Goal: Obtain resource: Download file/media

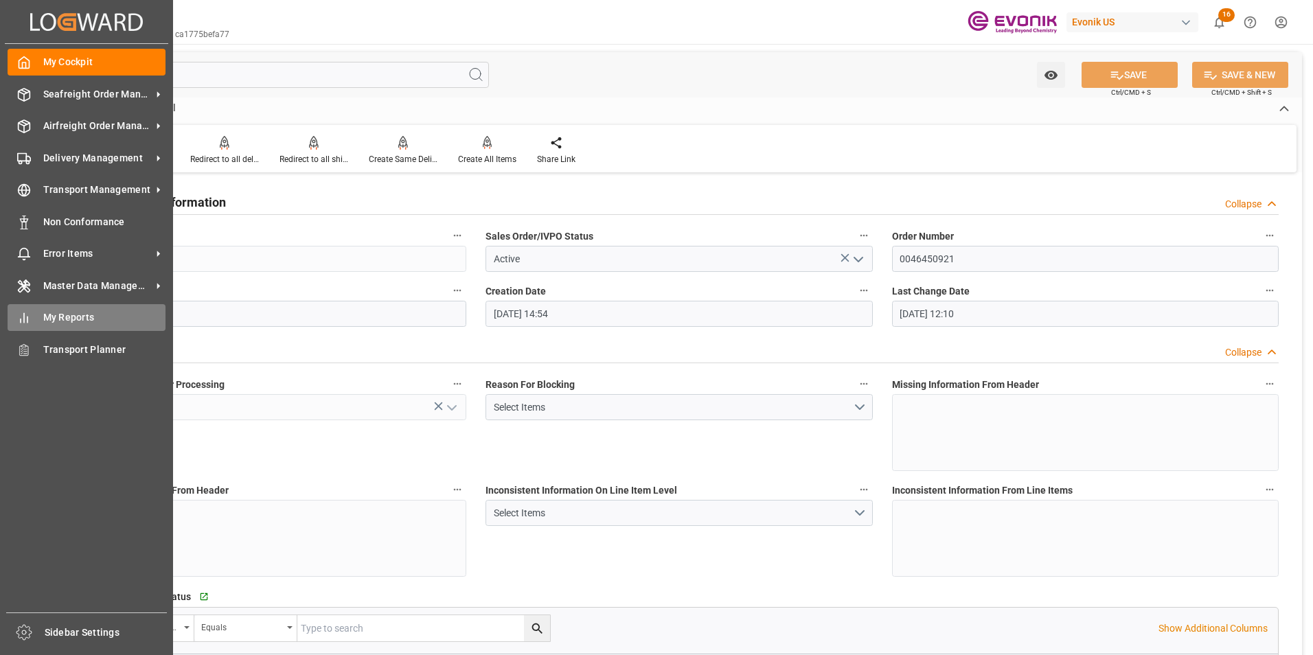
click at [62, 318] on span "My Reports" at bounding box center [104, 317] width 123 height 14
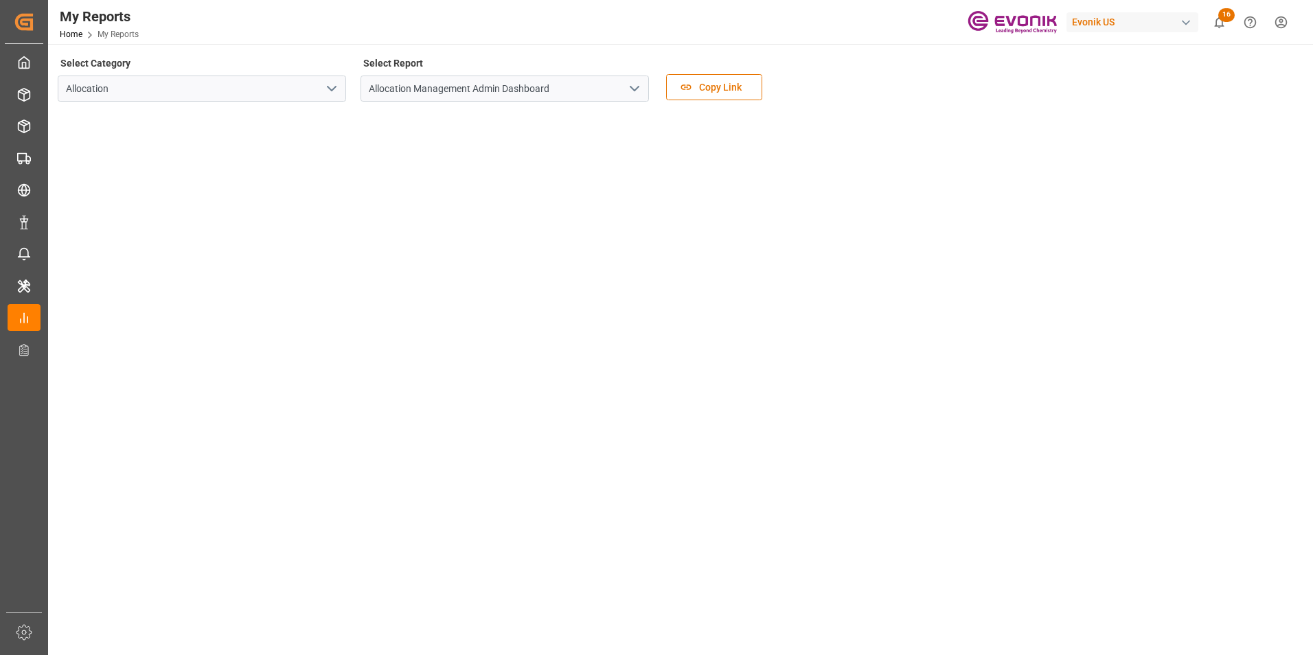
click at [329, 86] on icon "open menu" at bounding box center [331, 88] width 16 height 16
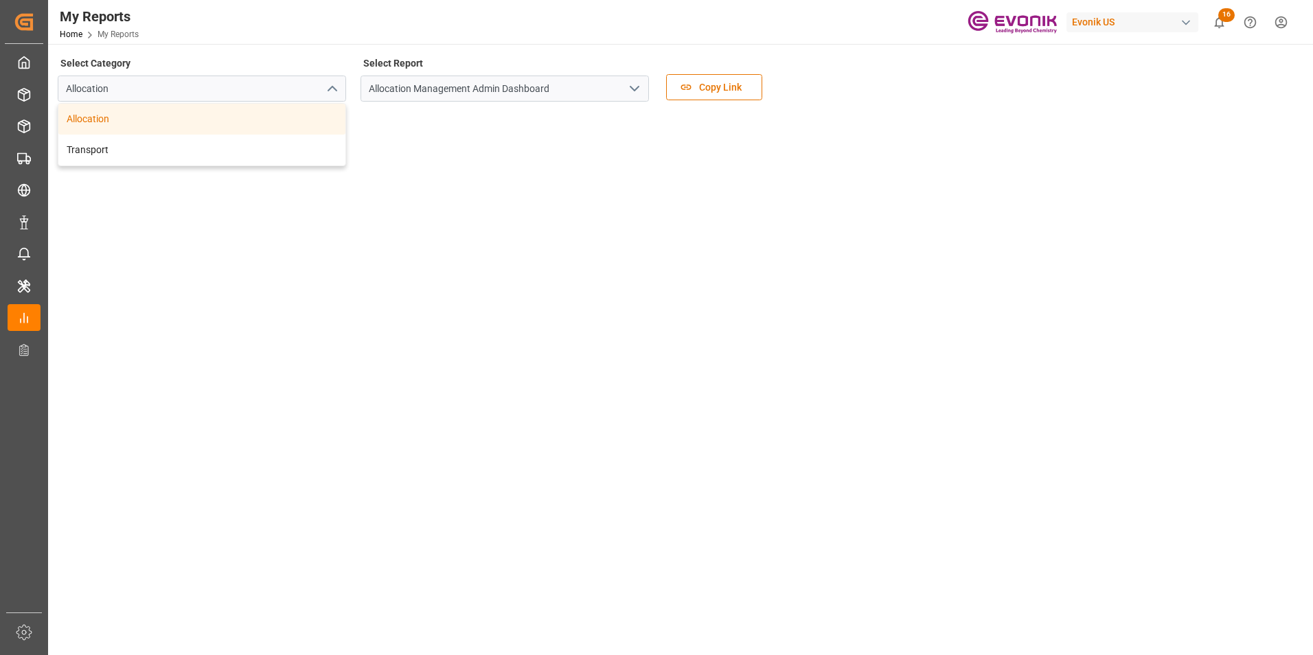
click at [330, 86] on icon "close menu" at bounding box center [331, 88] width 16 height 16
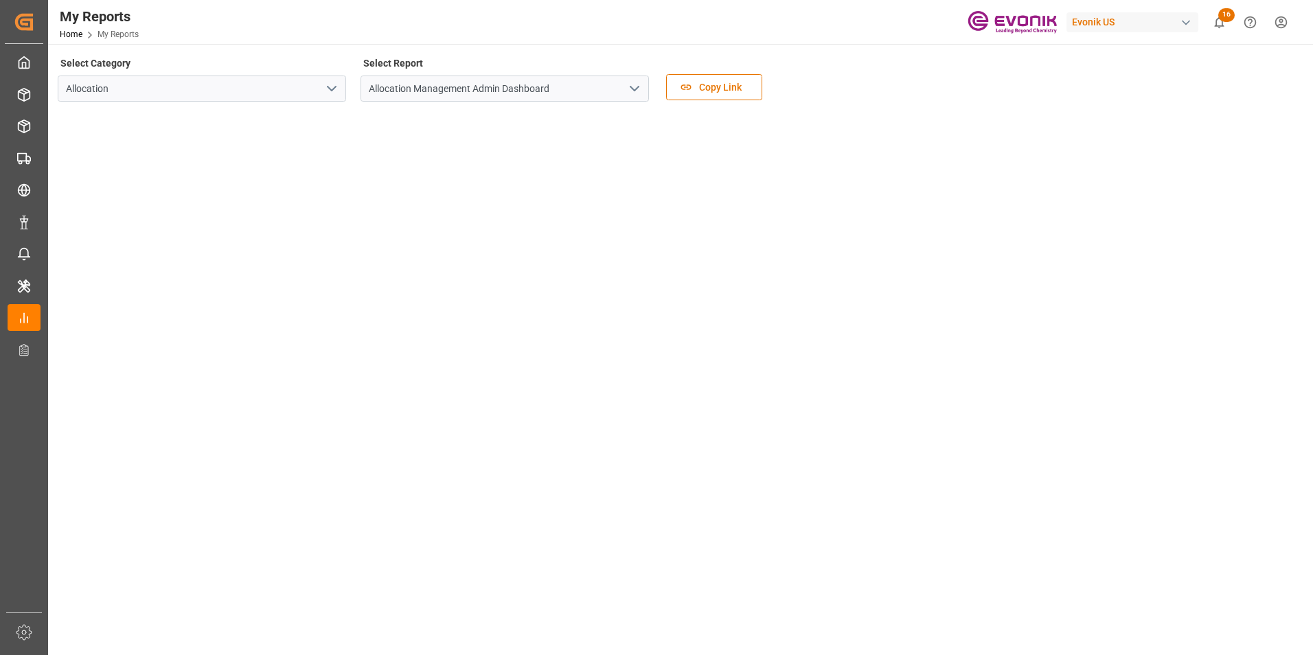
click at [329, 87] on icon "open menu" at bounding box center [331, 88] width 16 height 16
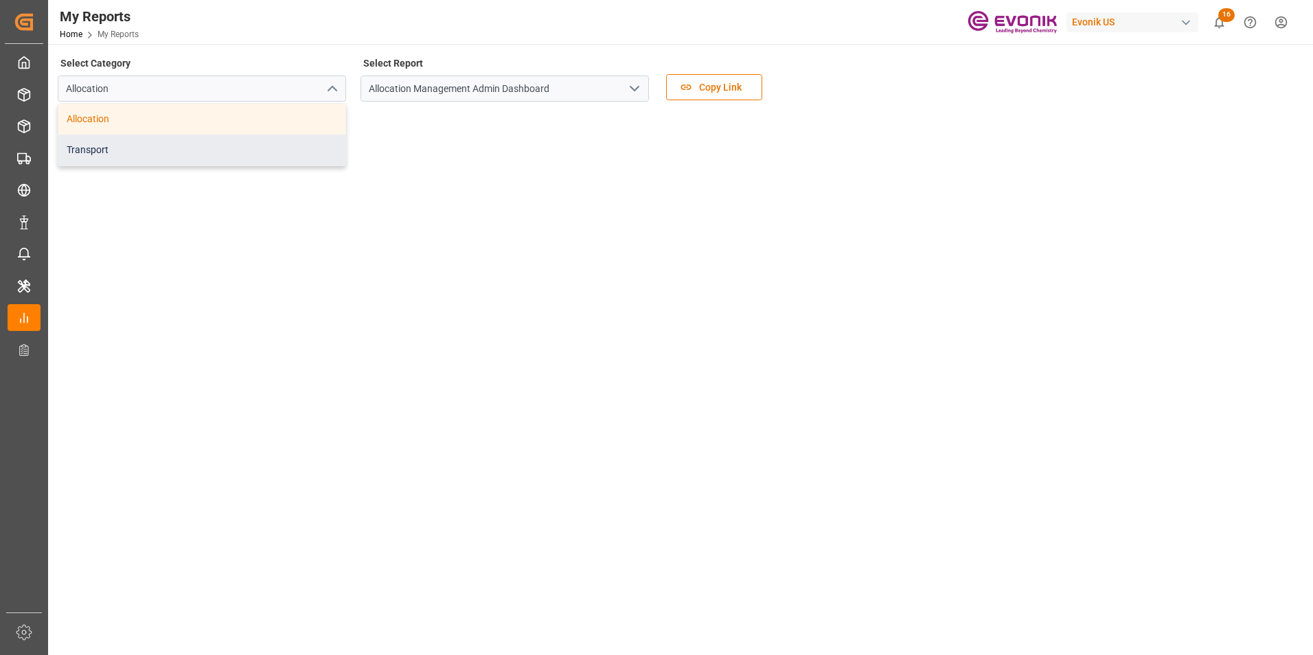
click at [87, 149] on div "Transport" at bounding box center [201, 150] width 287 height 31
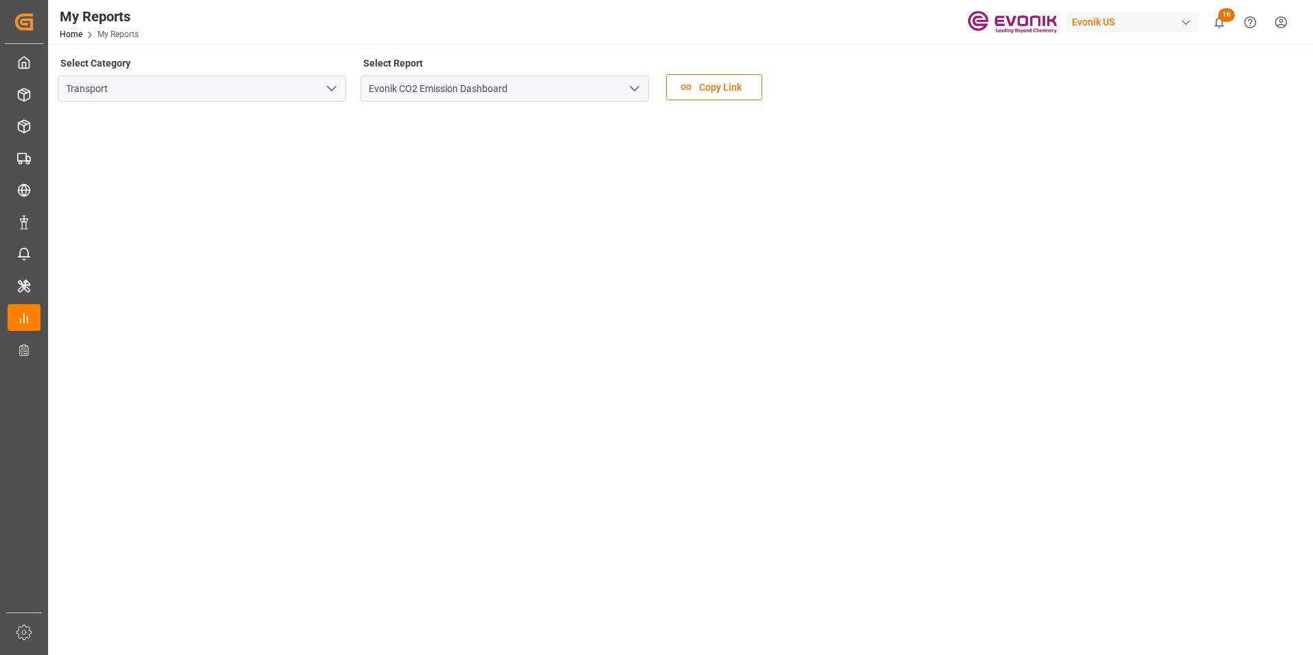
click at [629, 86] on icon "open menu" at bounding box center [634, 88] width 16 height 16
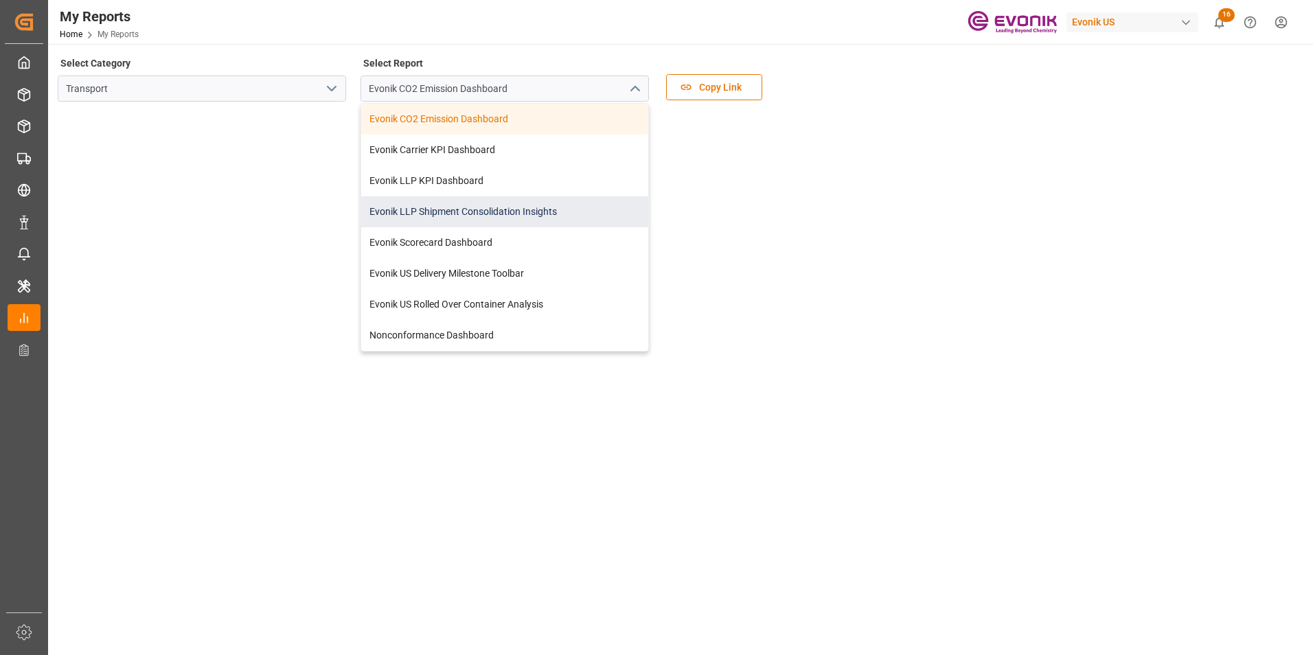
click at [464, 210] on div "Evonik LLP Shipment Consolidation Insights" at bounding box center [504, 211] width 287 height 31
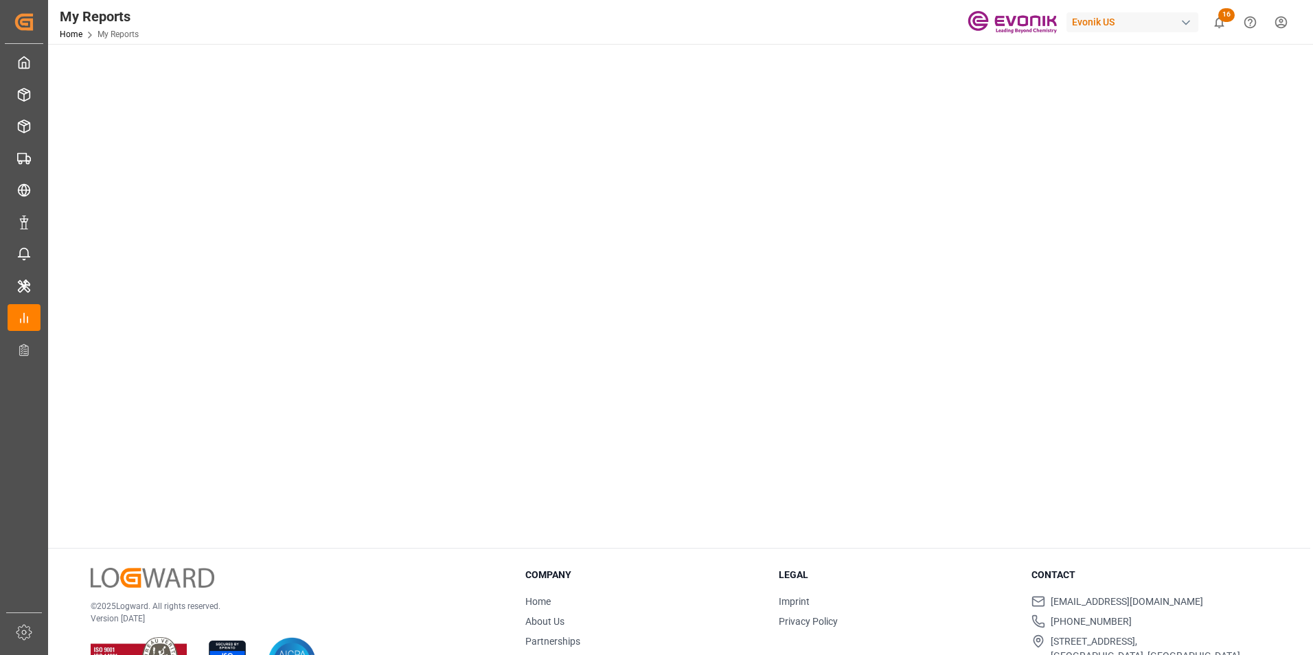
scroll to position [159, 0]
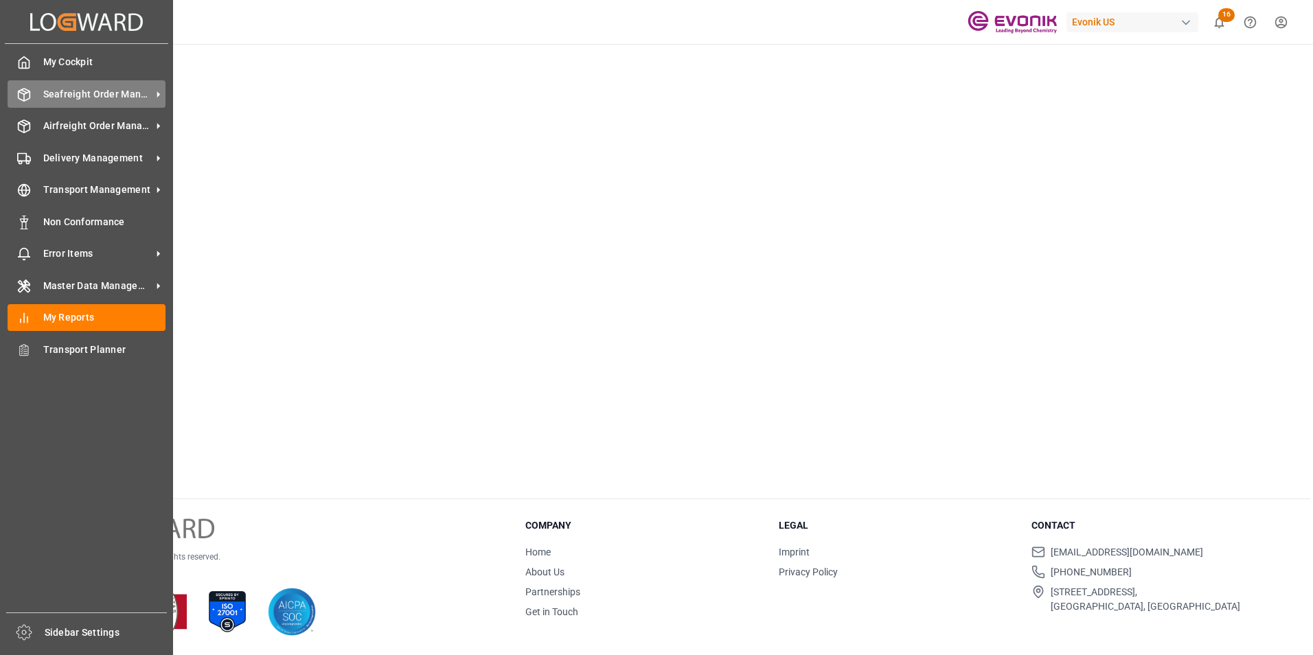
click at [84, 102] on div "Seafreight Order Management Seafreight Order Management" at bounding box center [87, 93] width 158 height 27
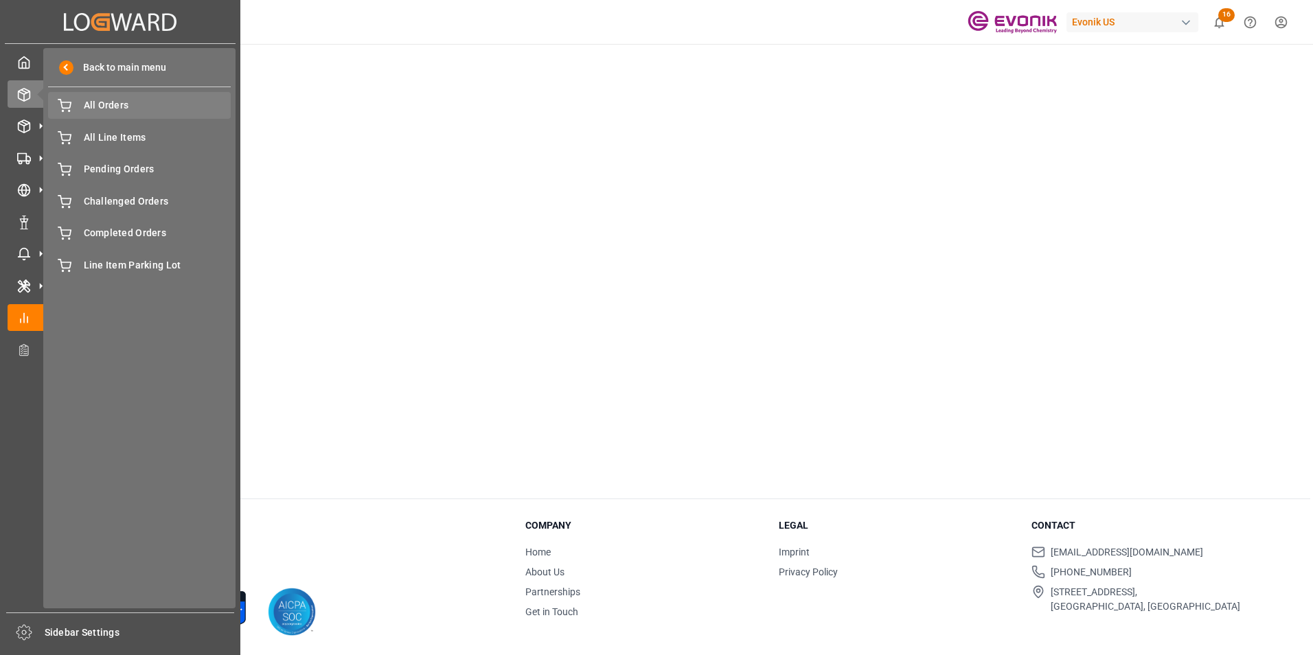
click at [104, 104] on span "All Orders" at bounding box center [158, 105] width 148 height 14
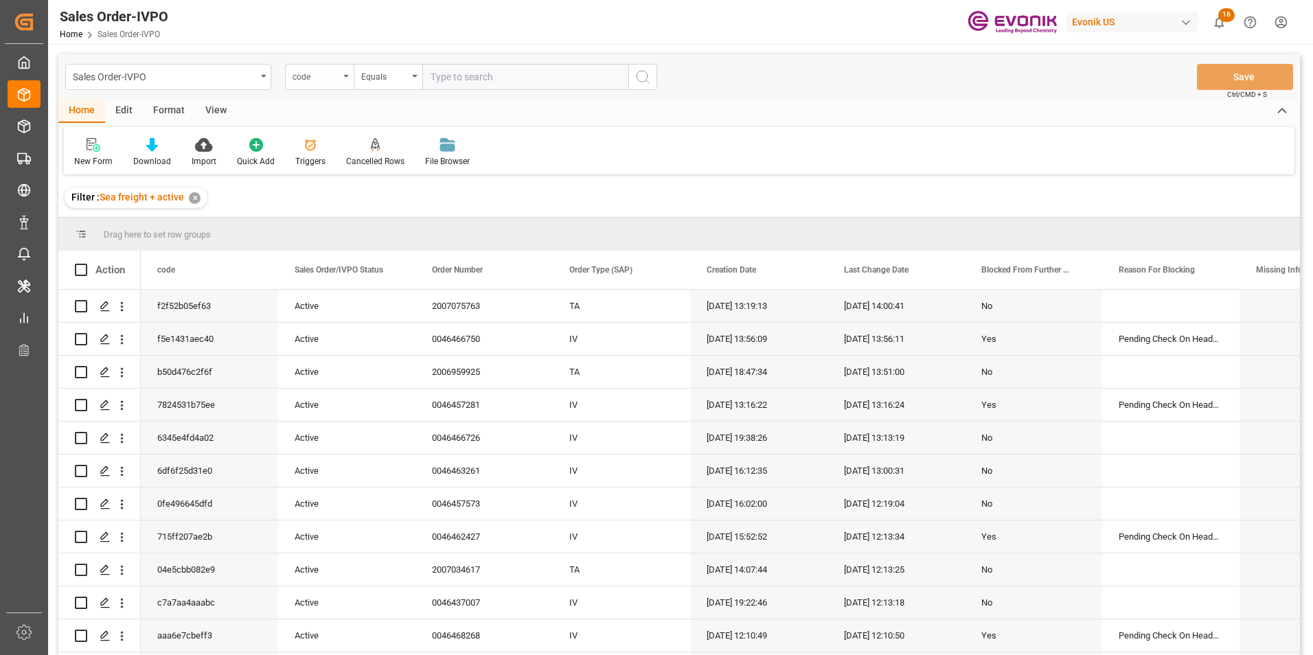
click at [345, 75] on icon "open menu" at bounding box center [345, 76] width 5 height 3
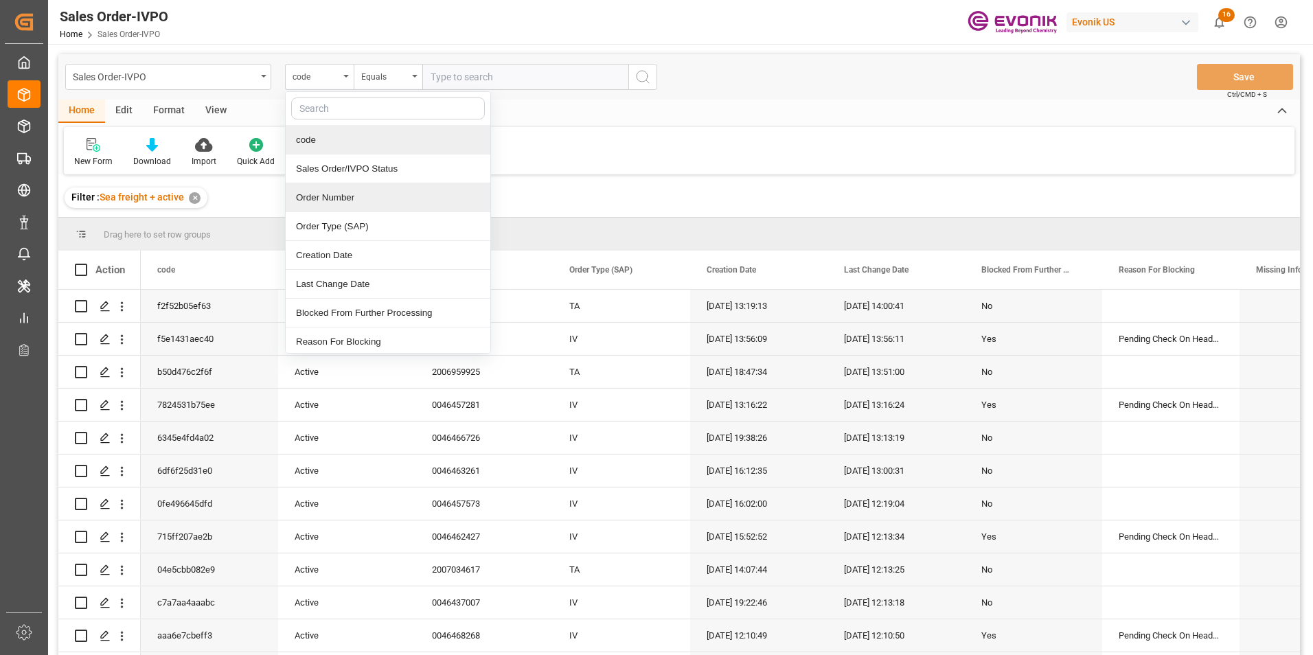
click at [343, 191] on div "Order Number" at bounding box center [388, 197] width 205 height 29
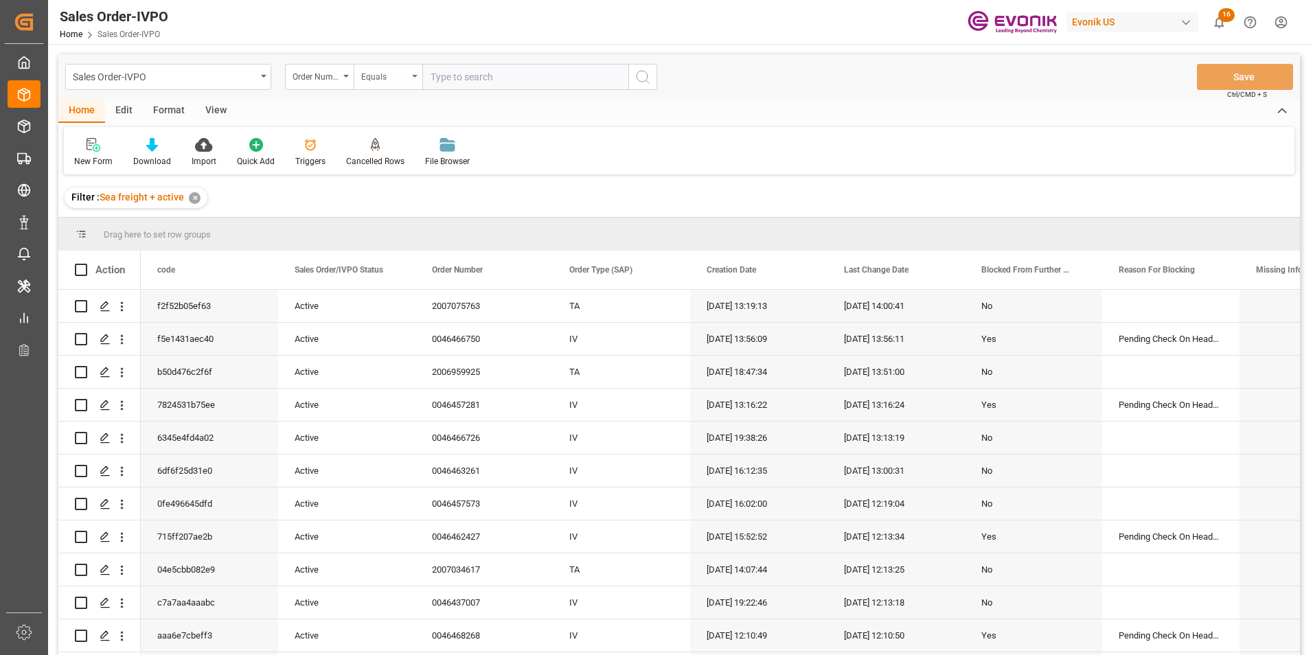
click at [417, 76] on icon "open menu" at bounding box center [414, 76] width 5 height 3
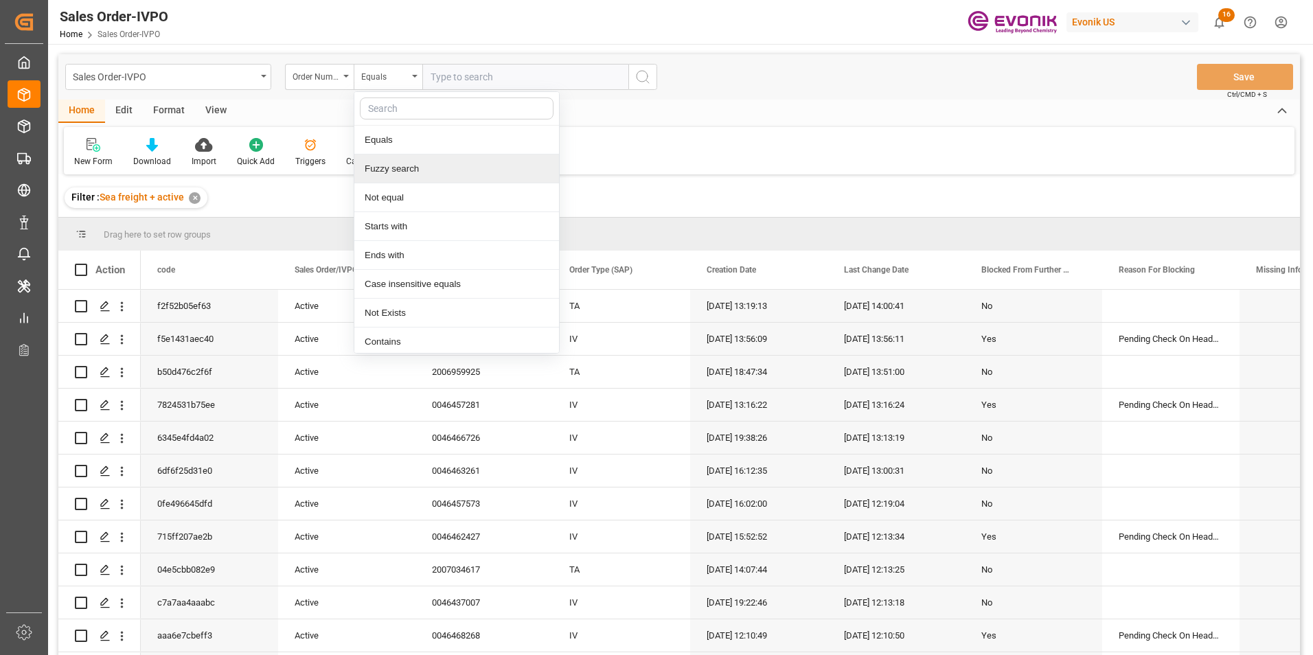
drag, startPoint x: 405, startPoint y: 170, endPoint x: 426, endPoint y: 137, distance: 38.9
click at [404, 168] on div "Fuzzy search" at bounding box center [456, 168] width 205 height 29
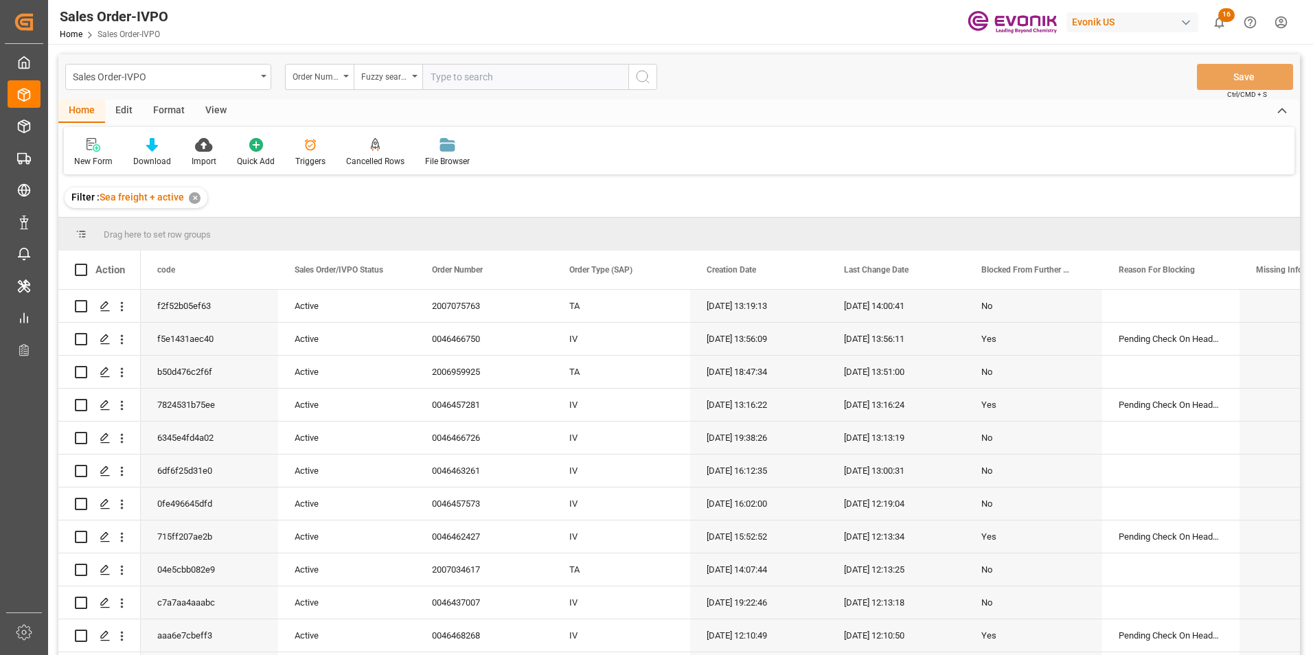
click at [457, 76] on input "text" at bounding box center [525, 77] width 206 height 26
paste input "0046461107"
type input "0046461107"
click at [639, 71] on icon "search button" at bounding box center [642, 77] width 16 height 16
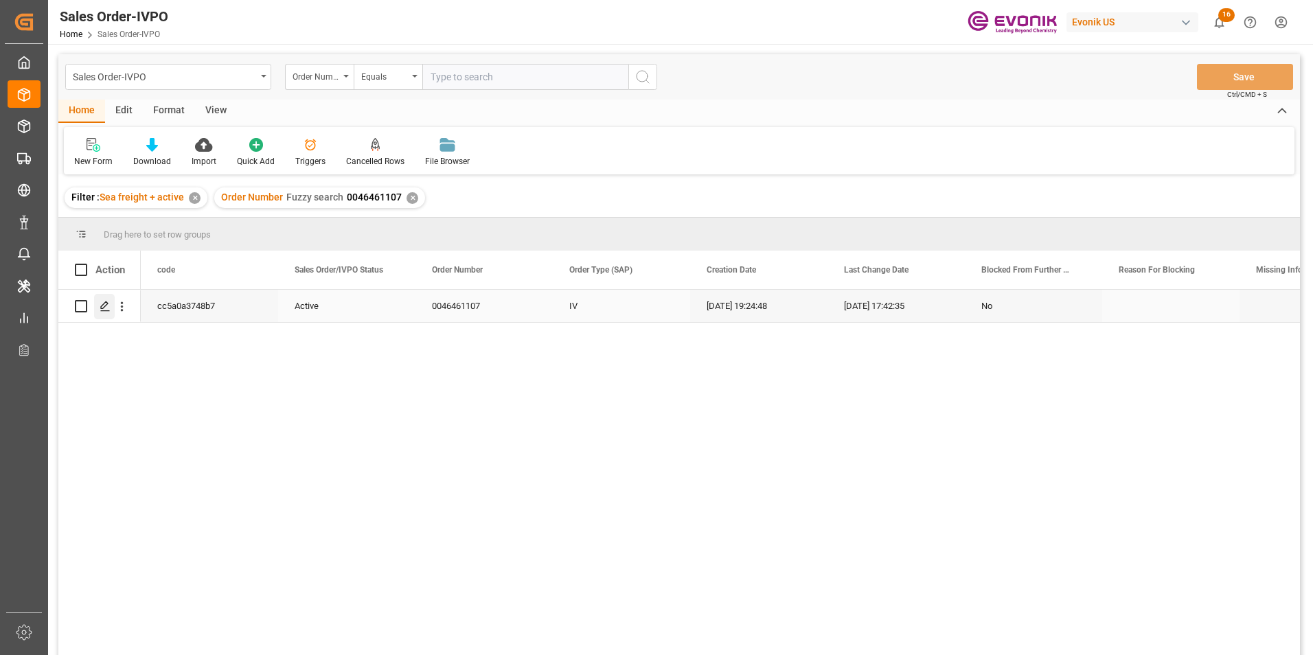
click at [105, 310] on icon "Press SPACE to select this row." at bounding box center [105, 306] width 11 height 11
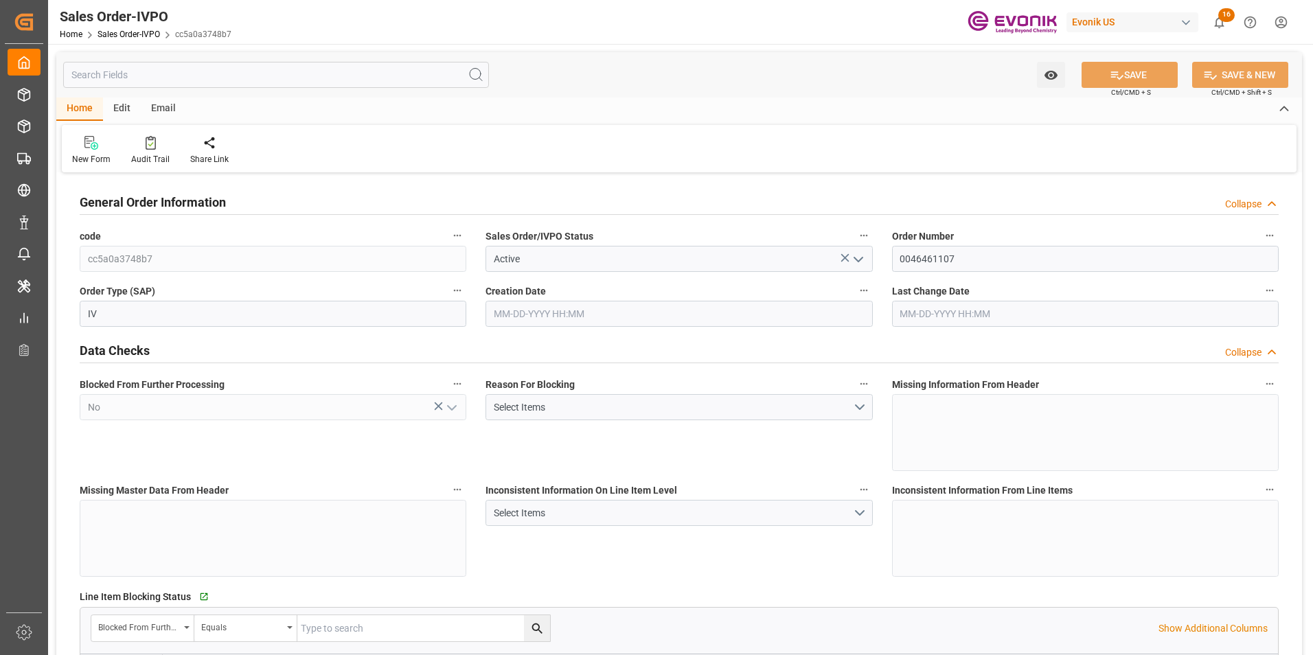
type input "COCTG"
type input "0"
type input "1"
type input "491.51"
type input "06-26-2025 19:24"
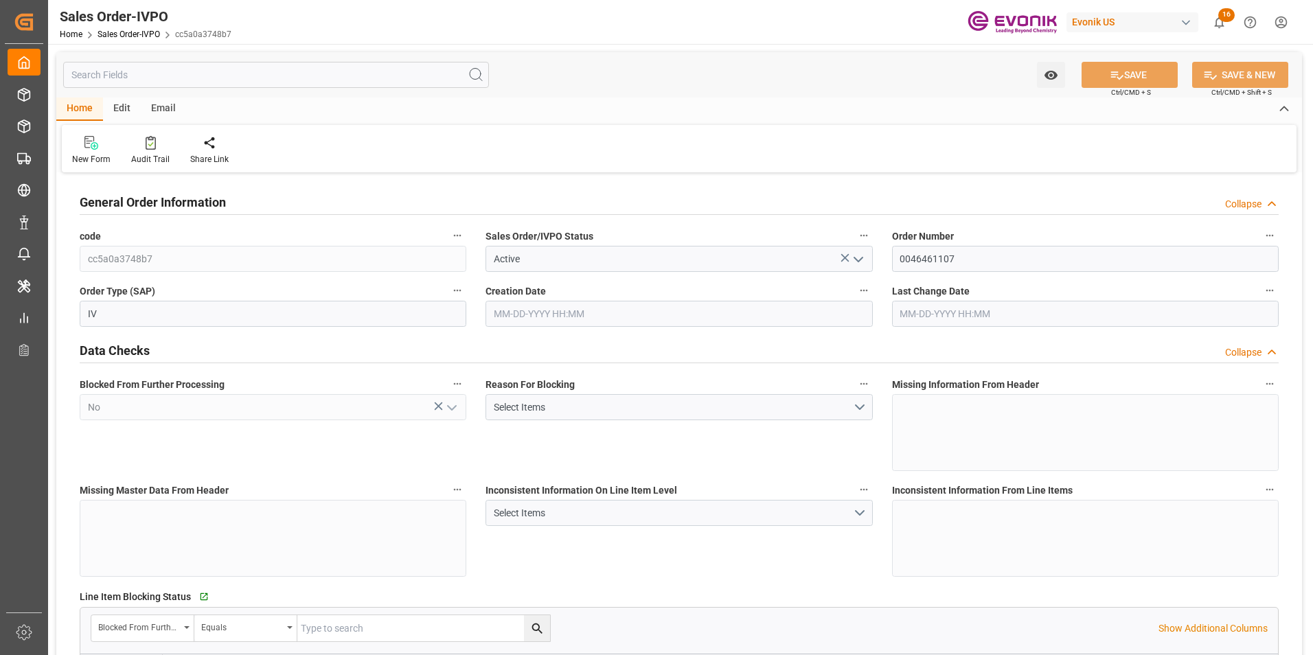
type input "07-02-2025 17:42"
click at [311, 143] on icon at bounding box center [314, 143] width 10 height 14
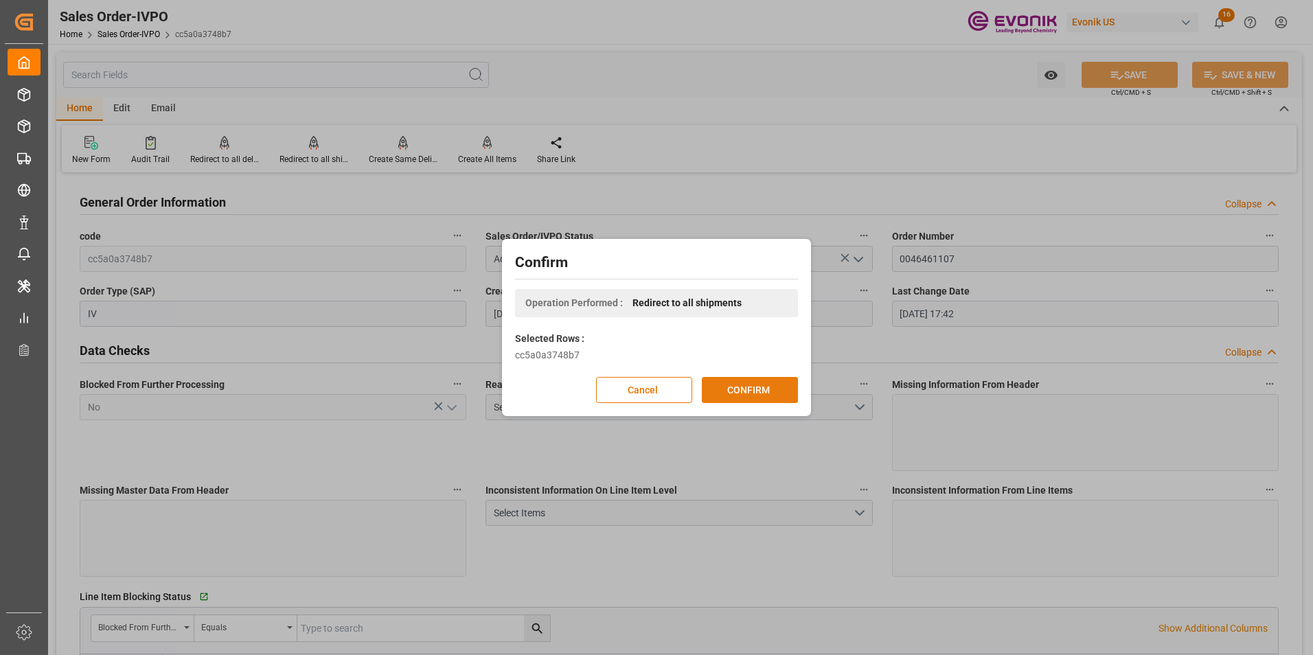
click at [757, 389] on button "CONFIRM" at bounding box center [750, 390] width 96 height 26
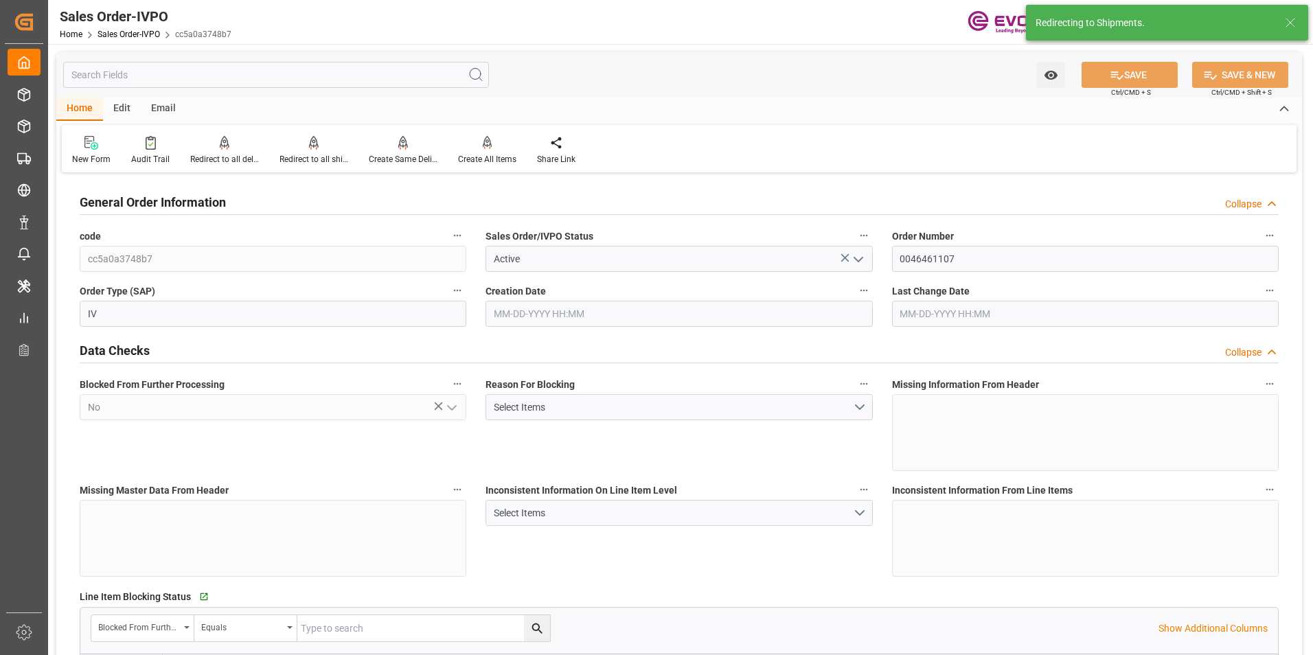
type input "COCTG"
type input "0"
type input "1"
type input "491.51"
type input "06-26-2025 19:24"
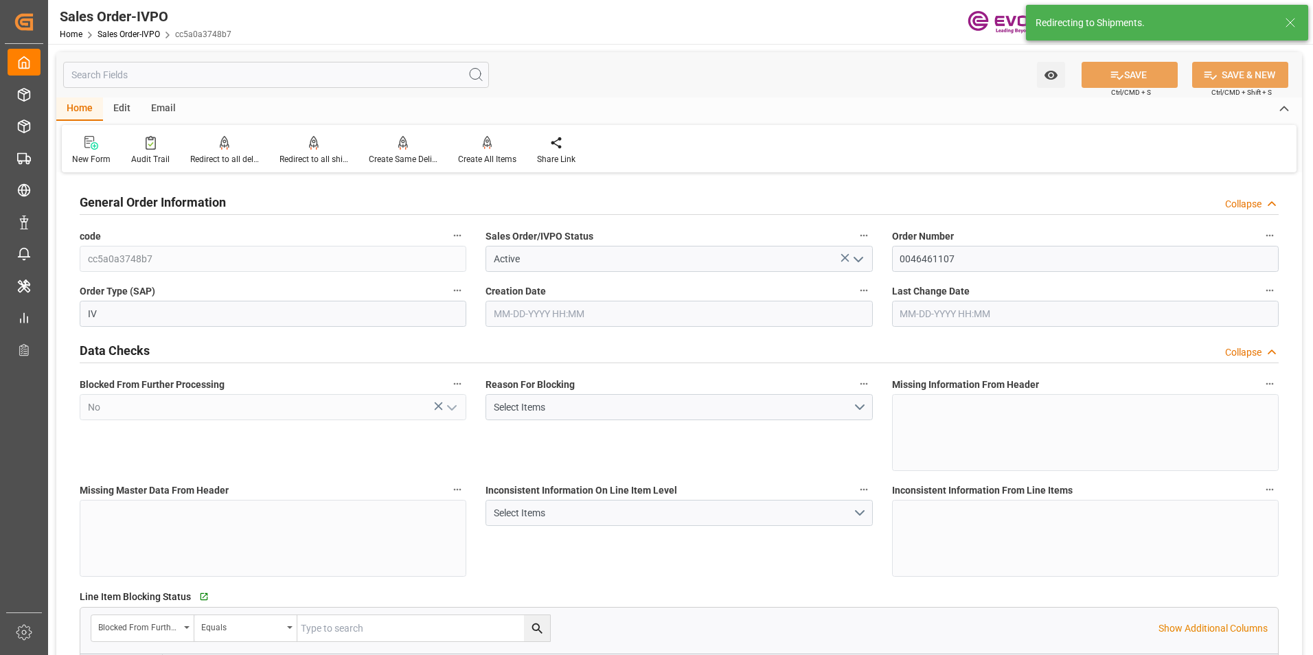
type input "07-02-2025 17:42"
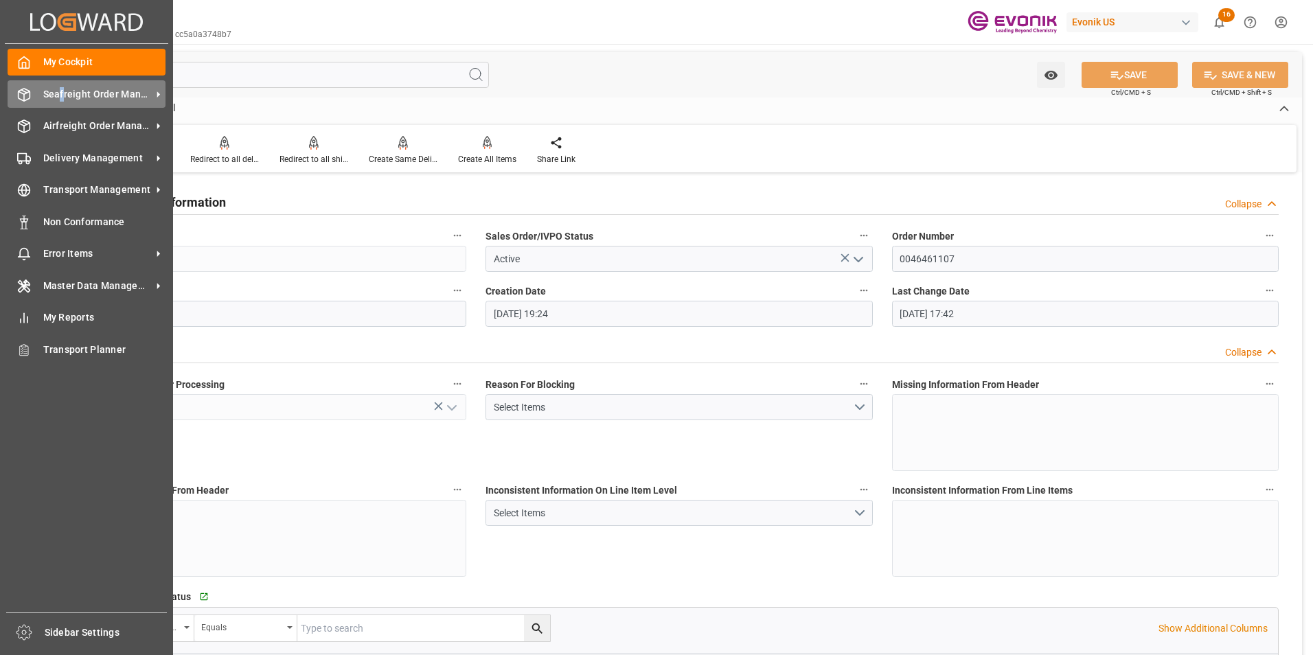
click at [62, 89] on span "Seafreight Order Management" at bounding box center [97, 94] width 108 height 14
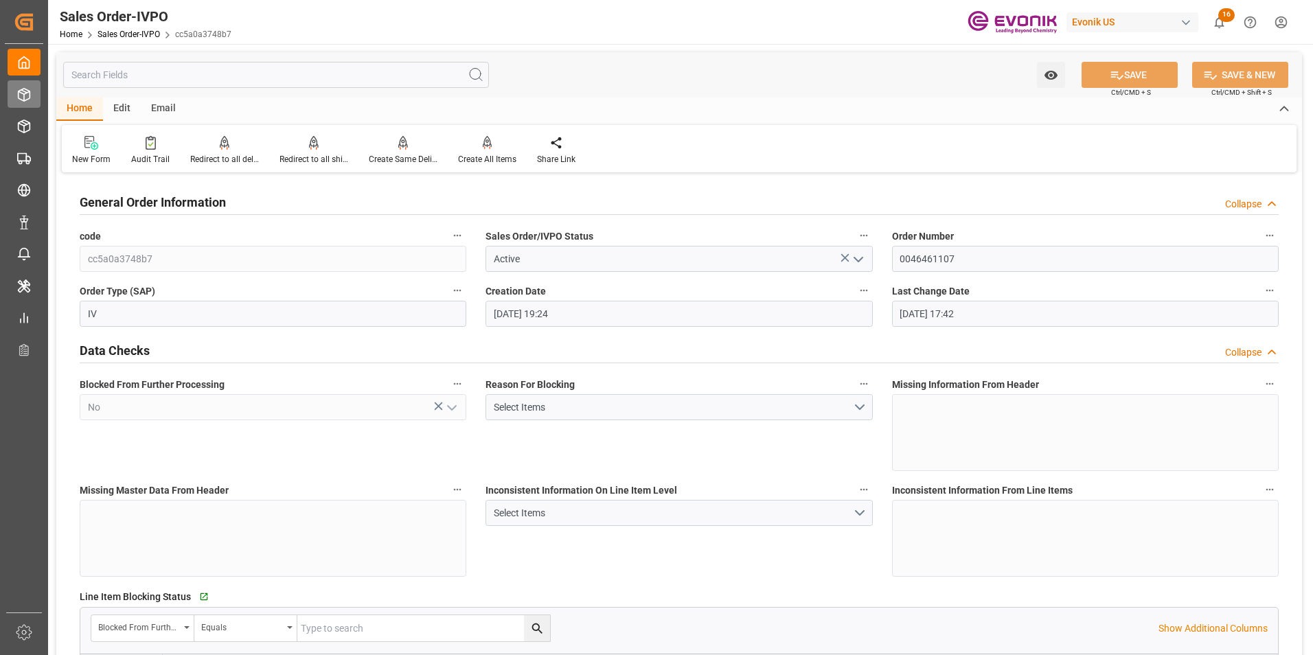
drag, startPoint x: 62, startPoint y: 89, endPoint x: 23, endPoint y: 92, distance: 38.5
click at [23, 92] on icon at bounding box center [24, 95] width 14 height 14
click at [25, 95] on icon at bounding box center [24, 95] width 14 height 14
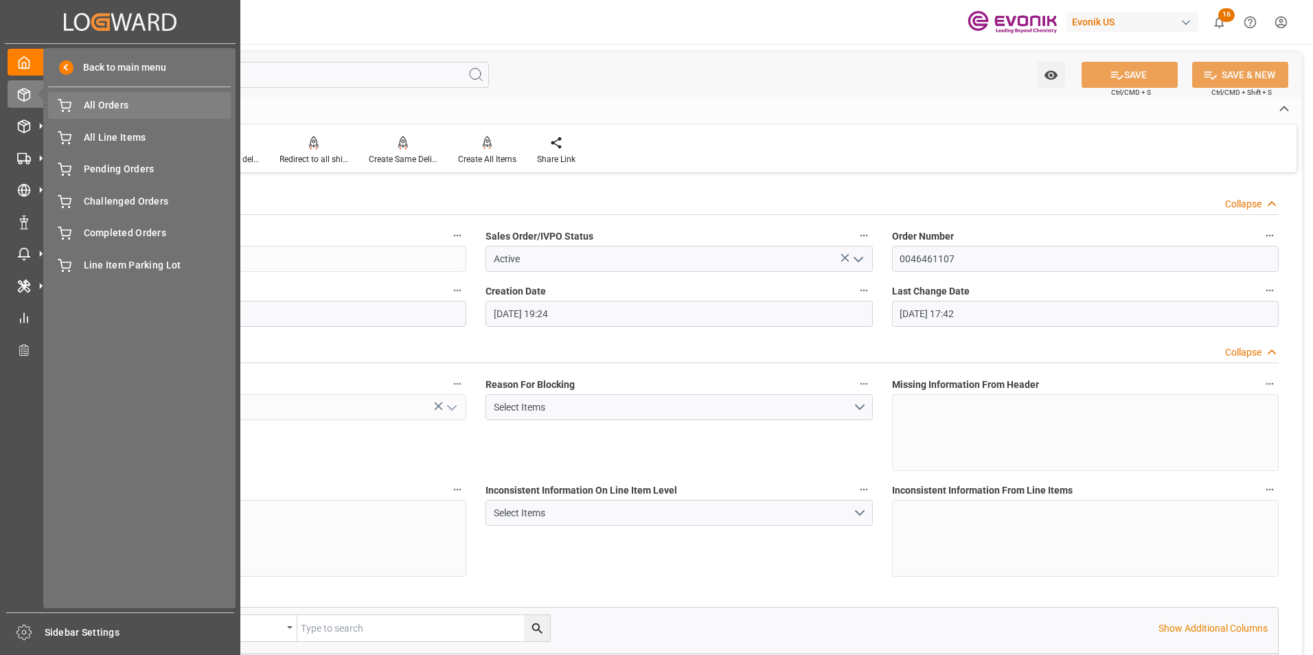
click at [99, 104] on span "All Orders" at bounding box center [158, 105] width 148 height 14
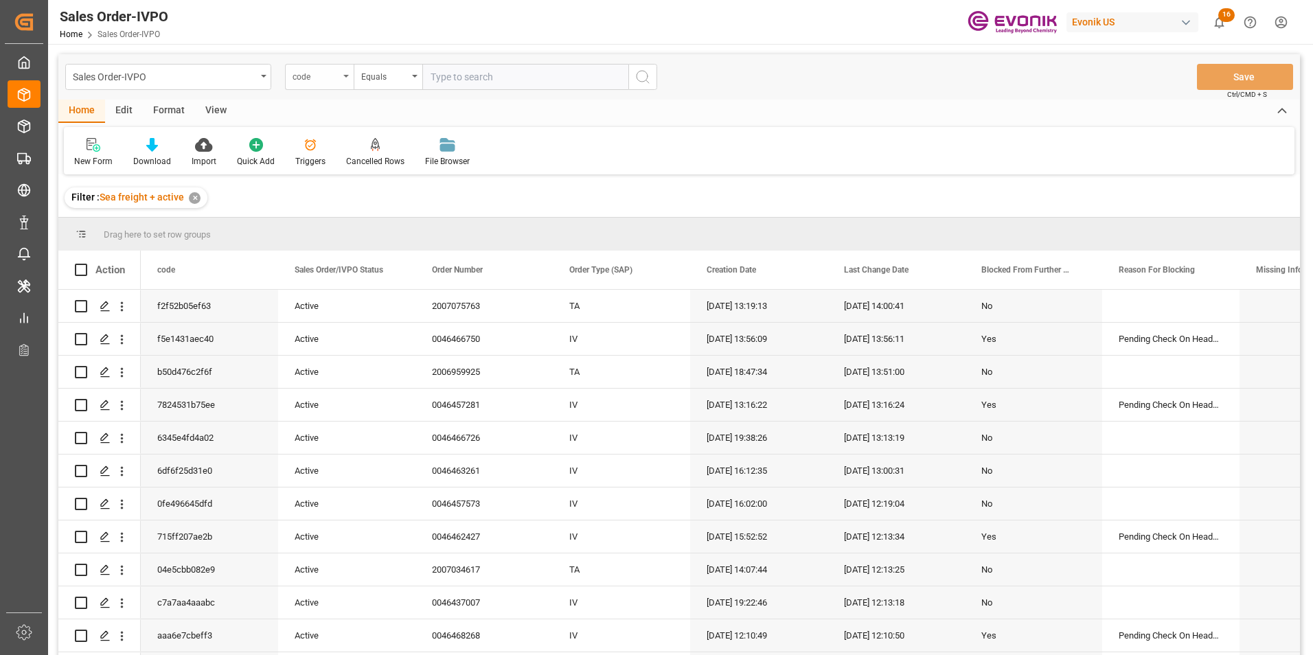
click at [345, 77] on icon "open menu" at bounding box center [345, 76] width 5 height 3
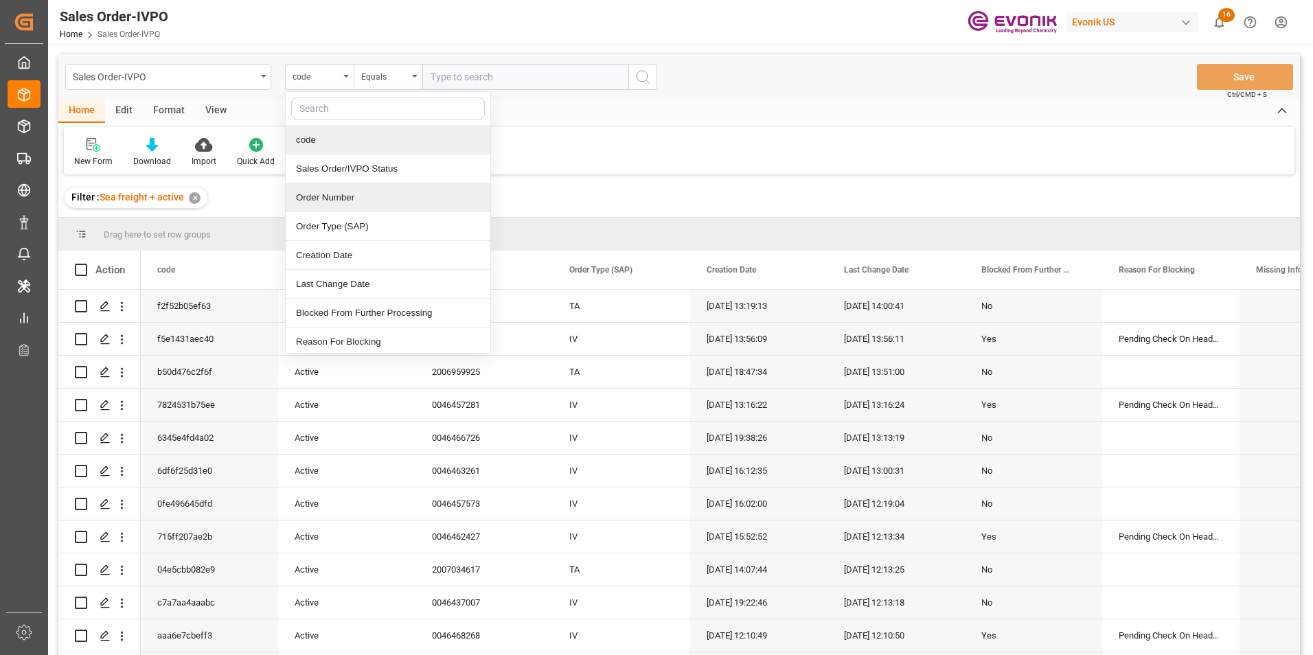
click at [325, 195] on div "Order Number" at bounding box center [388, 197] width 205 height 29
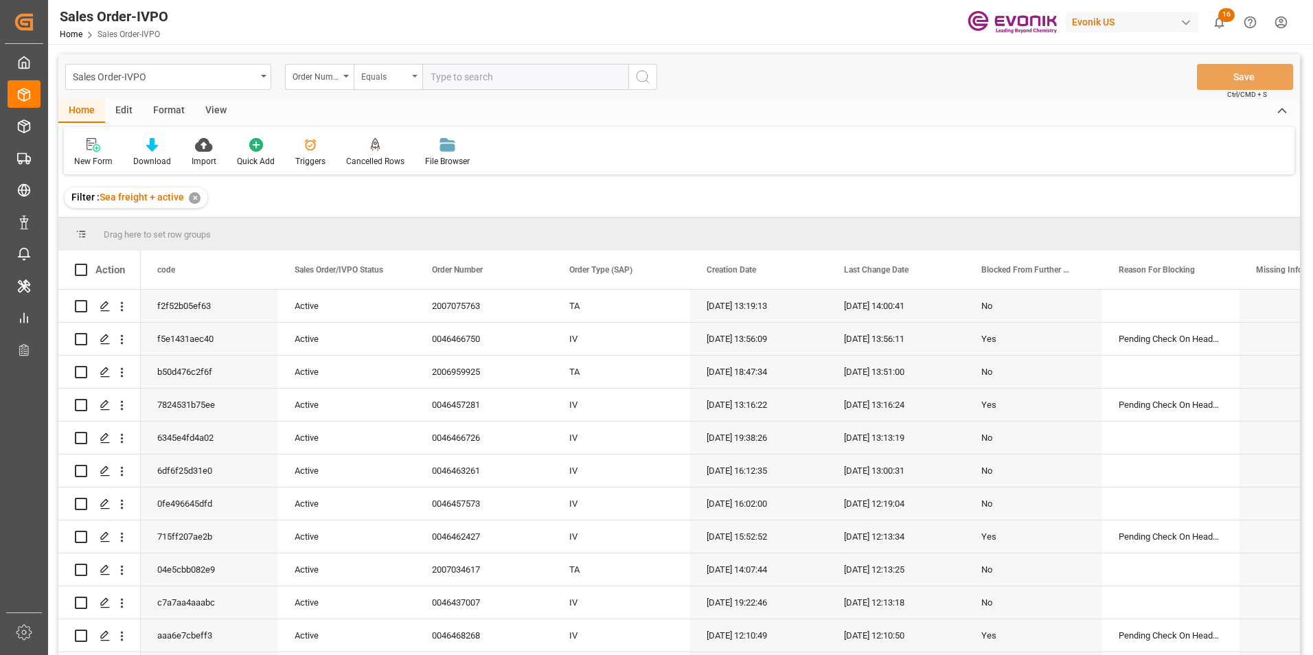
click at [416, 74] on div "Equals" at bounding box center [388, 77] width 69 height 26
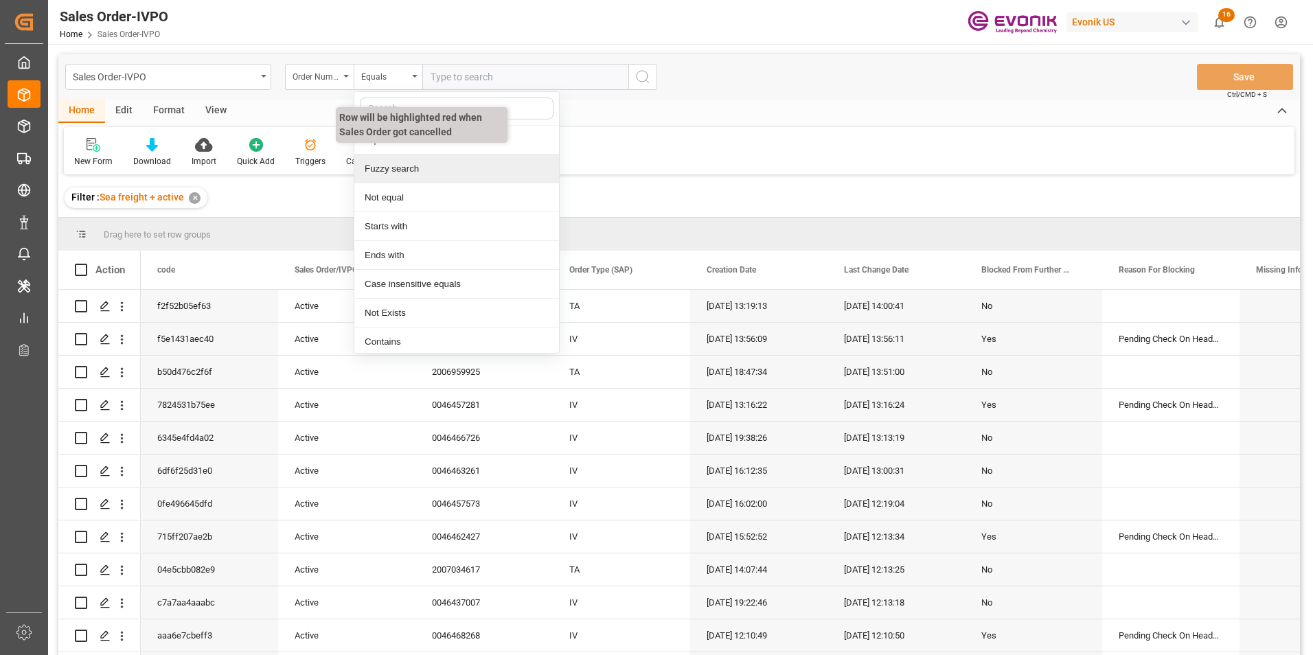
drag, startPoint x: 400, startPoint y: 168, endPoint x: 403, endPoint y: 156, distance: 12.2
click at [398, 165] on div "Fuzzy search" at bounding box center [456, 168] width 205 height 29
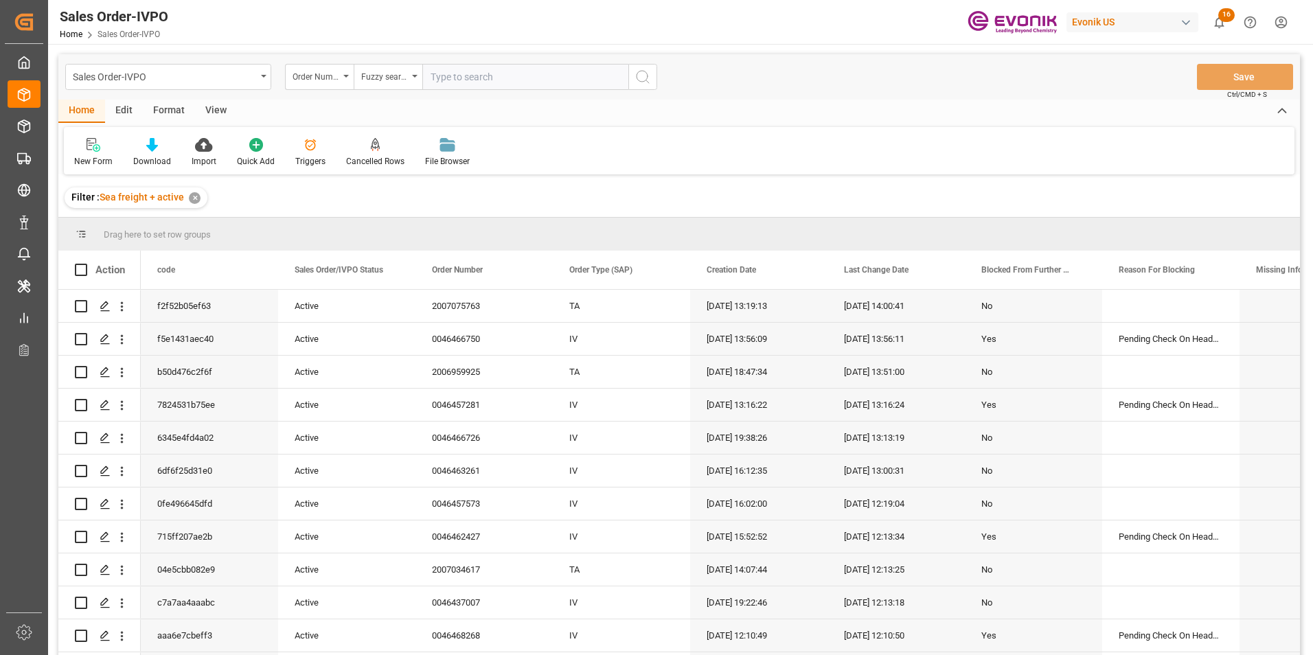
click at [456, 79] on input "text" at bounding box center [525, 77] width 206 height 26
paste input "2007046426"
type input "2007046426"
click at [644, 72] on icon "search button" at bounding box center [642, 77] width 16 height 16
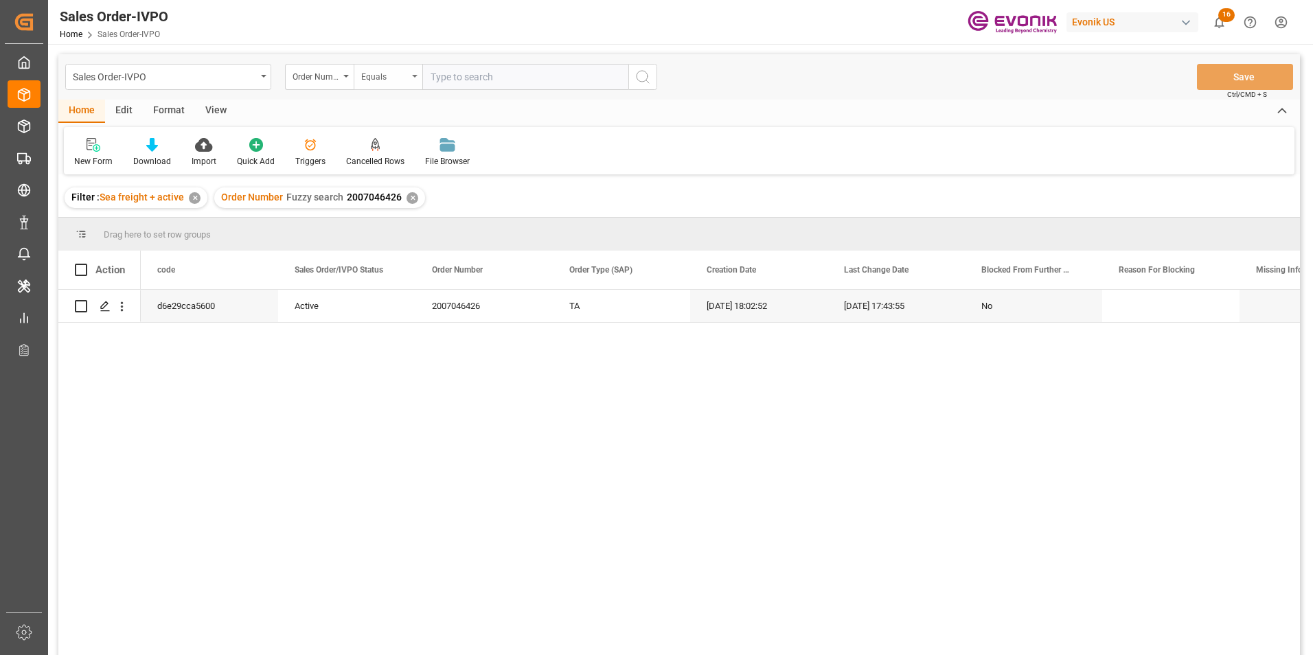
click at [415, 74] on div "Equals" at bounding box center [388, 77] width 69 height 26
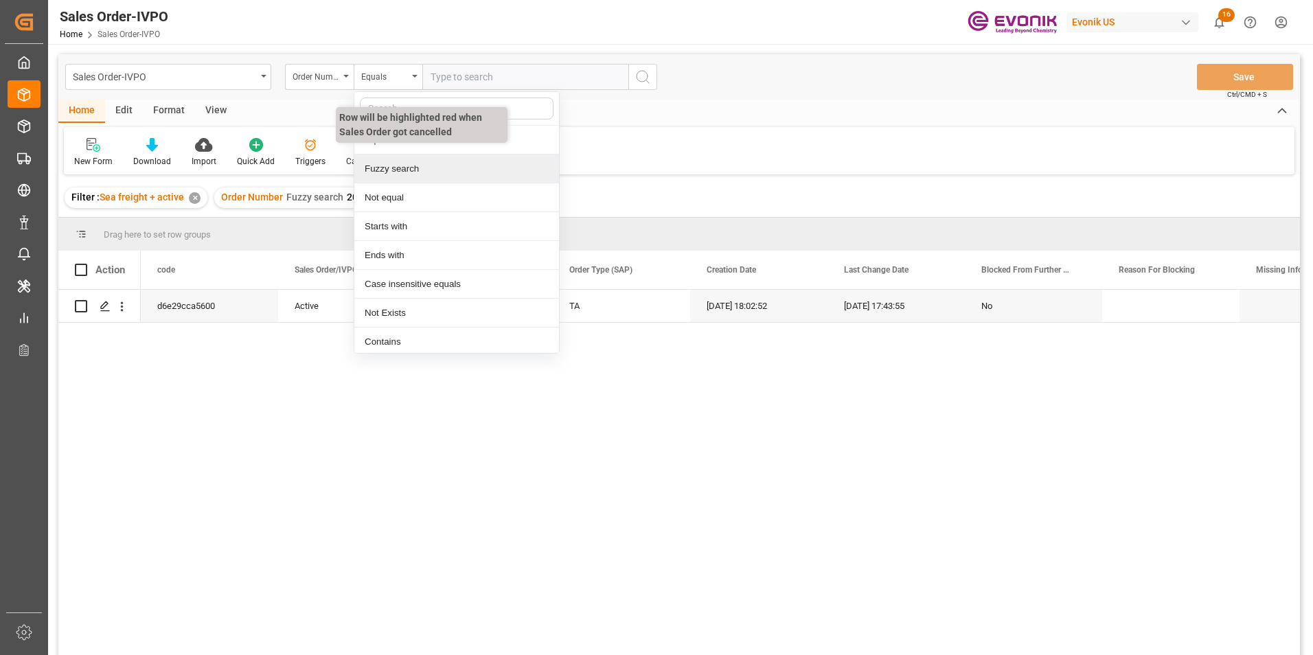
click at [397, 162] on div "Fuzzy search" at bounding box center [456, 168] width 205 height 29
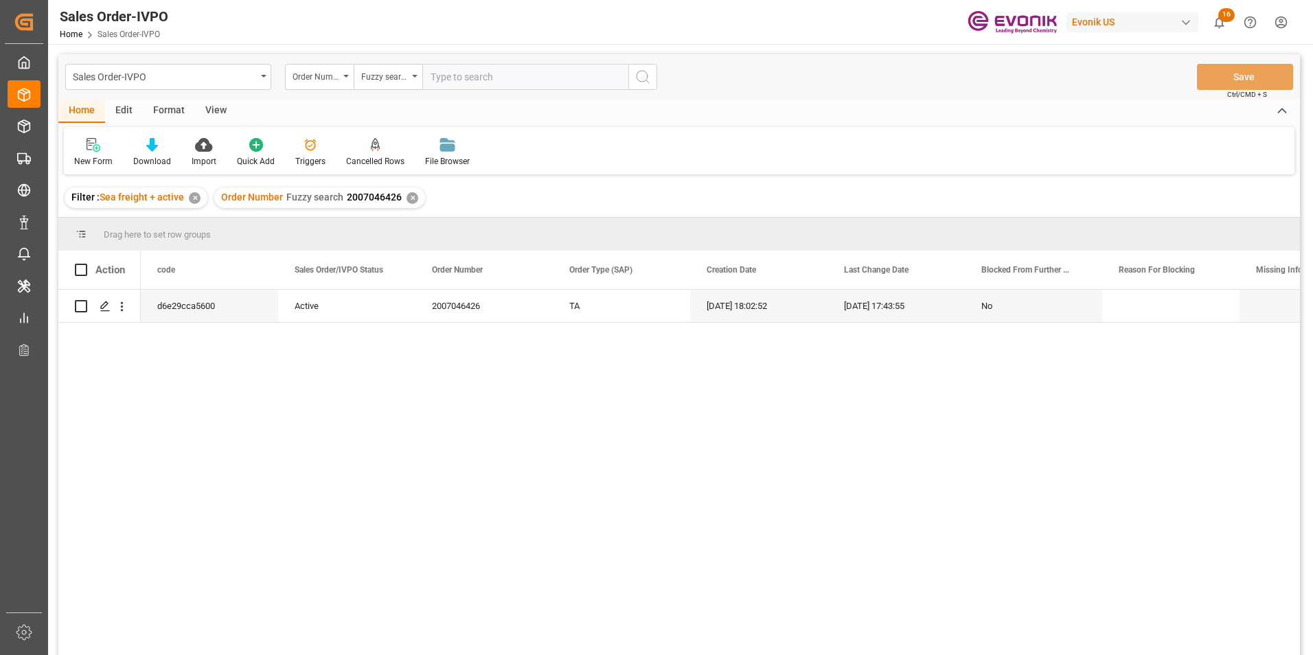
click at [450, 77] on input "text" at bounding box center [525, 77] width 206 height 26
paste input "2007046426"
type input "2007046426"
click at [642, 73] on icon "search button" at bounding box center [642, 77] width 16 height 16
click at [105, 303] on icon "Press SPACE to select this row." at bounding box center [105, 306] width 11 height 11
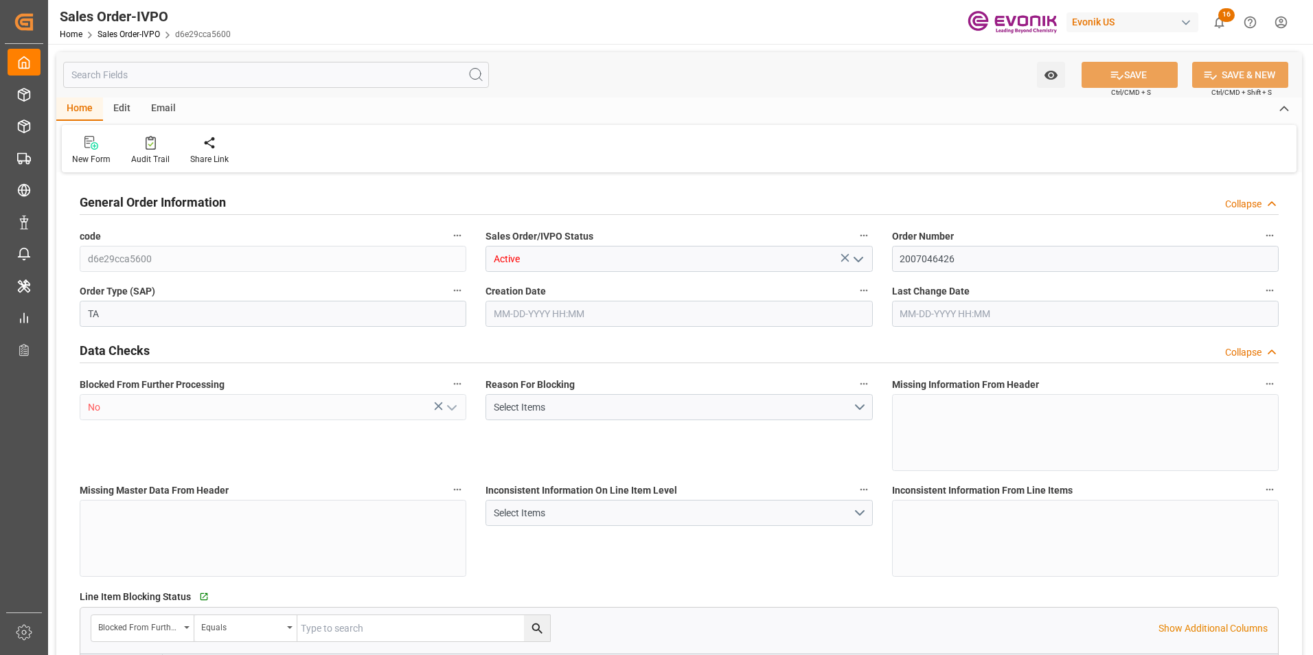
type input "COCTG"
type input "0"
type input "1"
type input "4751.68"
type input "06-11-2025 18:02"
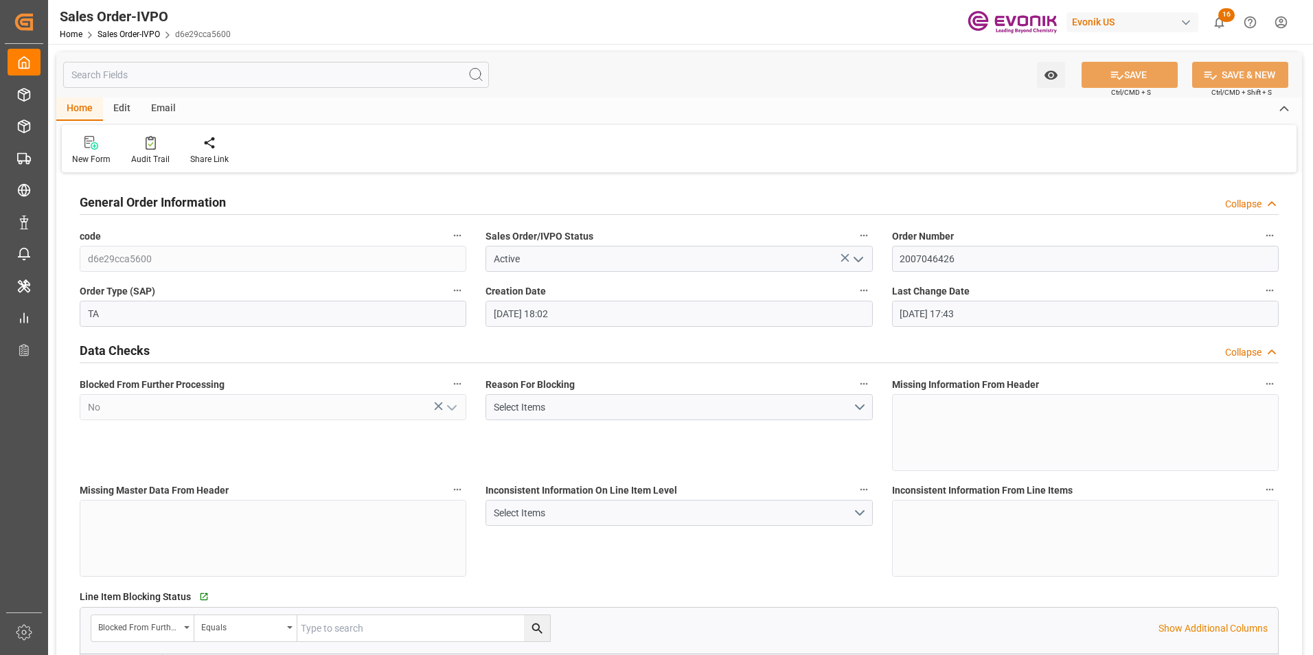
type input "06-16-2025 17:43"
click at [312, 144] on icon at bounding box center [314, 143] width 10 height 14
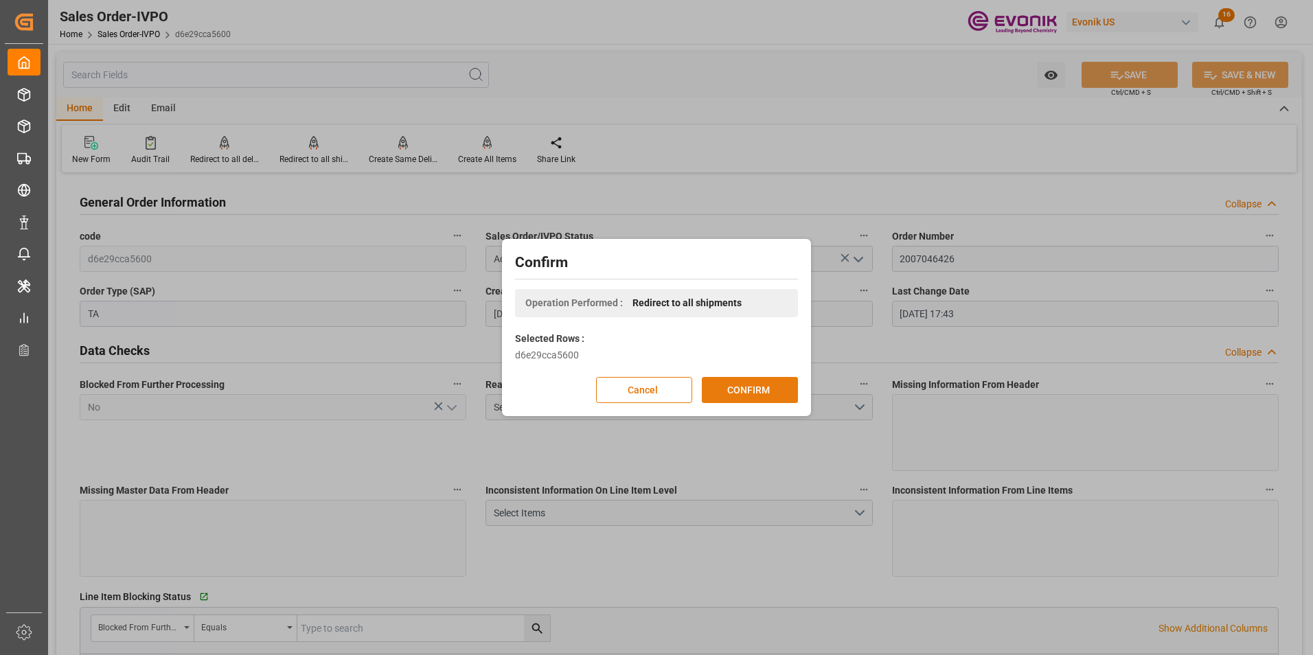
click at [751, 388] on button "CONFIRM" at bounding box center [750, 390] width 96 height 26
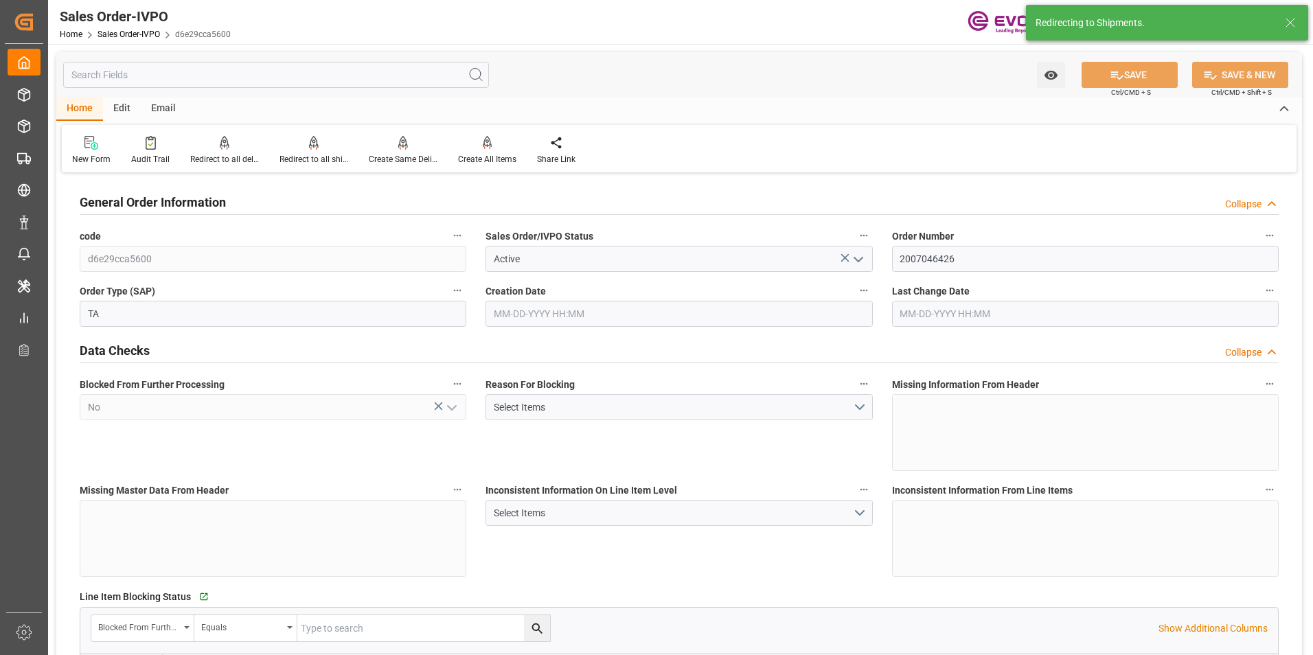
type input "06-11-2025 18:02"
type input "06-16-2025 17:43"
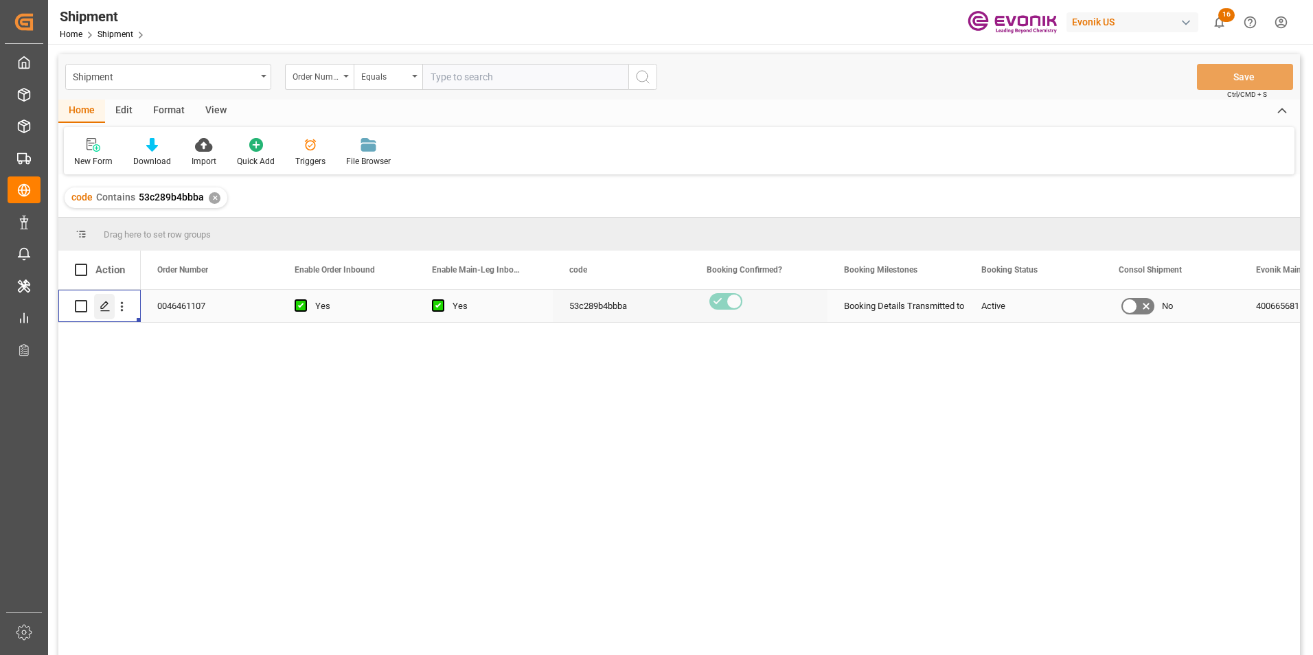
click at [104, 304] on icon "Press SPACE to select this row." at bounding box center [105, 306] width 11 height 11
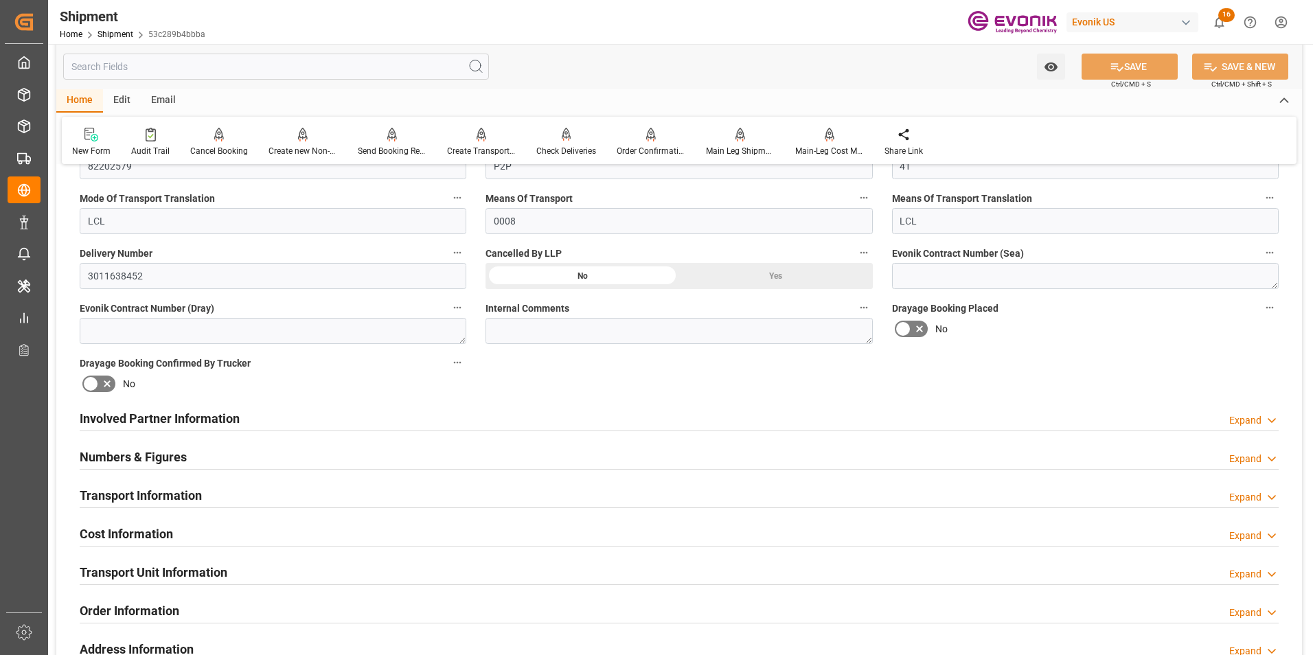
scroll to position [687, 0]
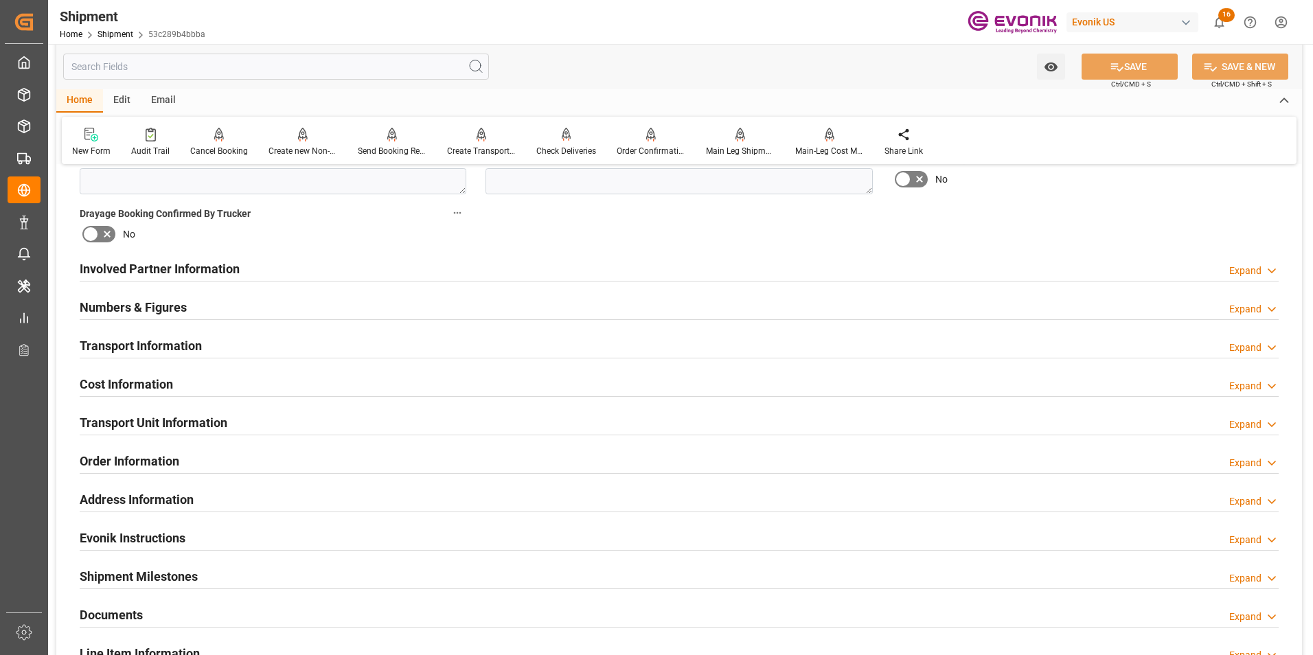
click at [500, 387] on div "Cost Information Expand" at bounding box center [679, 383] width 1199 height 26
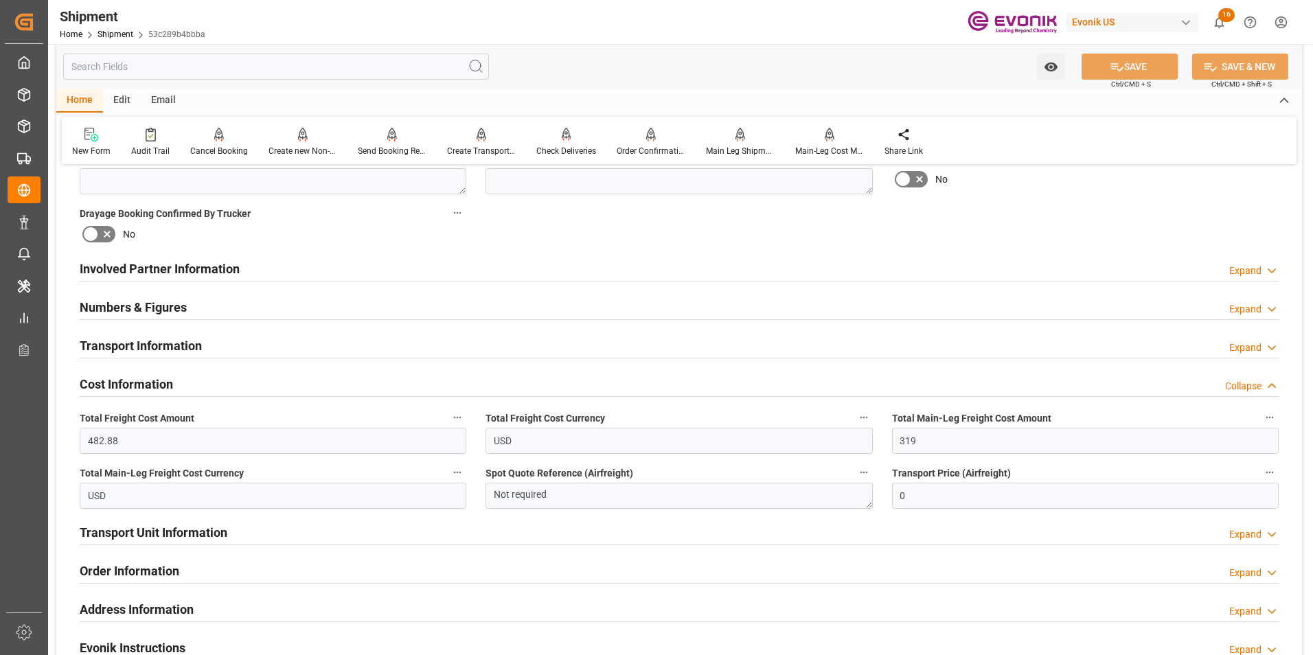
click at [204, 7] on div "Shipment Home Shipment 53c289b4bbba" at bounding box center [132, 22] width 155 height 44
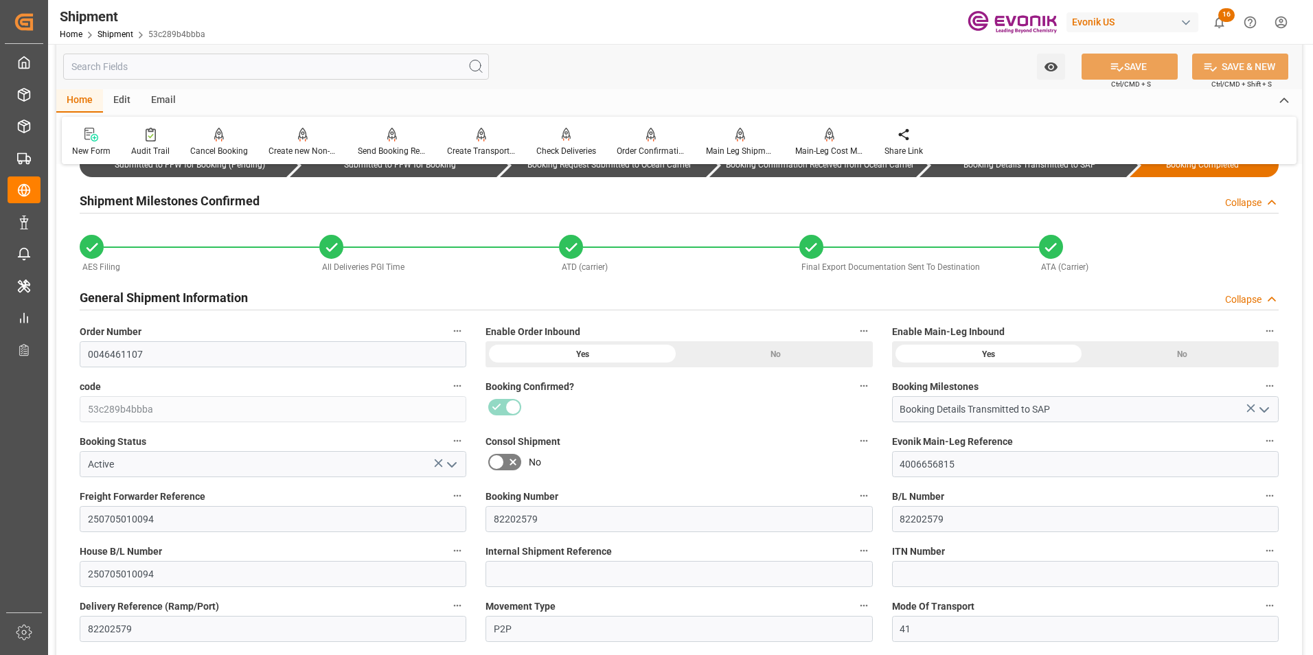
scroll to position [0, 0]
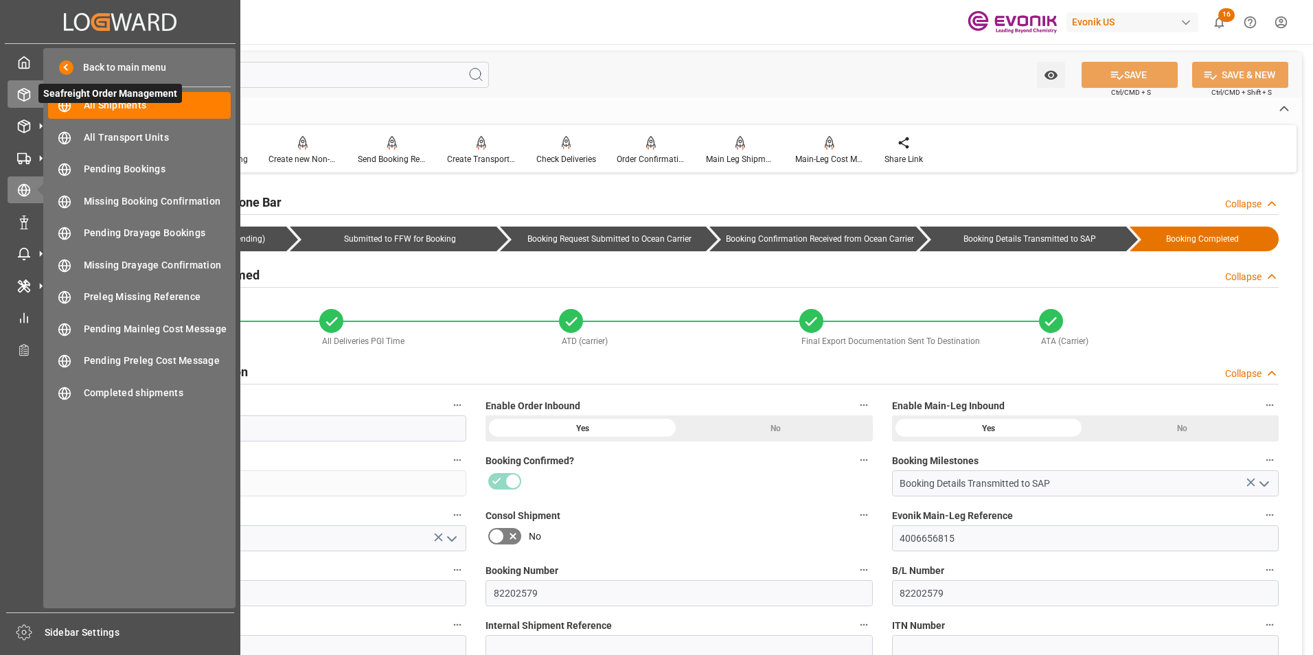
click at [22, 90] on line at bounding box center [23, 91] width 5 height 3
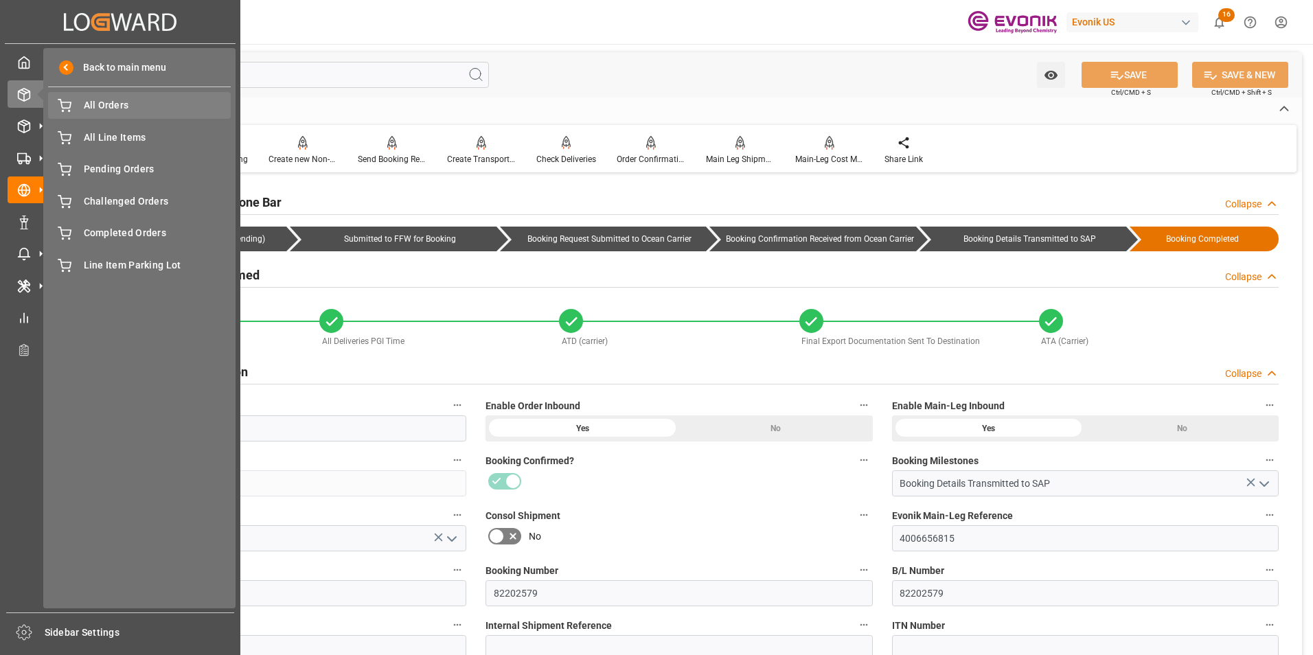
click at [117, 100] on span "All Orders" at bounding box center [158, 105] width 148 height 14
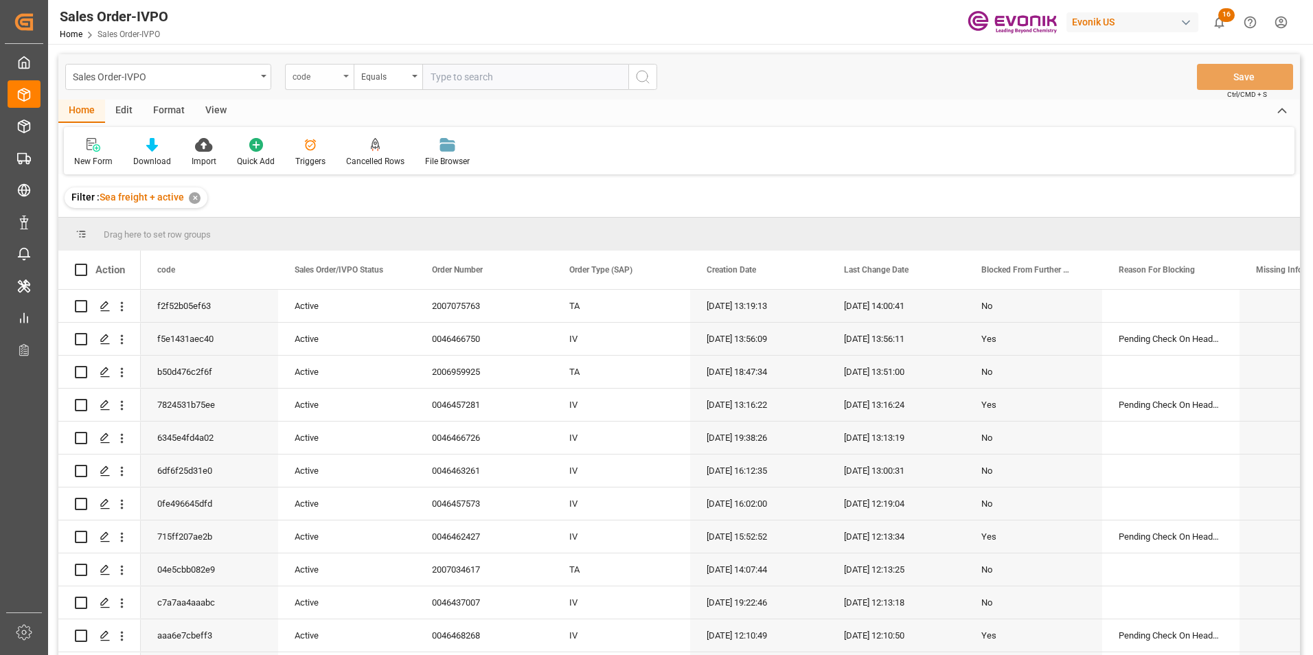
click at [345, 72] on div "code" at bounding box center [319, 77] width 69 height 26
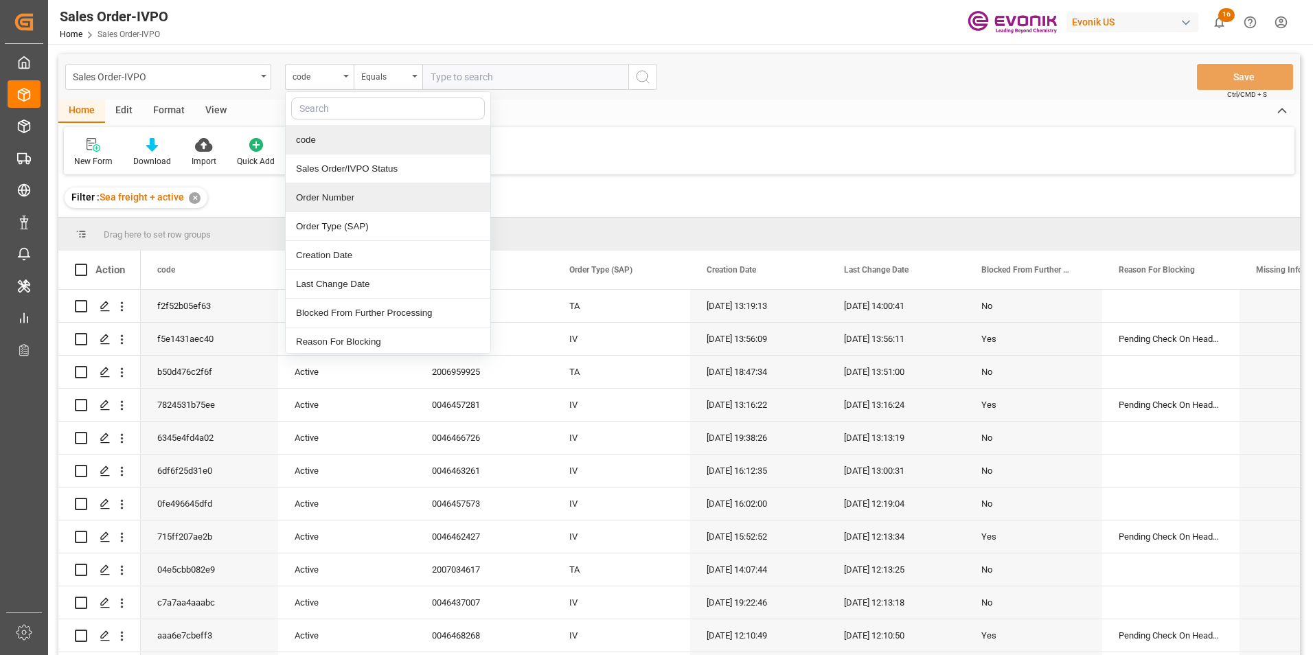
click at [332, 196] on div "Order Number" at bounding box center [388, 197] width 205 height 29
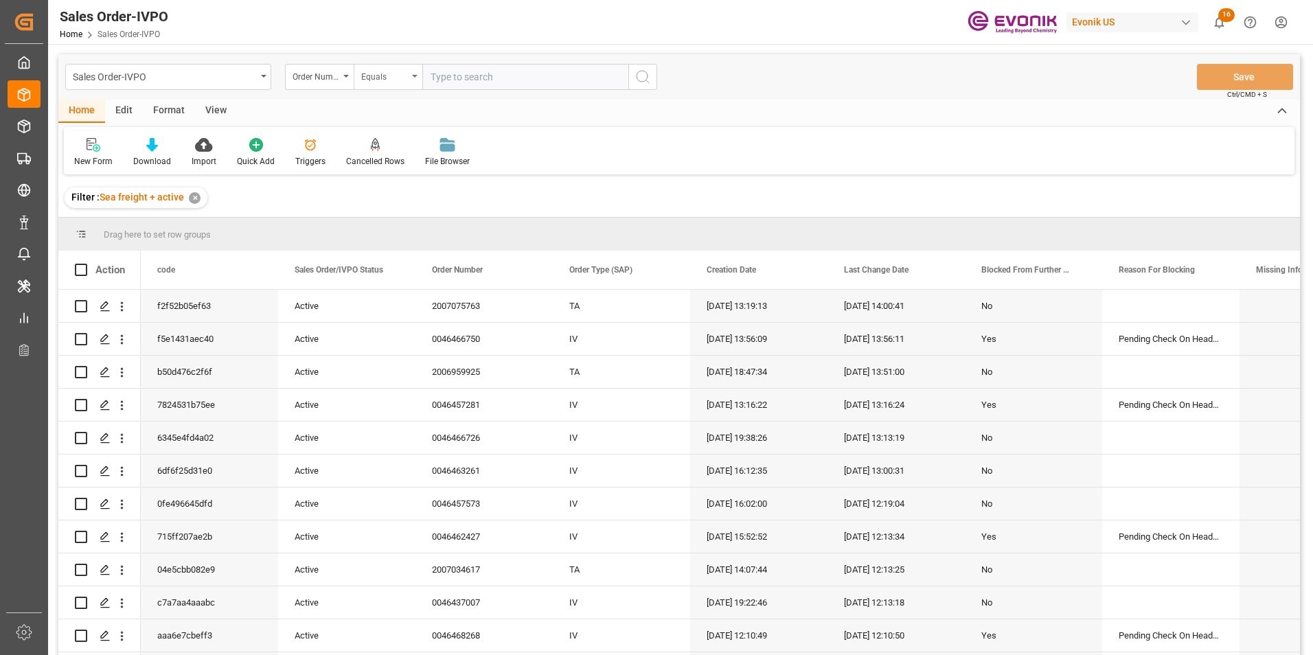
click at [418, 72] on div "Equals" at bounding box center [388, 77] width 69 height 26
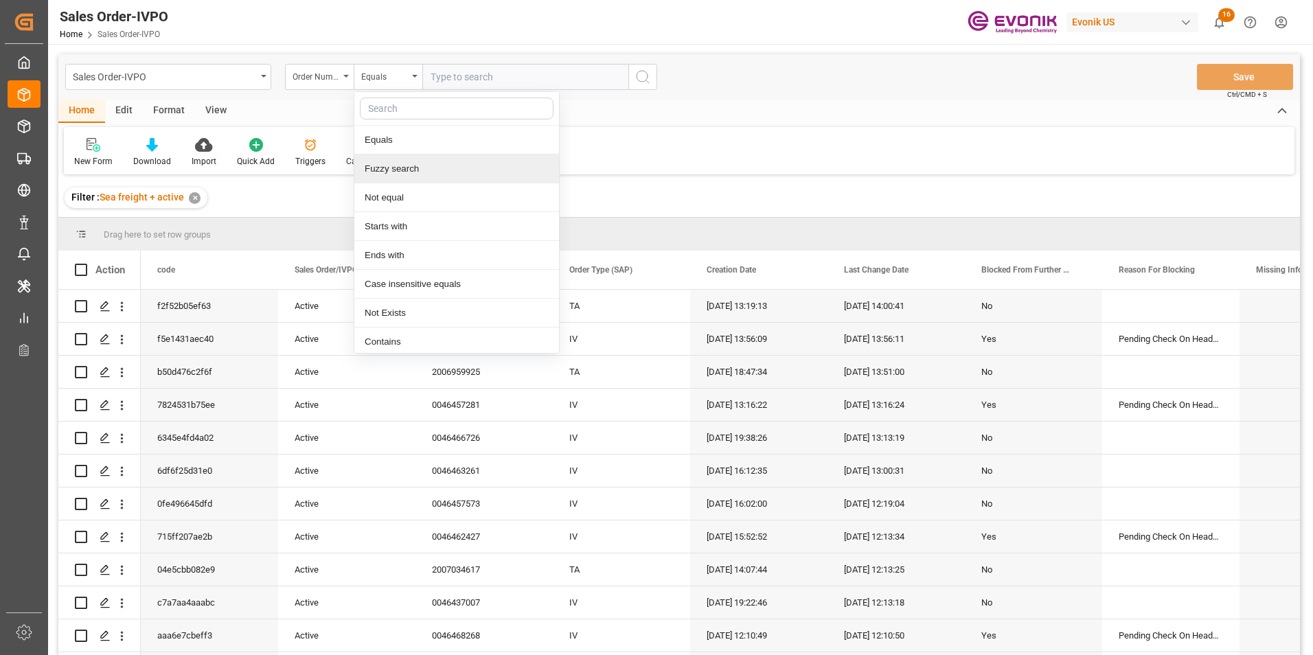
click at [393, 167] on div "Fuzzy search" at bounding box center [456, 168] width 205 height 29
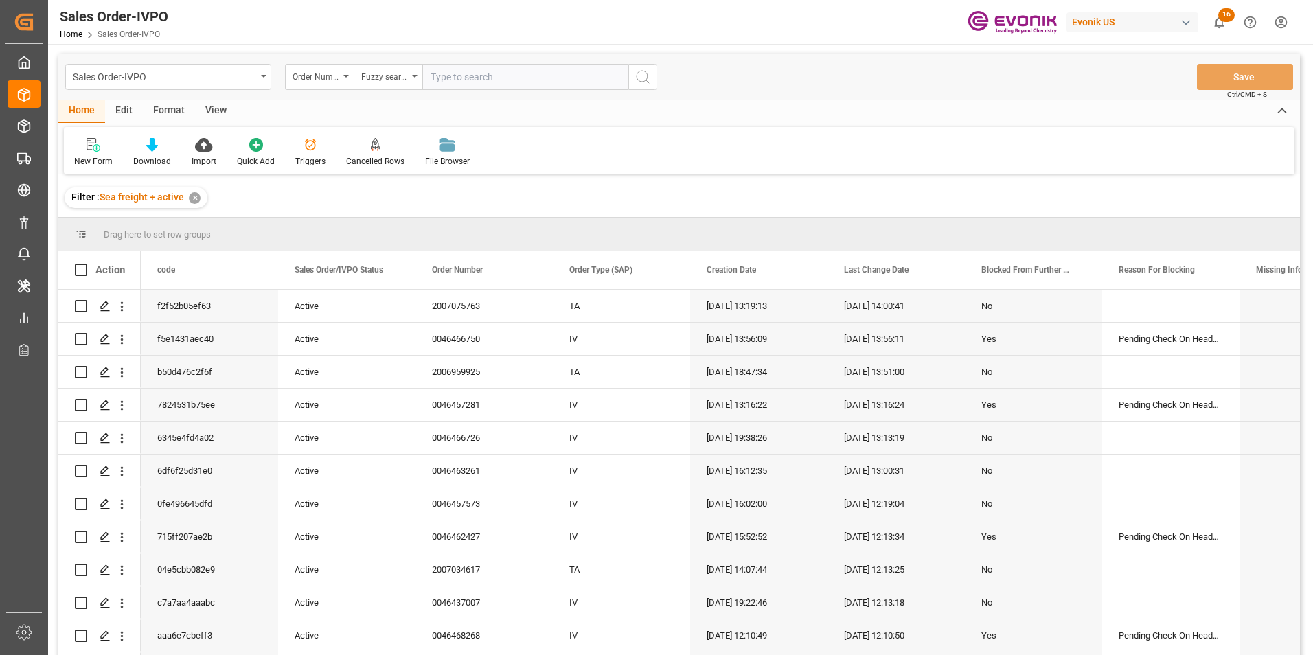
click at [459, 73] on input "text" at bounding box center [525, 77] width 206 height 26
paste input "2007020081"
type input "2007020081"
click at [644, 73] on icon "search button" at bounding box center [642, 77] width 16 height 16
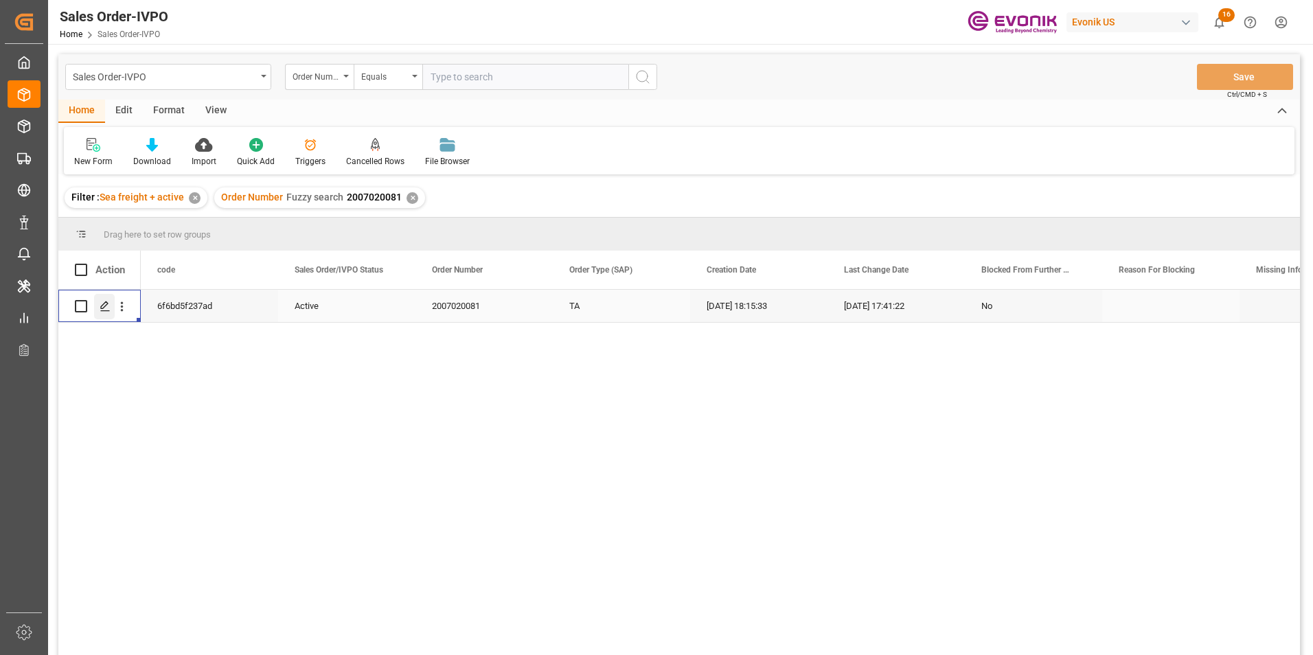
click at [104, 305] on icon "Press SPACE to select this row." at bounding box center [105, 306] width 11 height 11
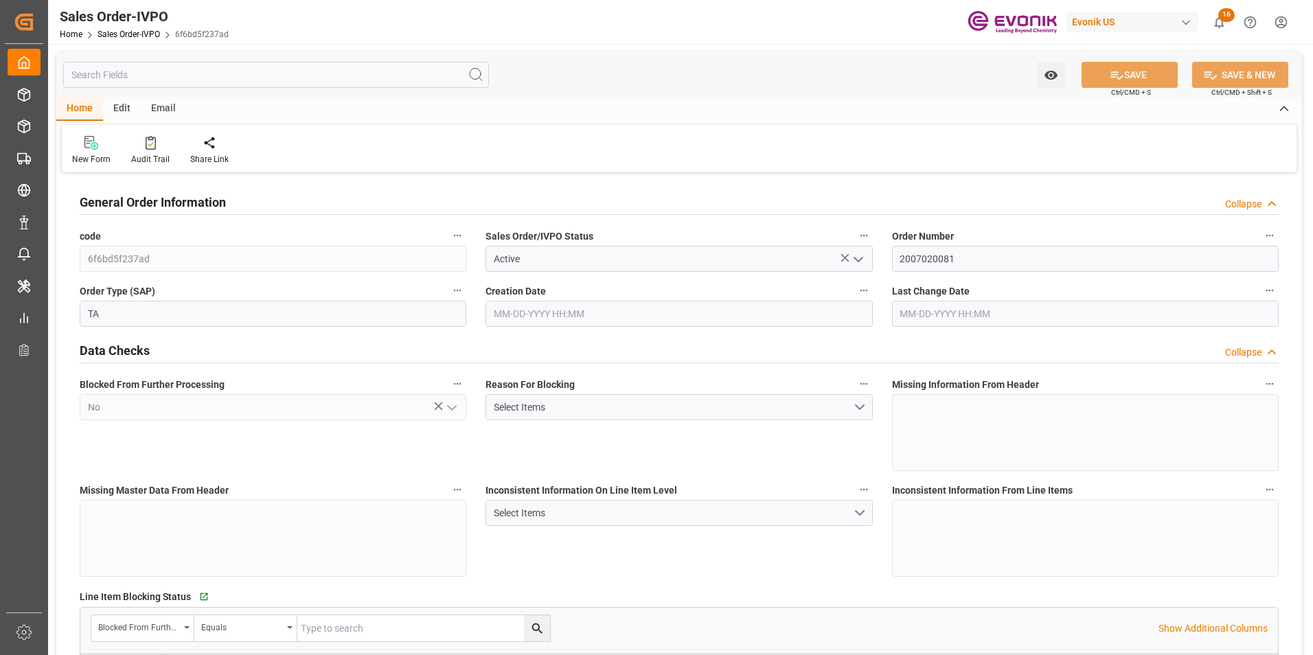
type input "06-24-2025 18:15"
type input "07-02-2025 17:41"
click at [309, 139] on icon at bounding box center [314, 143] width 10 height 14
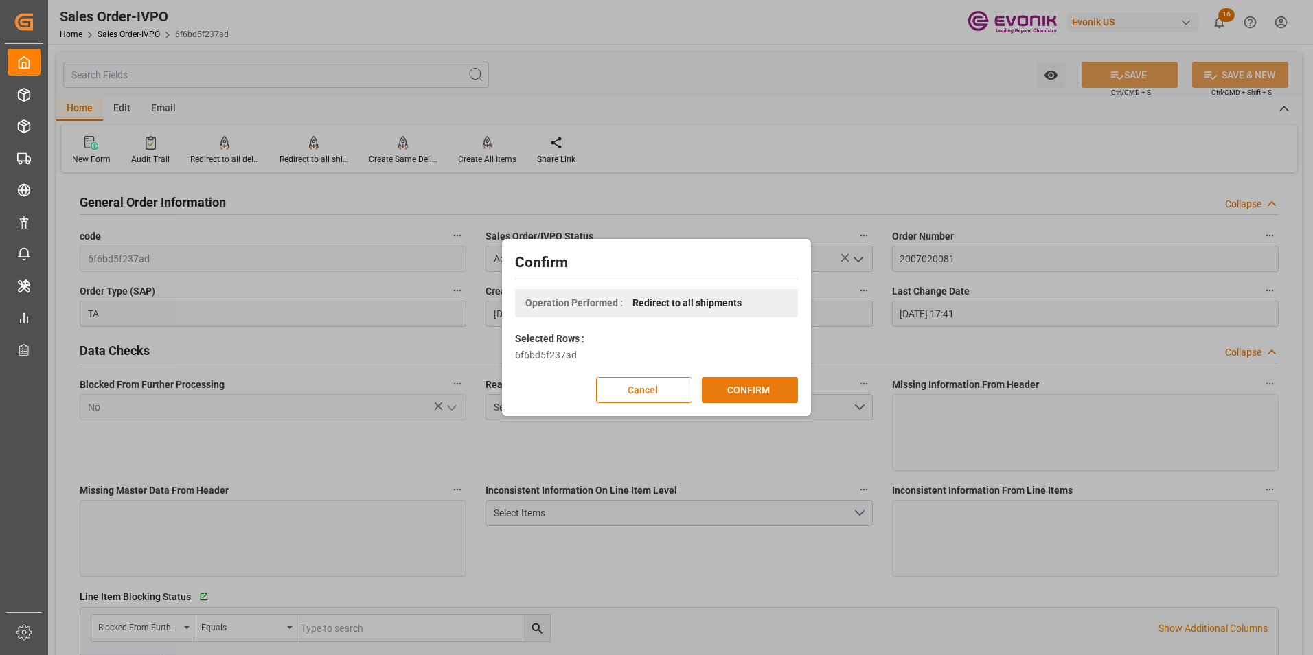
click at [747, 384] on button "CONFIRM" at bounding box center [750, 390] width 96 height 26
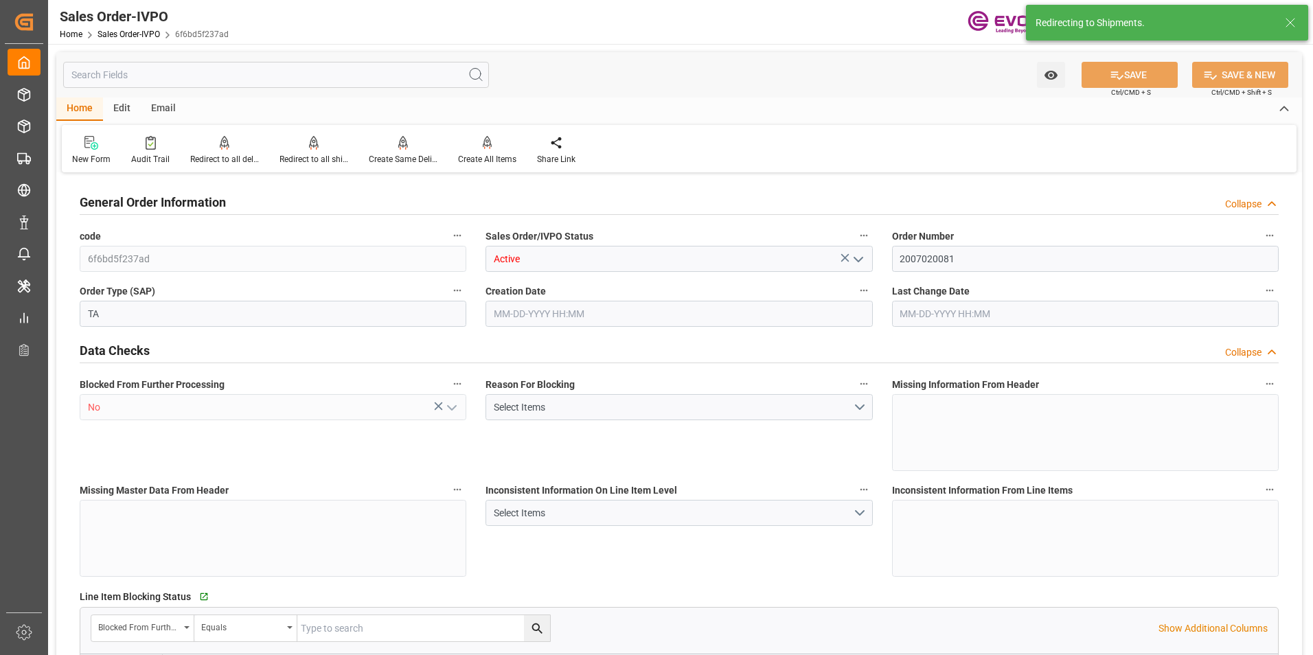
type input "COCTG"
type input "0"
type input "1"
type input "682.4"
type input "06-24-2025 18:15"
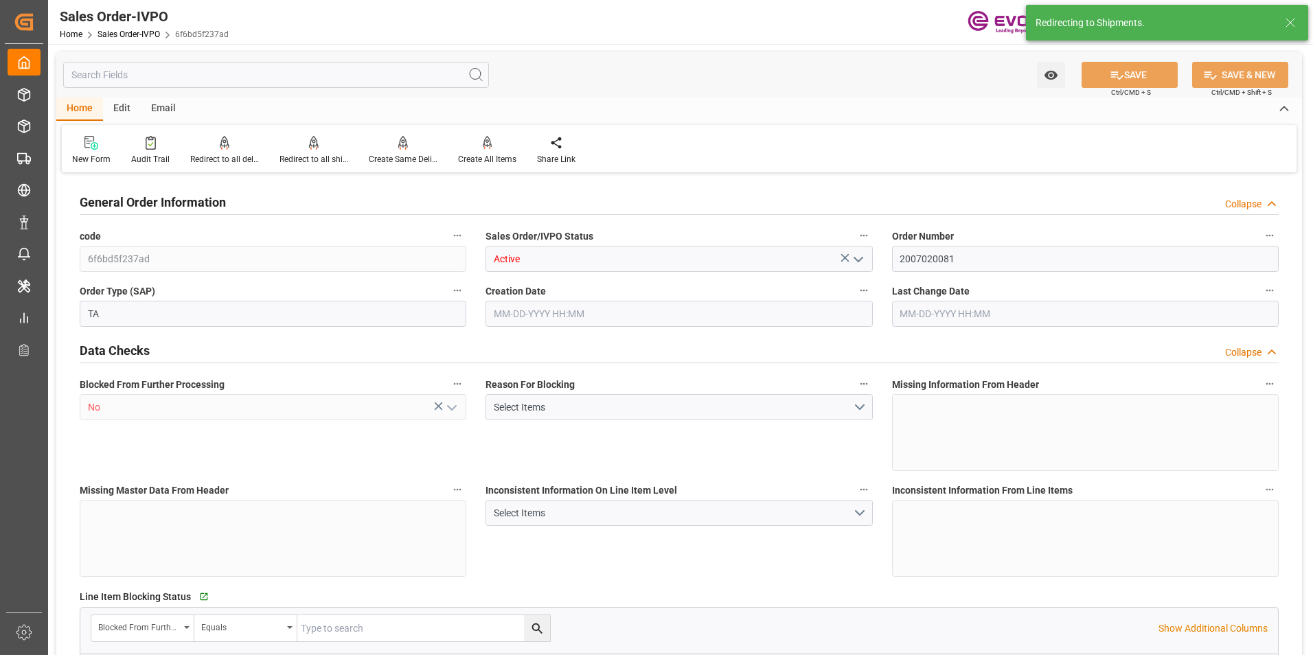
type input "07-02-2025 17:41"
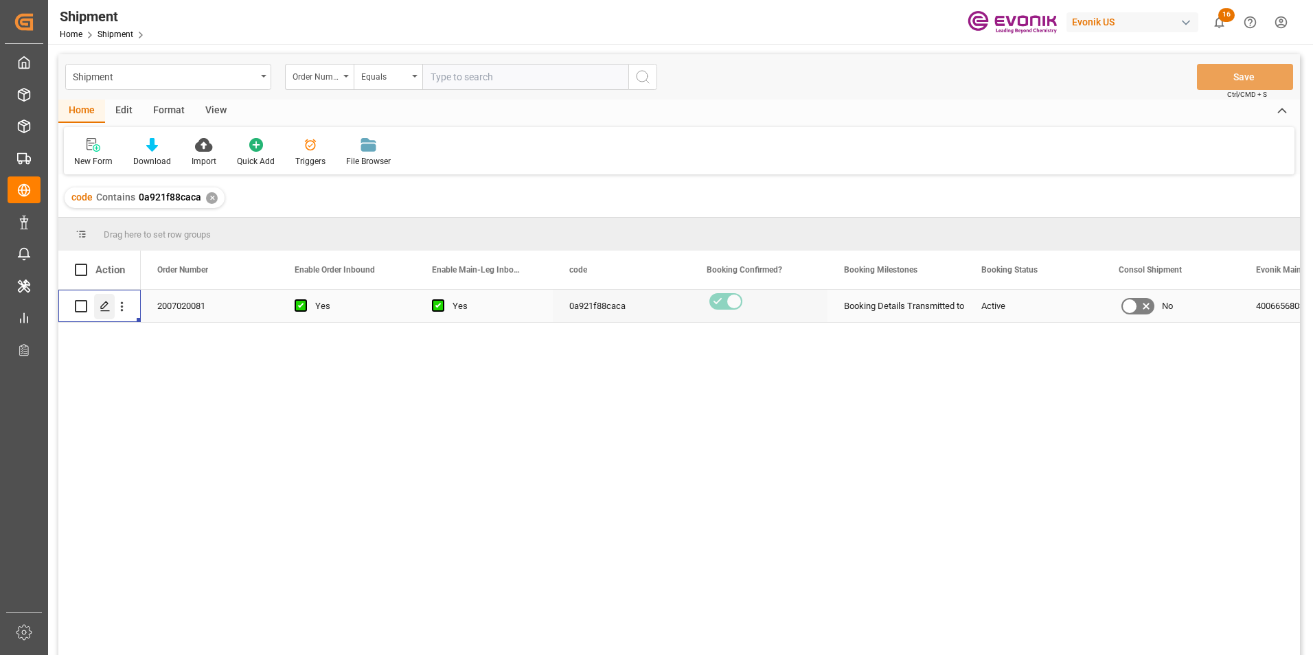
click at [104, 305] on icon "Press SPACE to select this row." at bounding box center [105, 306] width 11 height 11
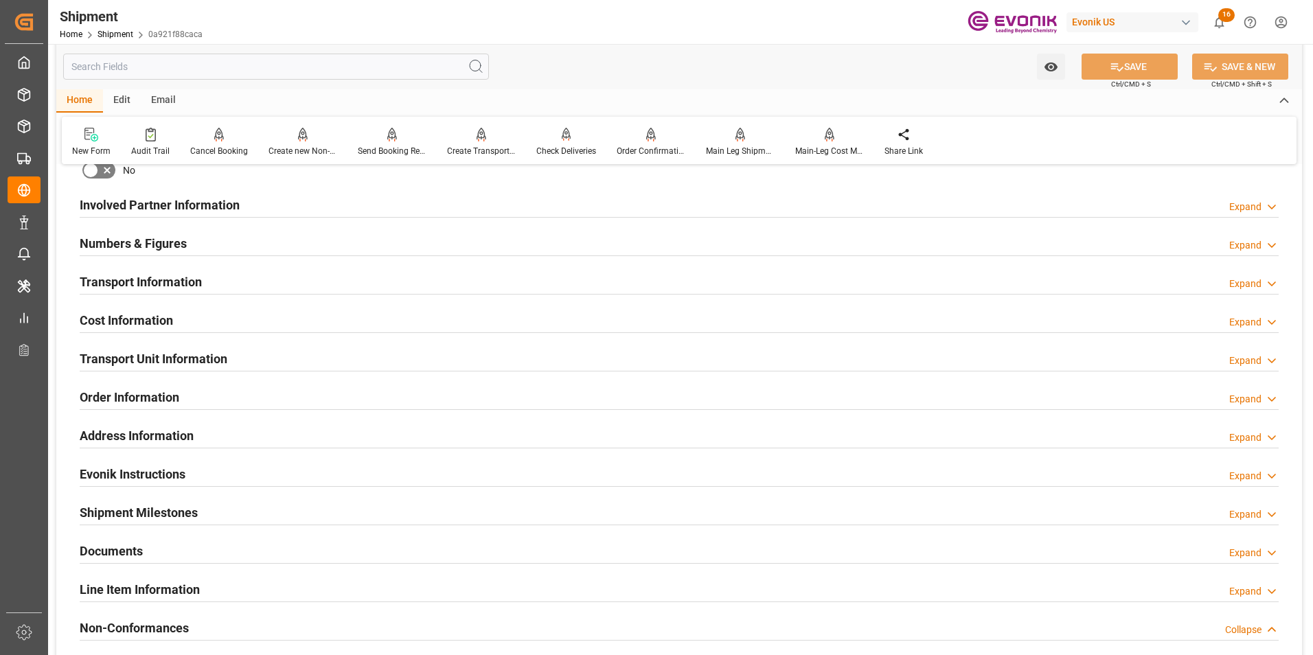
scroll to position [755, 0]
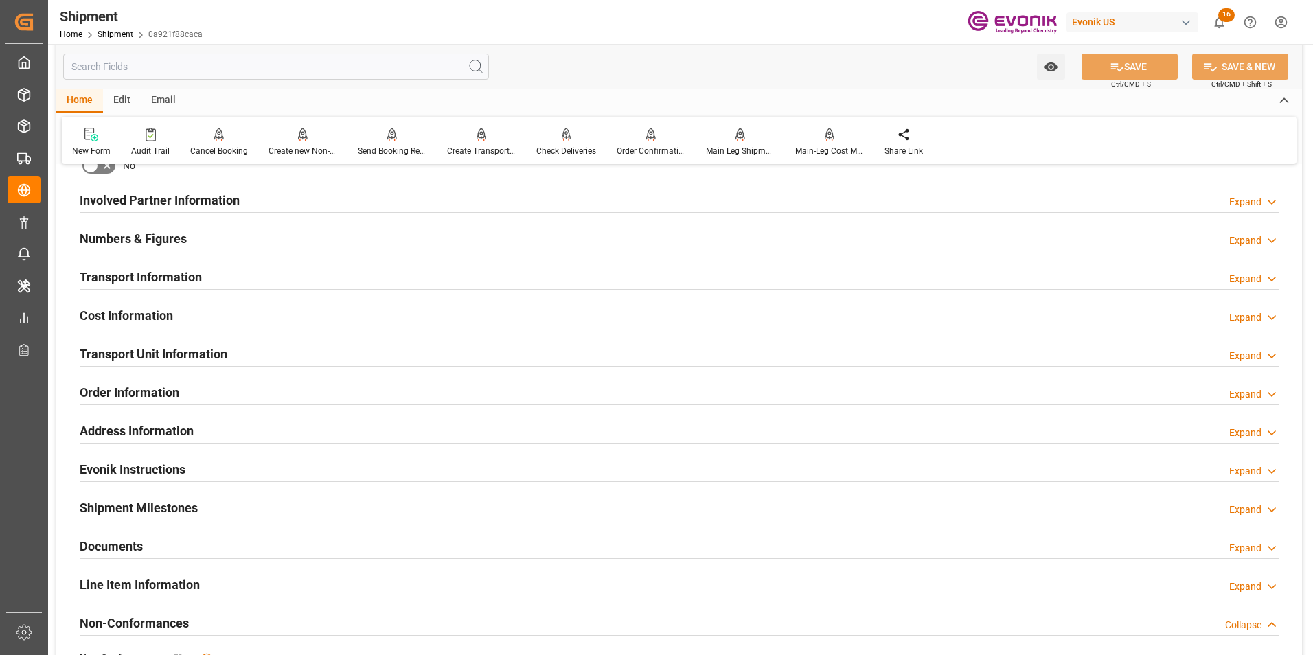
click at [397, 307] on div "Cost Information Expand" at bounding box center [679, 314] width 1199 height 26
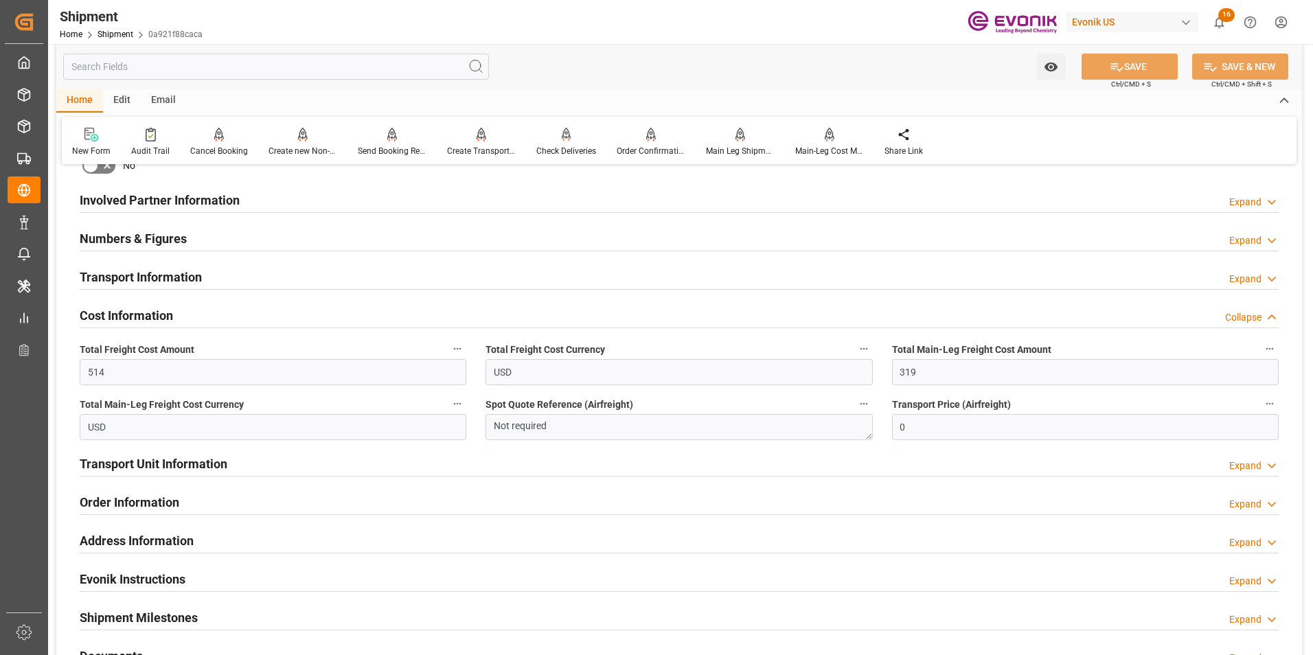
click at [933, 4] on div "Shipment Home Shipment 0a921f88caca Evonik US 16 Notifications Only show unread…" at bounding box center [675, 22] width 1274 height 44
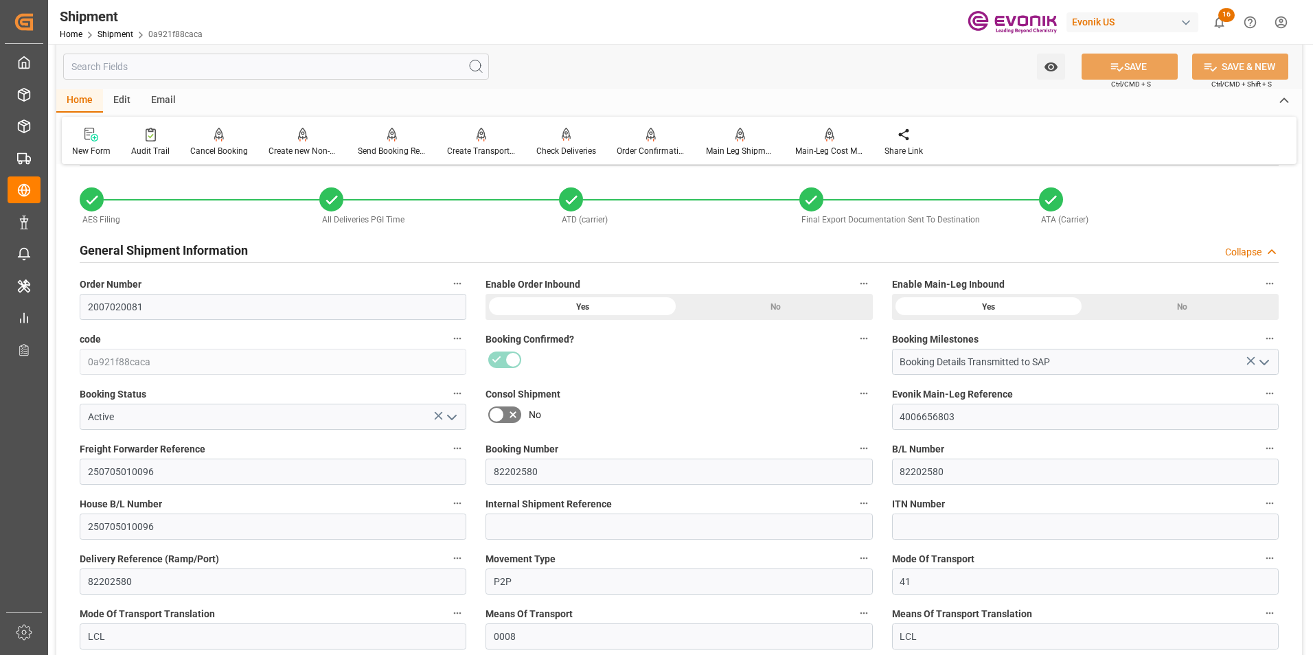
scroll to position [0, 0]
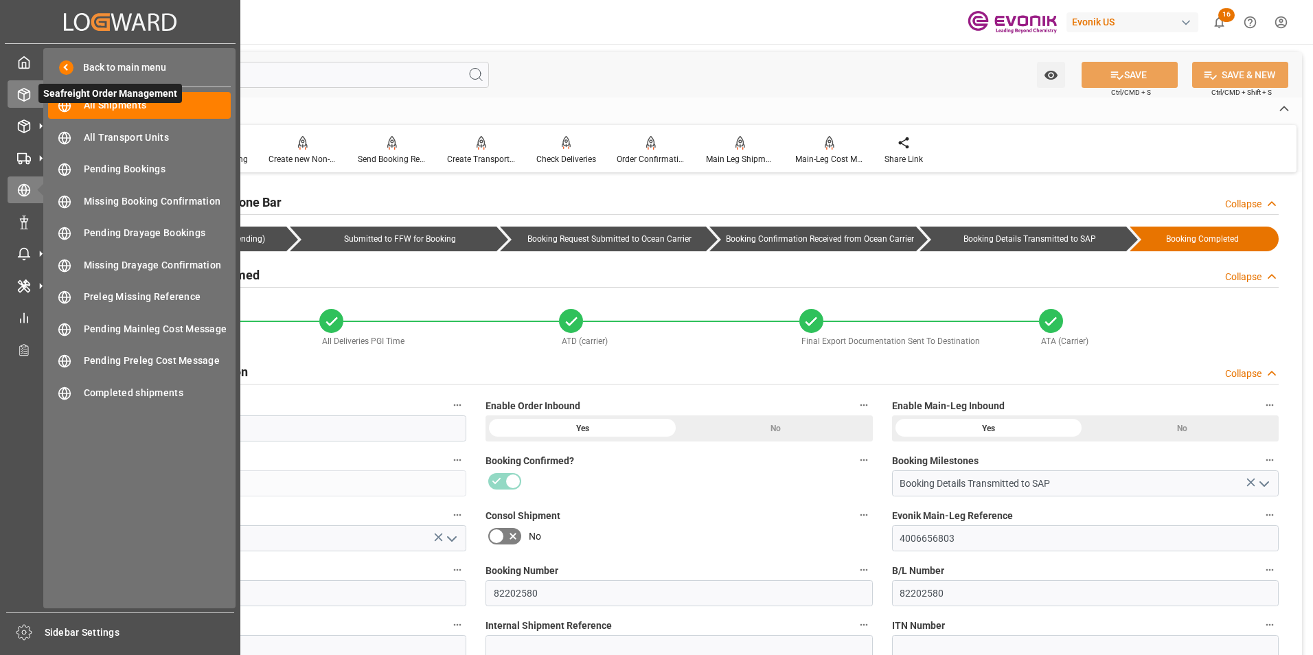
click at [23, 88] on icon at bounding box center [24, 95] width 14 height 14
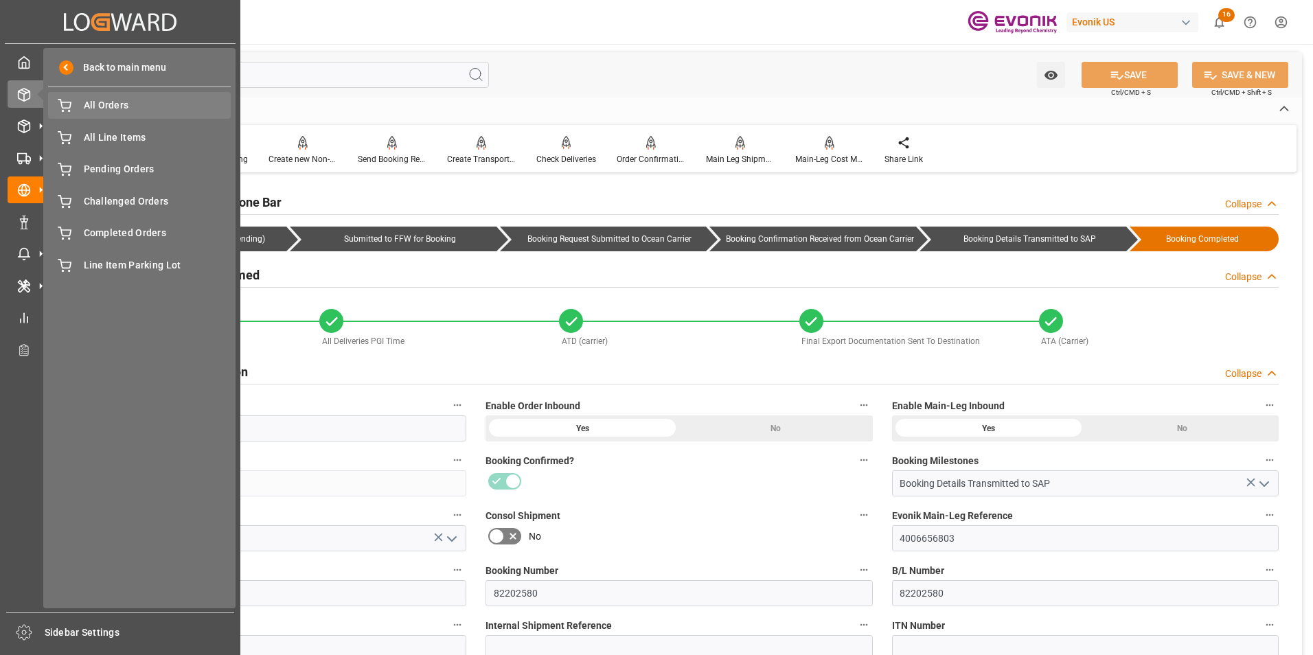
click at [111, 99] on span "All Orders" at bounding box center [158, 105] width 148 height 14
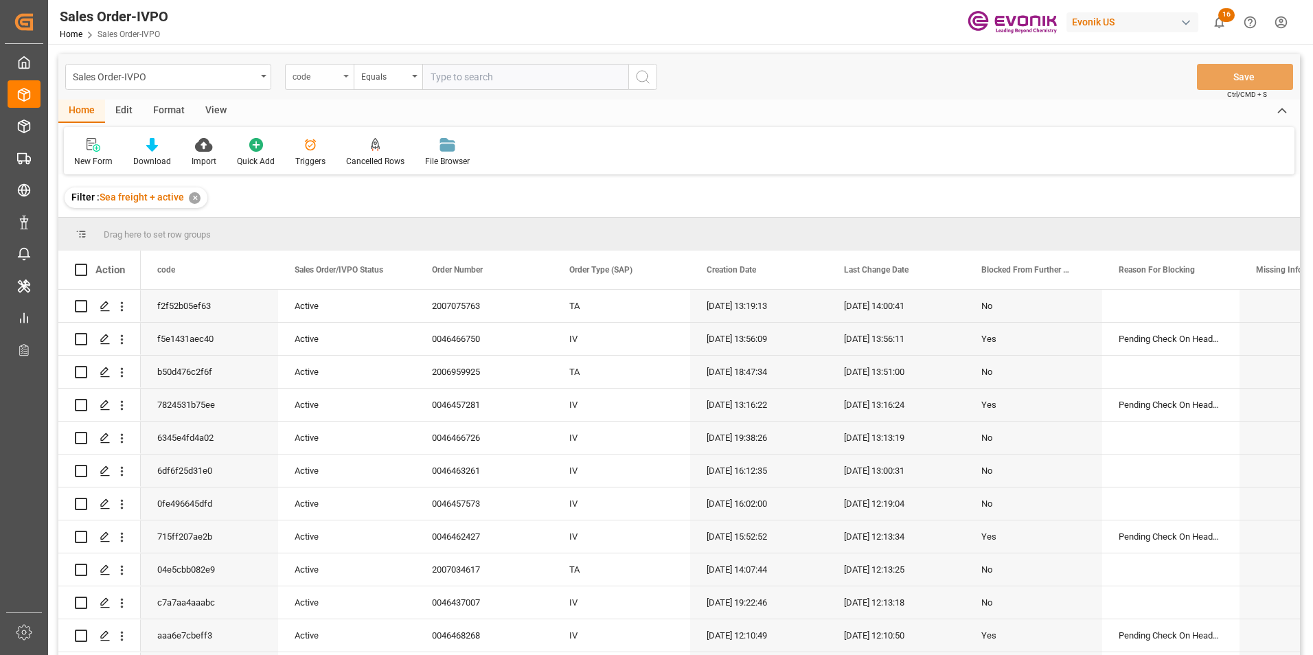
click at [345, 73] on div "code" at bounding box center [319, 77] width 69 height 26
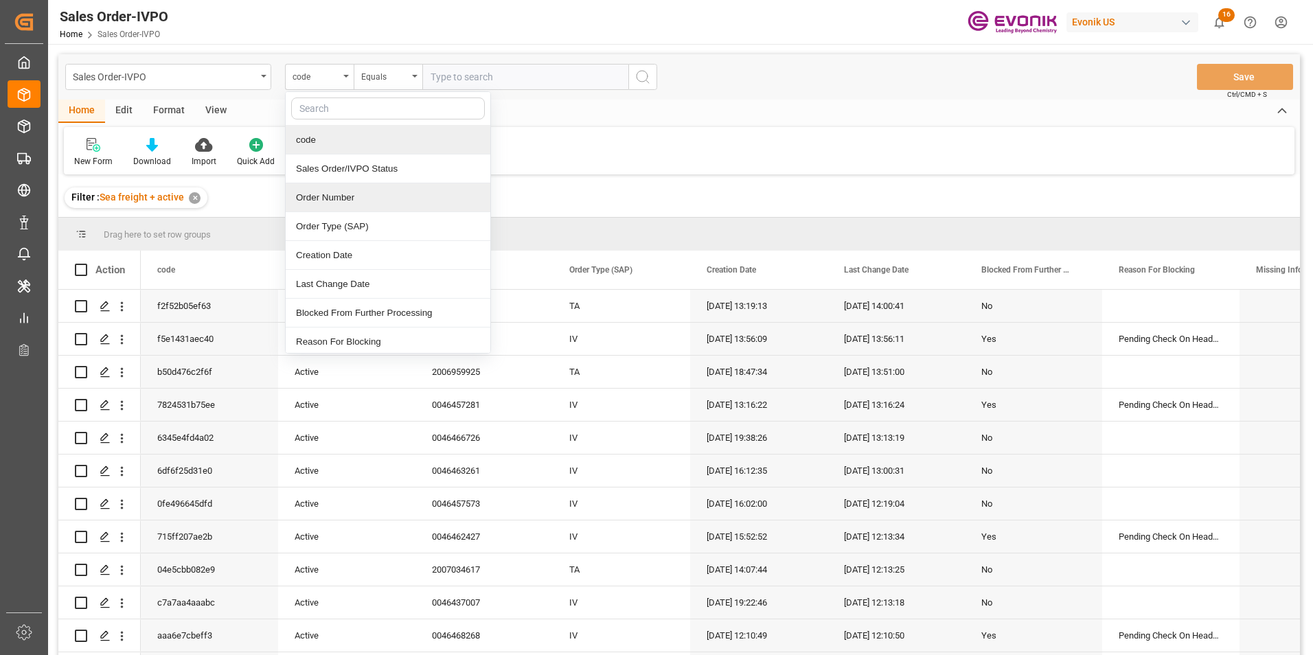
click at [325, 196] on div "Order Number" at bounding box center [388, 197] width 205 height 29
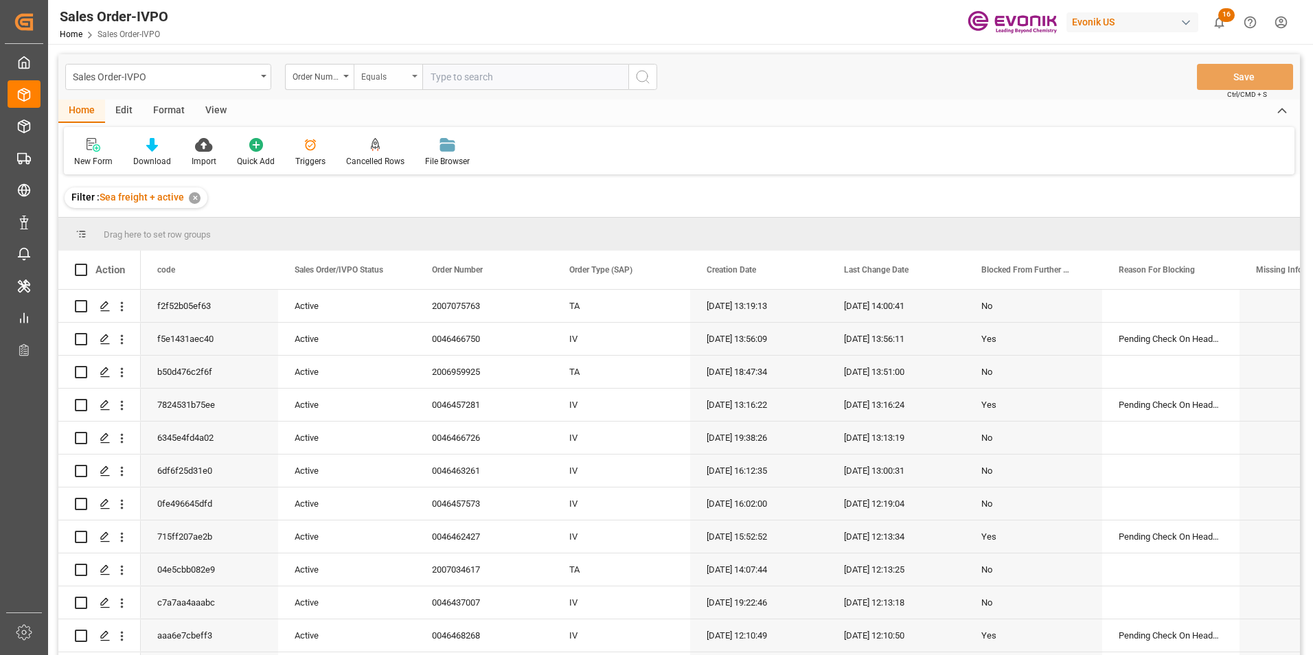
click at [415, 74] on div "Equals" at bounding box center [388, 77] width 69 height 26
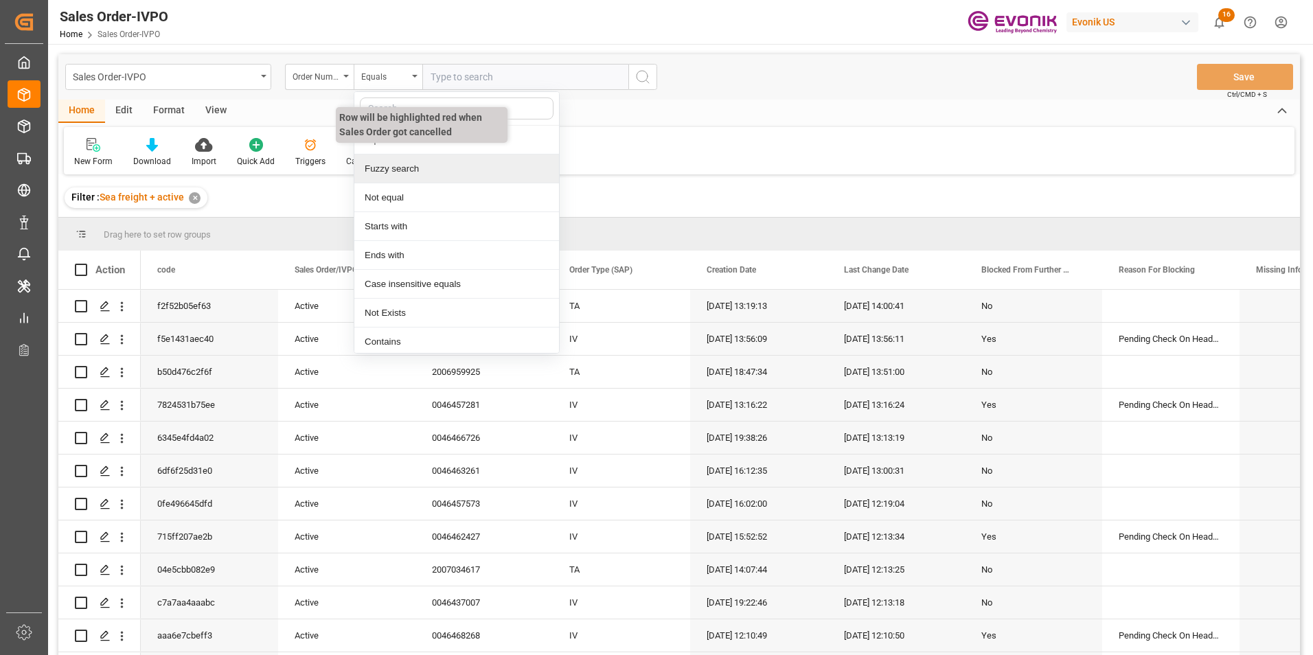
click at [390, 167] on div "Fuzzy search" at bounding box center [456, 168] width 205 height 29
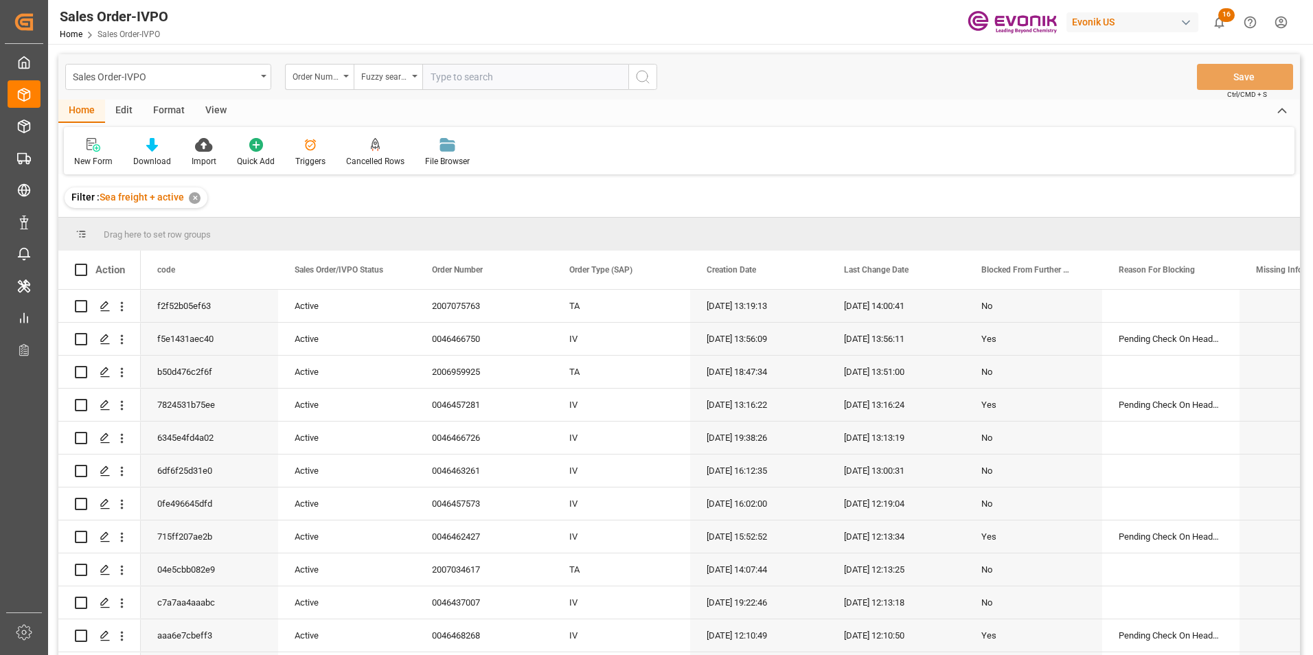
click at [448, 78] on input "text" at bounding box center [525, 77] width 206 height 26
paste input "2007029266"
type input "2007029266"
click at [639, 71] on icon "search button" at bounding box center [642, 77] width 16 height 16
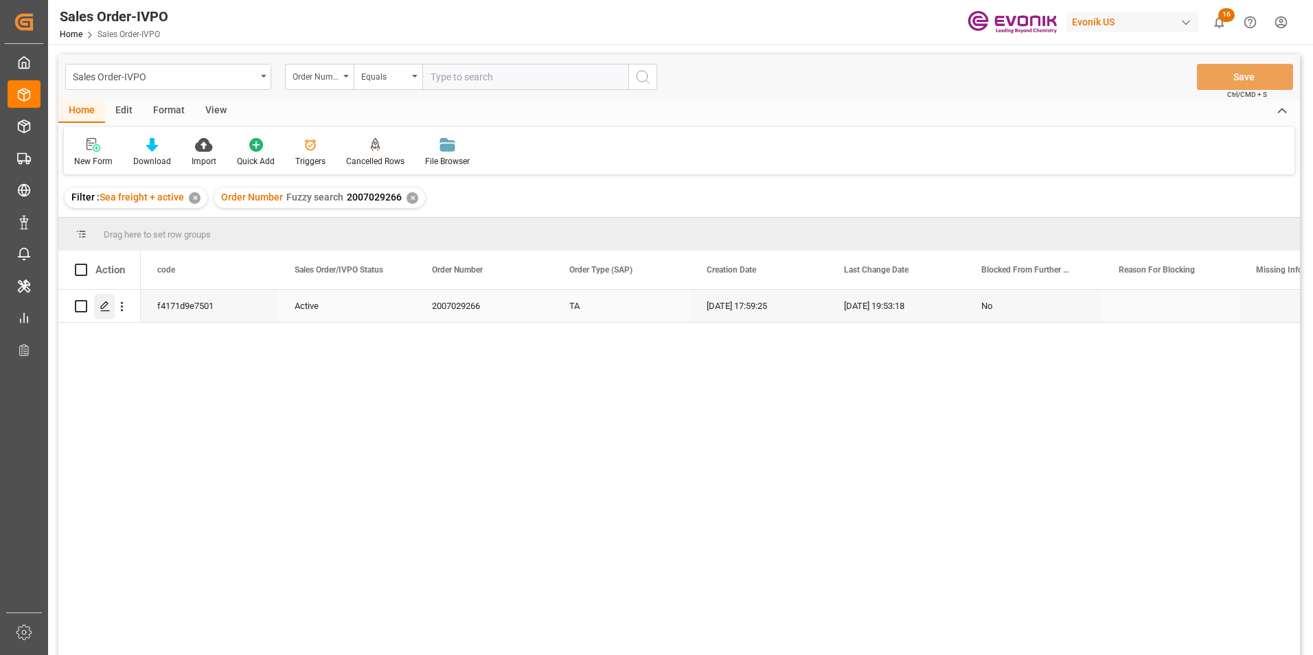
click at [101, 305] on icon "Press SPACE to select this row." at bounding box center [105, 306] width 11 height 11
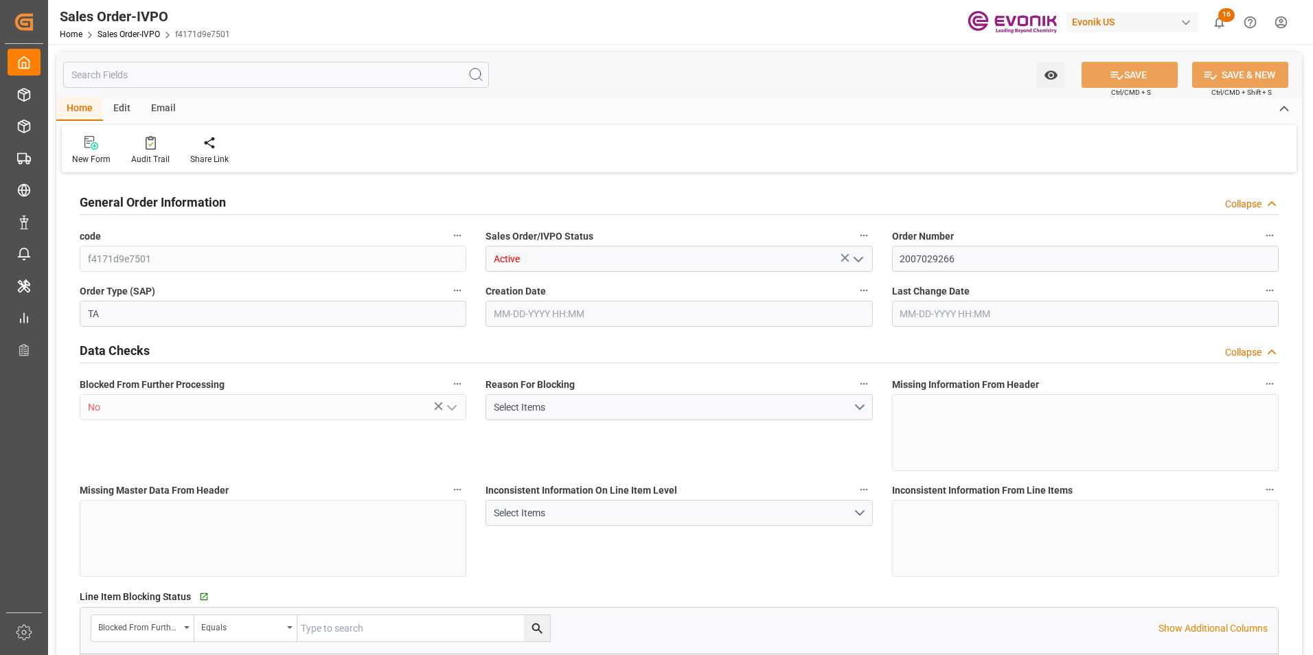
type input "COCTG"
type input "0"
type input "1"
type input "1404.8"
type input "06-24-2025 17:59"
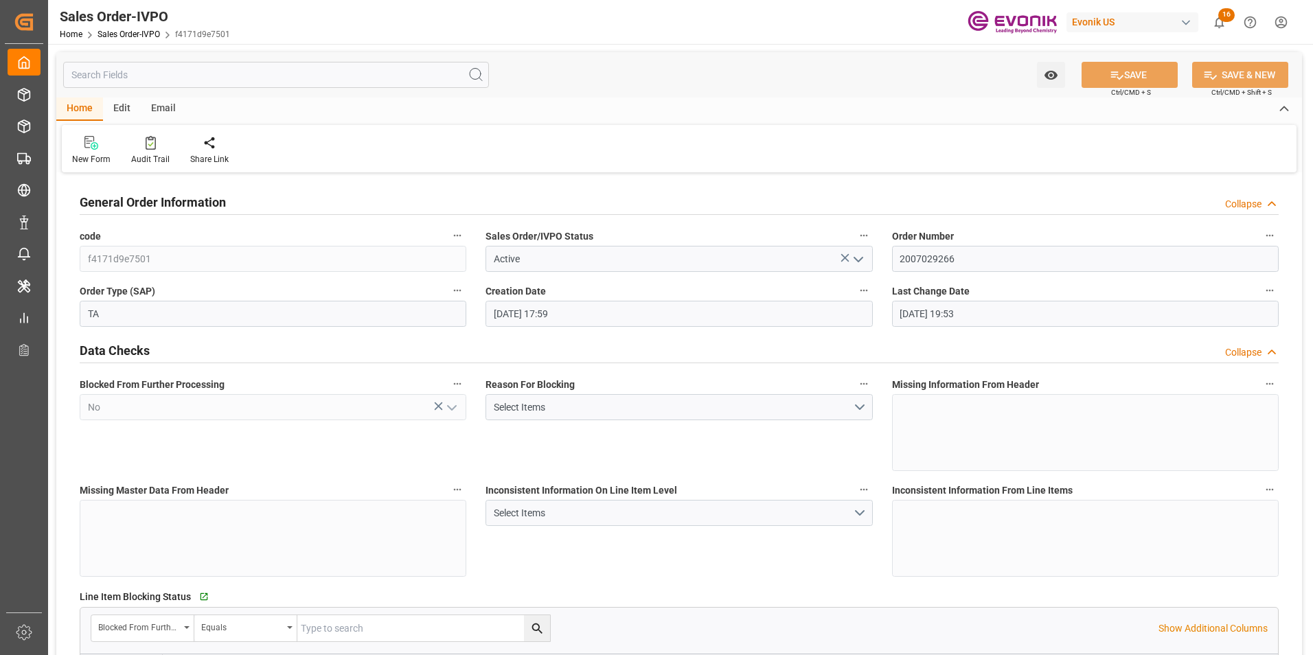
type input "07-03-2025 19:53"
click at [313, 143] on icon at bounding box center [314, 143] width 10 height 14
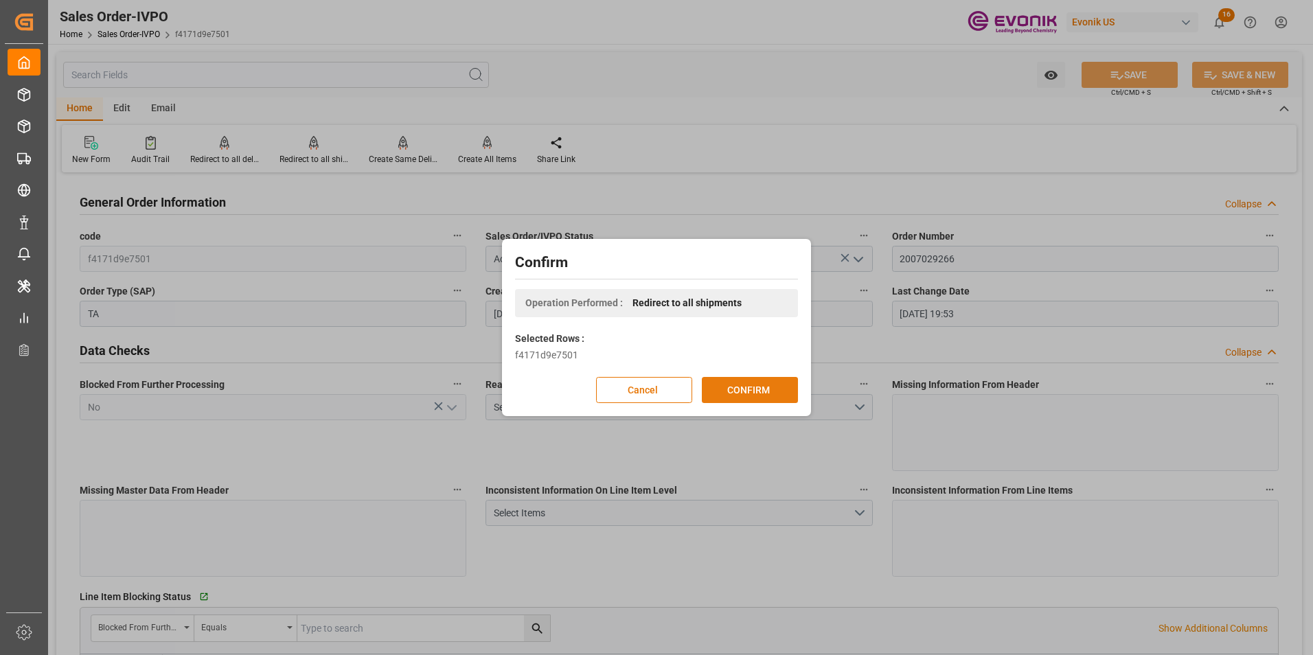
click at [768, 384] on button "CONFIRM" at bounding box center [750, 390] width 96 height 26
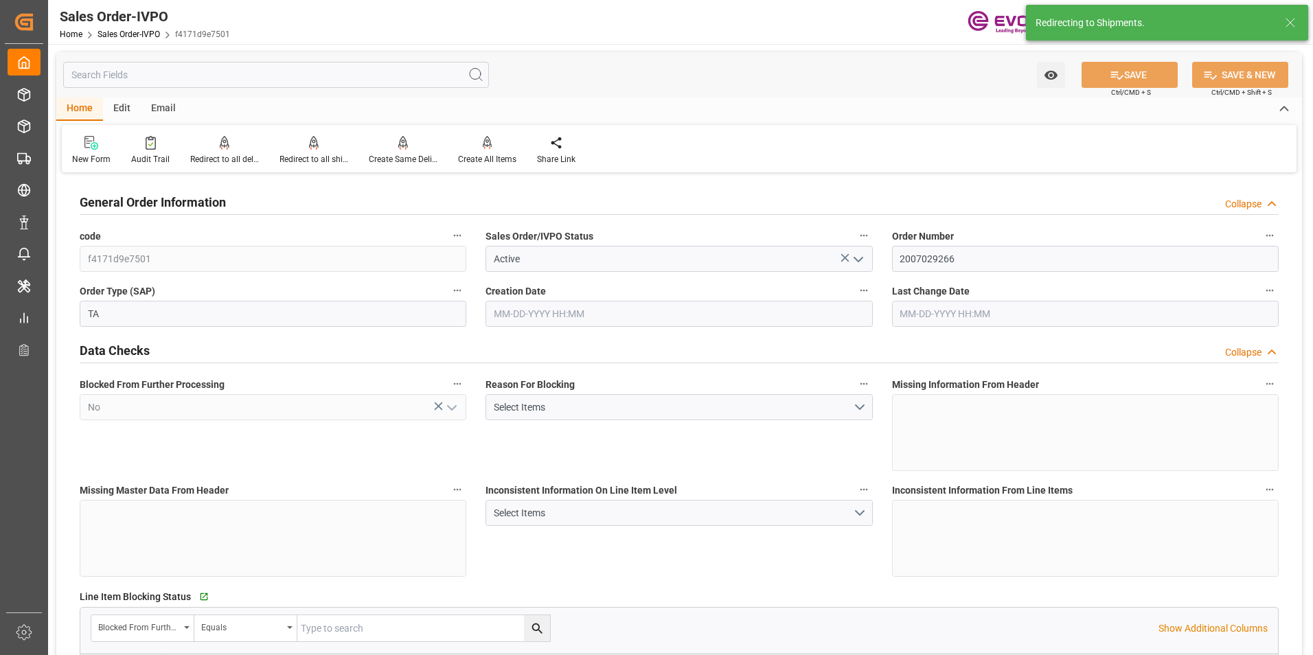
type input "06-24-2025 17:59"
type input "07-03-2025 19:53"
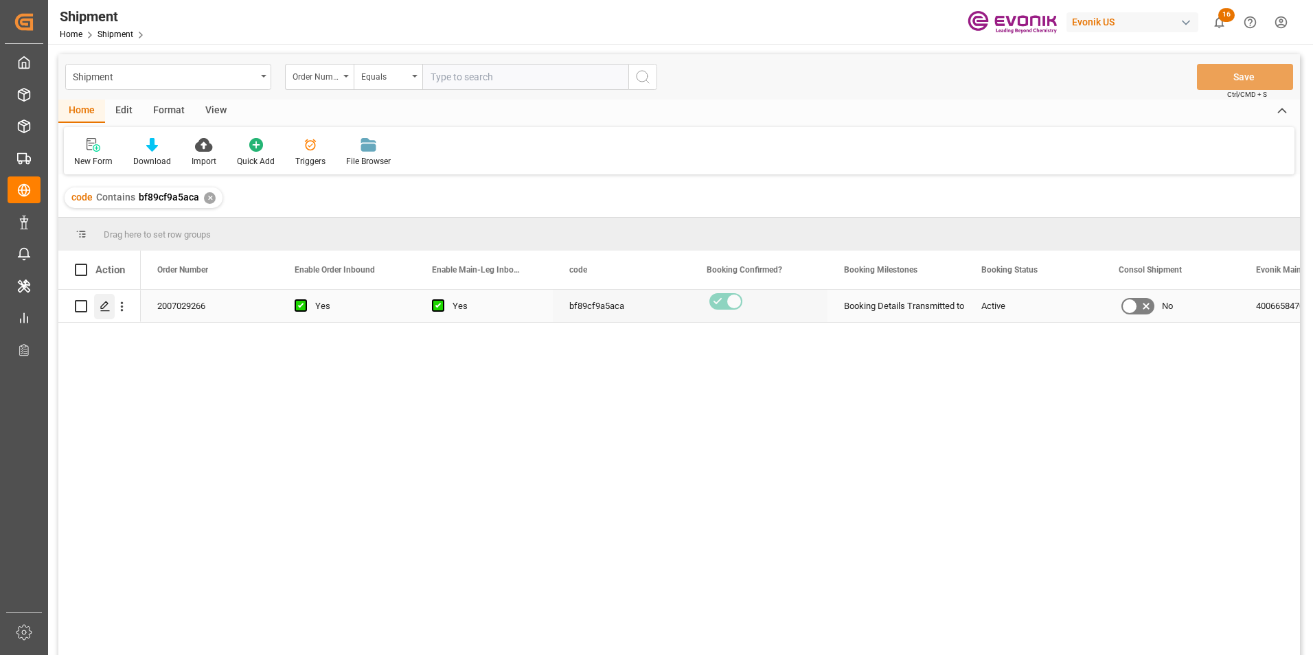
click at [102, 303] on icon "Press SPACE to select this row." at bounding box center [105, 306] width 11 height 11
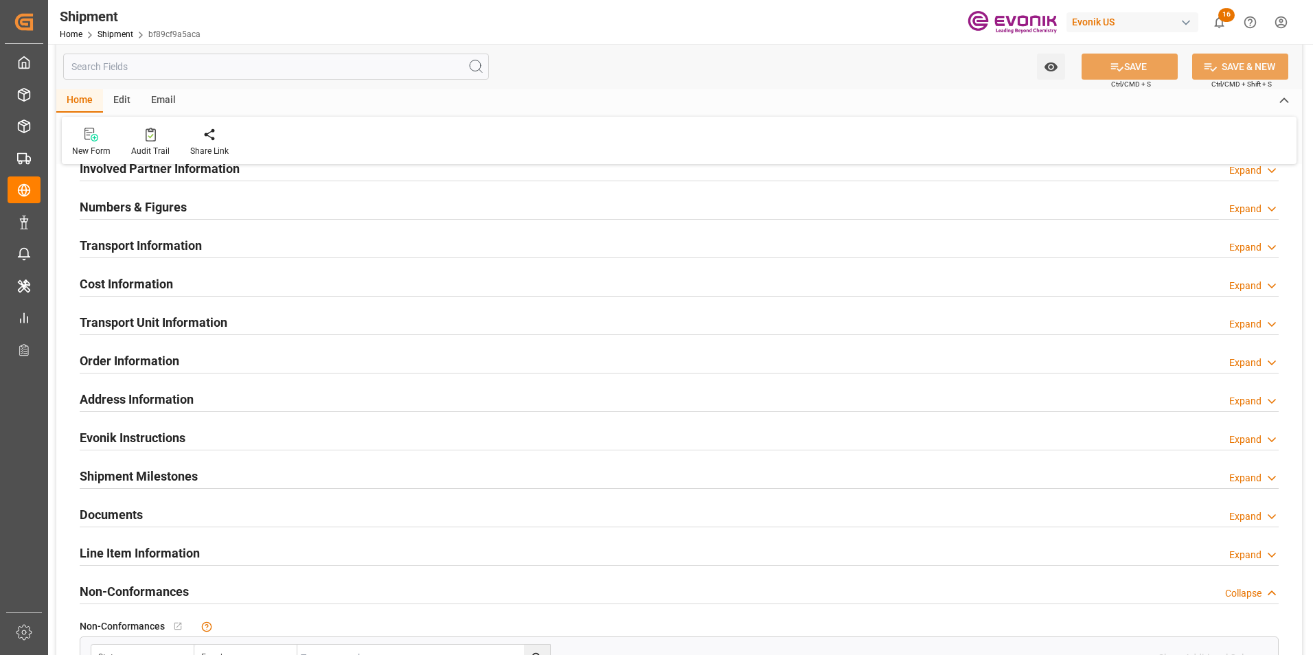
scroll to position [824, 0]
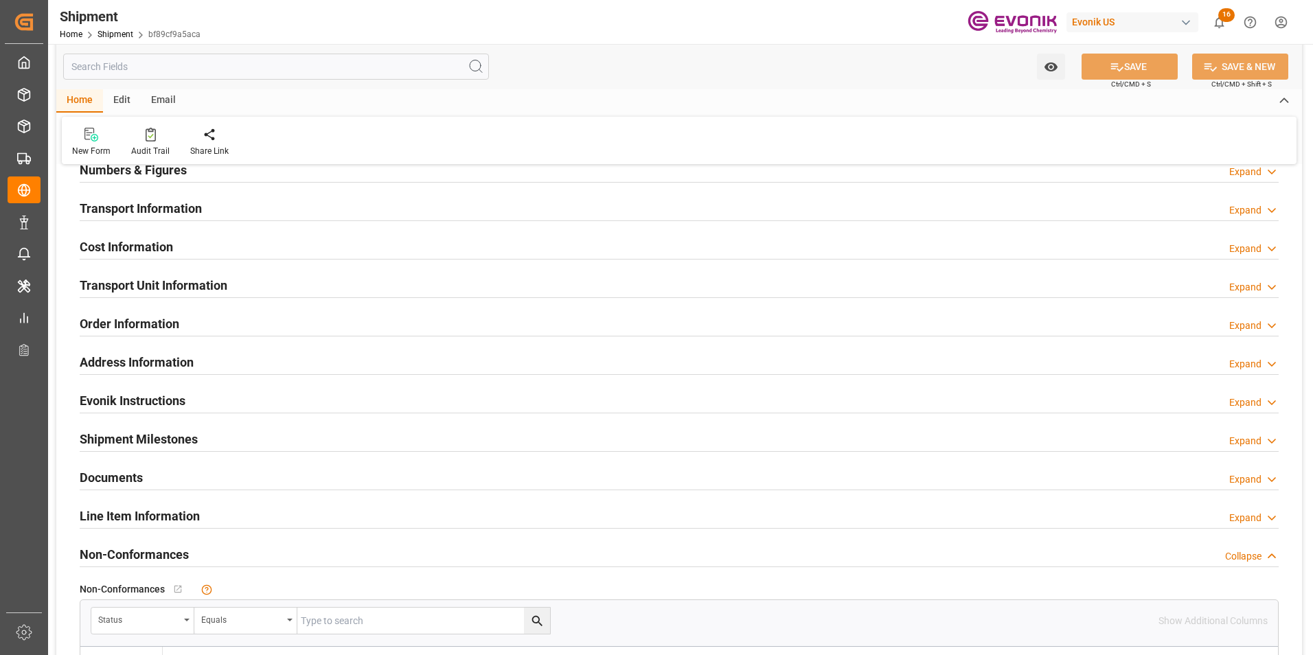
click at [341, 245] on div "Cost Information Expand" at bounding box center [679, 246] width 1199 height 26
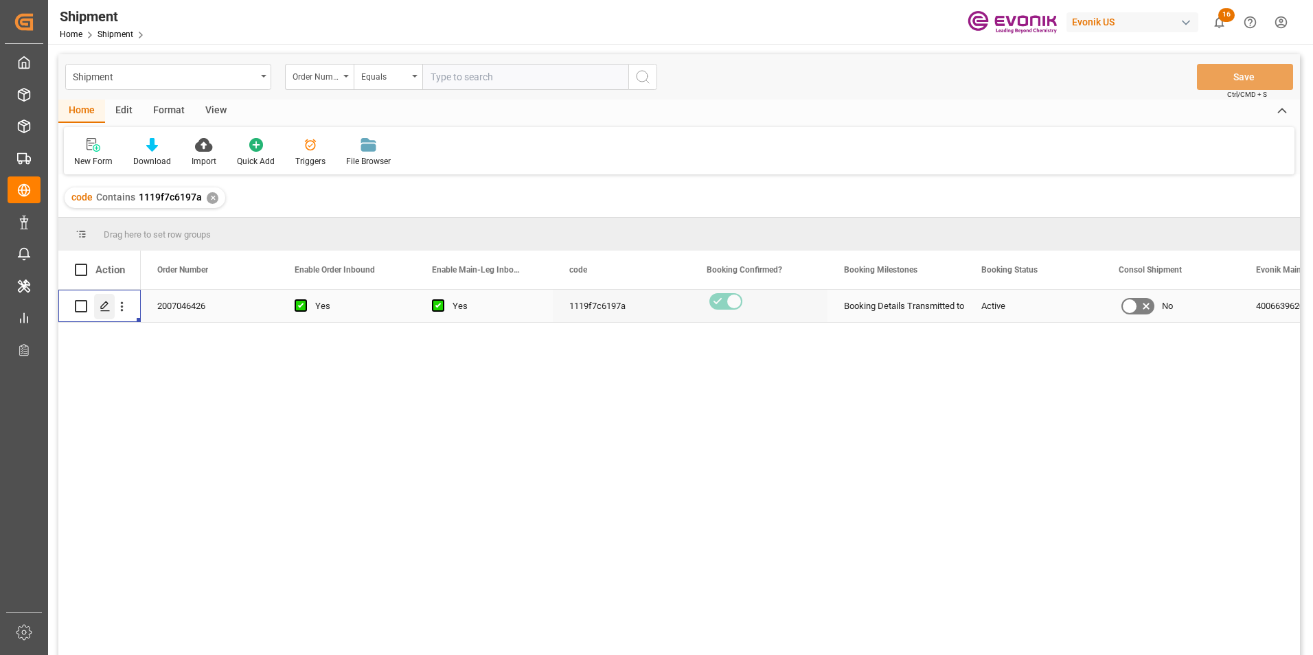
click at [104, 303] on polygon "Press SPACE to select this row." at bounding box center [104, 305] width 7 height 7
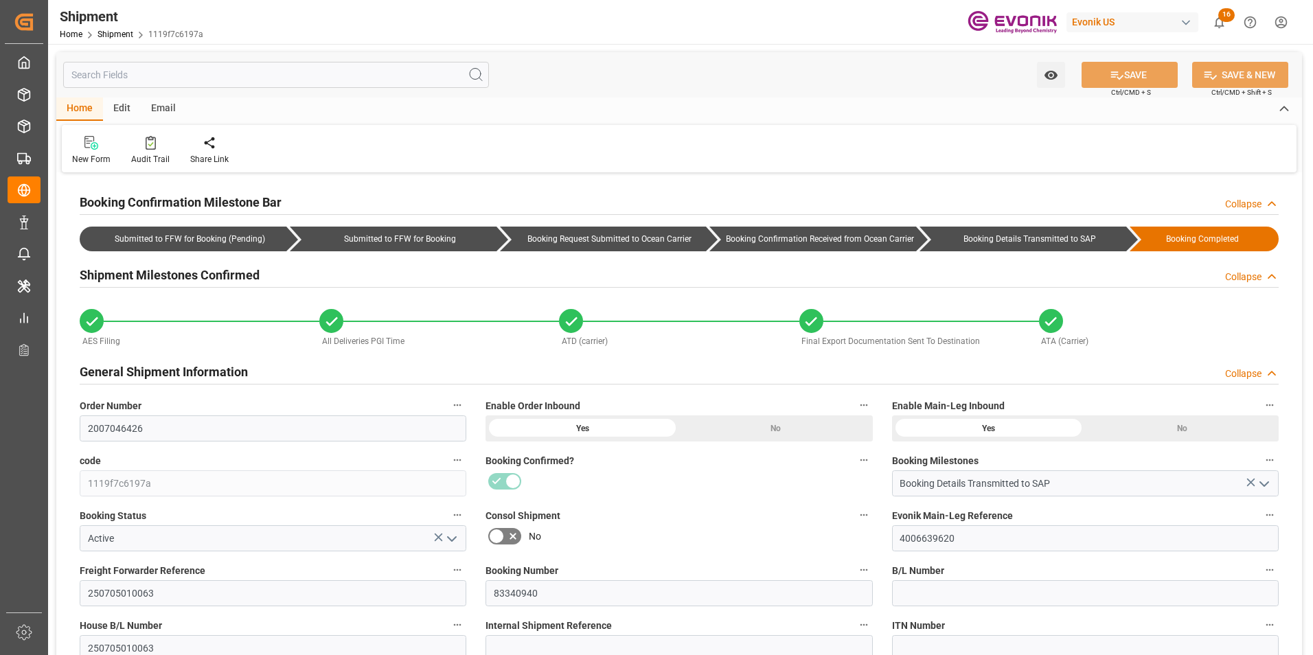
type input "1195.1744"
type input "933.2864"
type input "0"
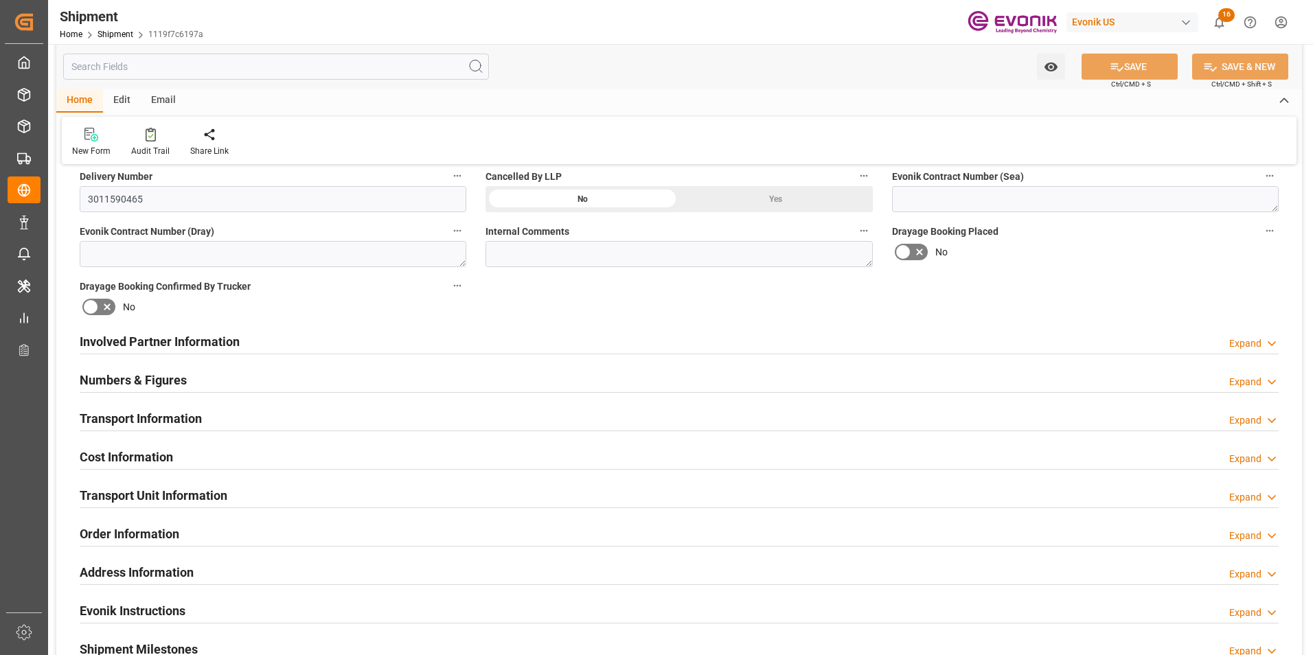
scroll to position [687, 0]
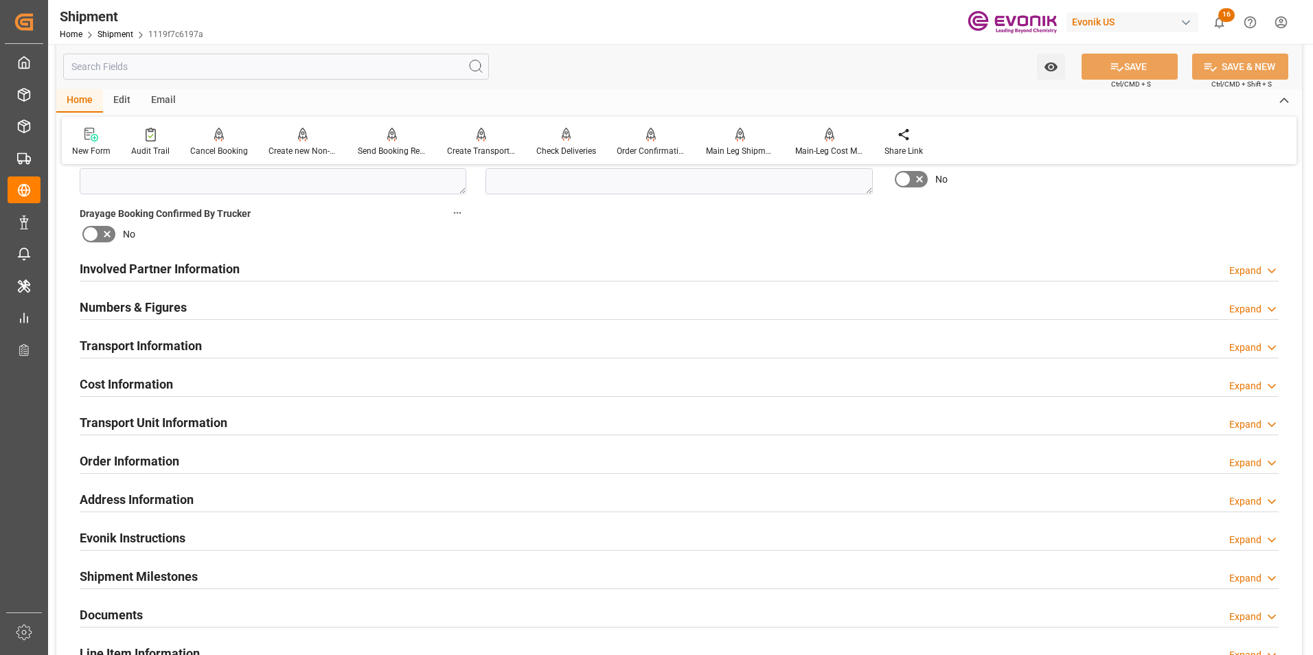
click at [391, 376] on div "Cost Information Expand" at bounding box center [679, 383] width 1199 height 26
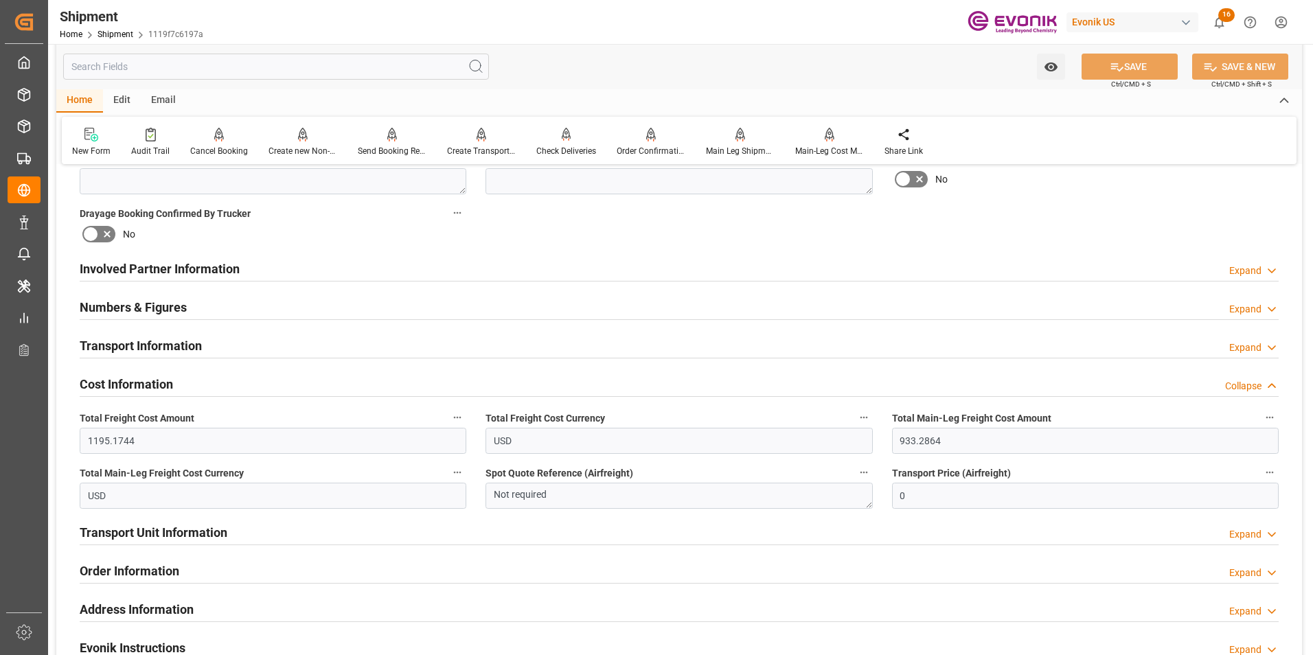
click at [206, 10] on div "Shipment Home Shipment 1119f7c6197a Evonik US 16 Notifications Only show unread…" at bounding box center [675, 22] width 1274 height 44
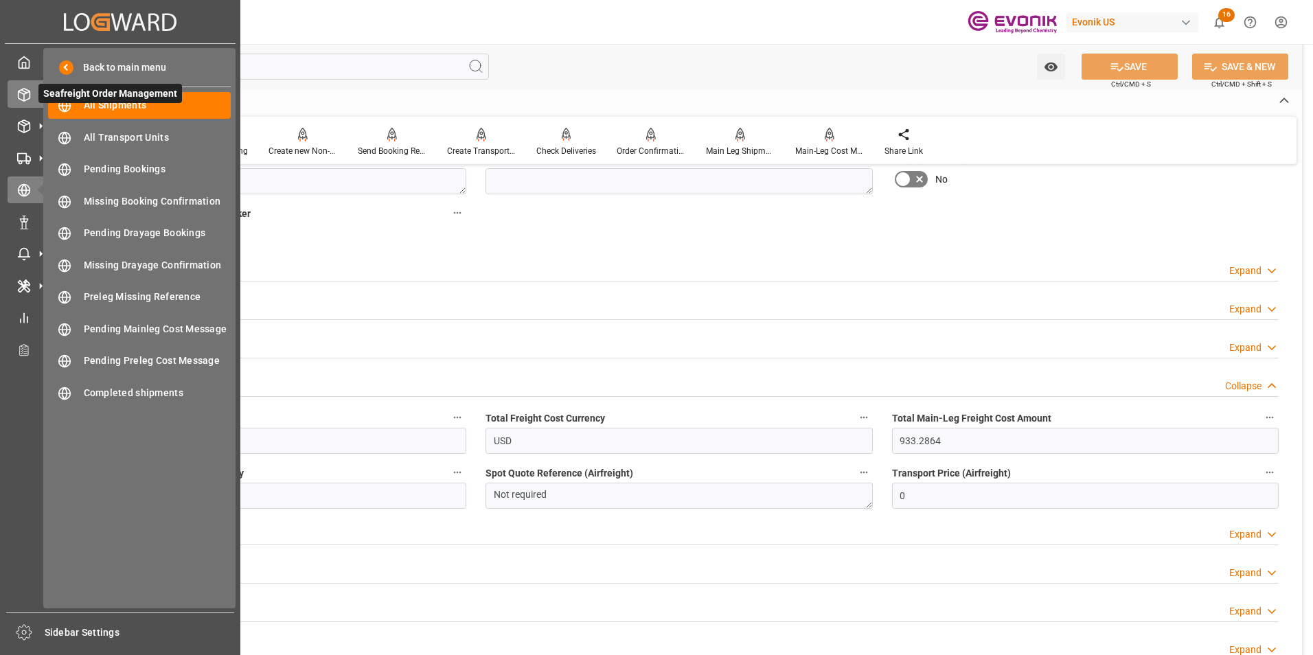
click at [22, 93] on icon at bounding box center [24, 95] width 14 height 14
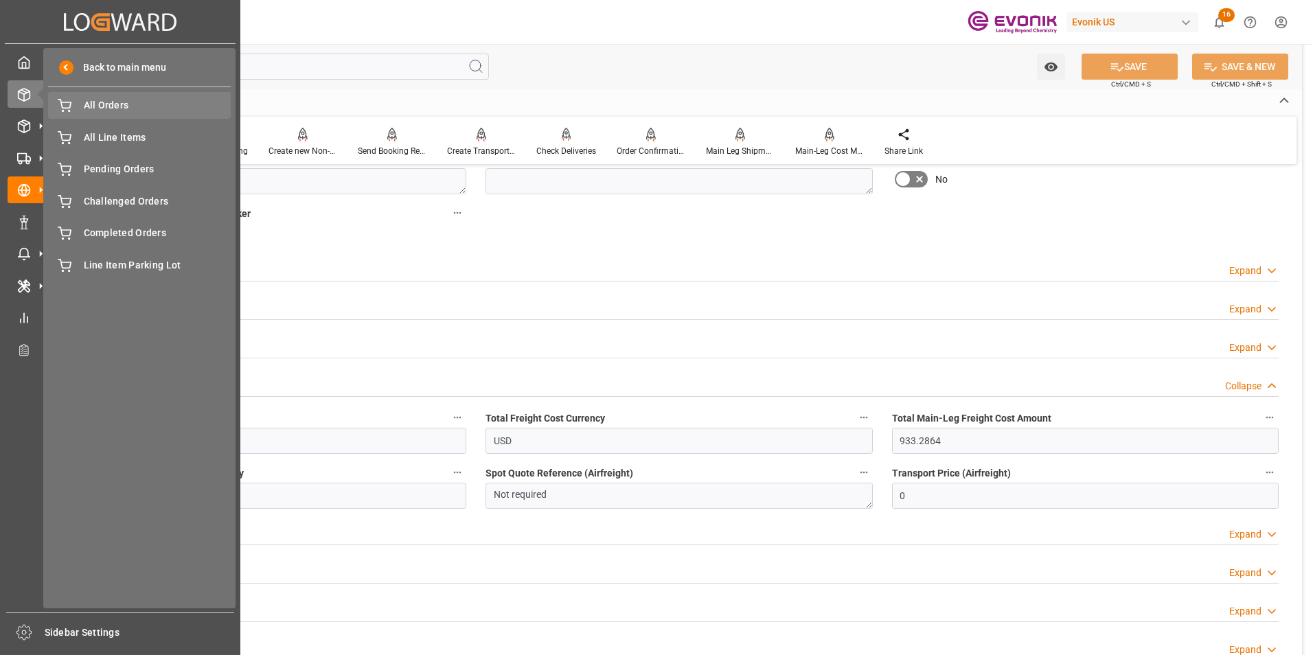
click at [112, 102] on span "All Orders" at bounding box center [158, 105] width 148 height 14
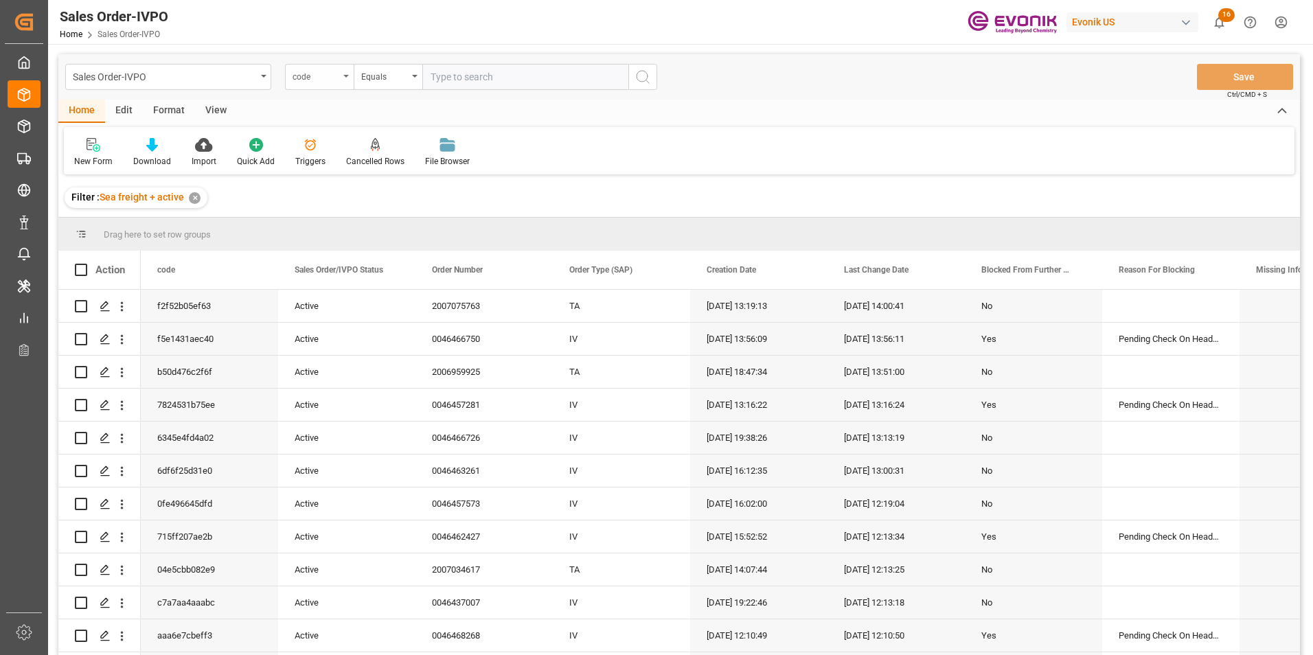
click at [345, 75] on icon "open menu" at bounding box center [345, 76] width 5 height 3
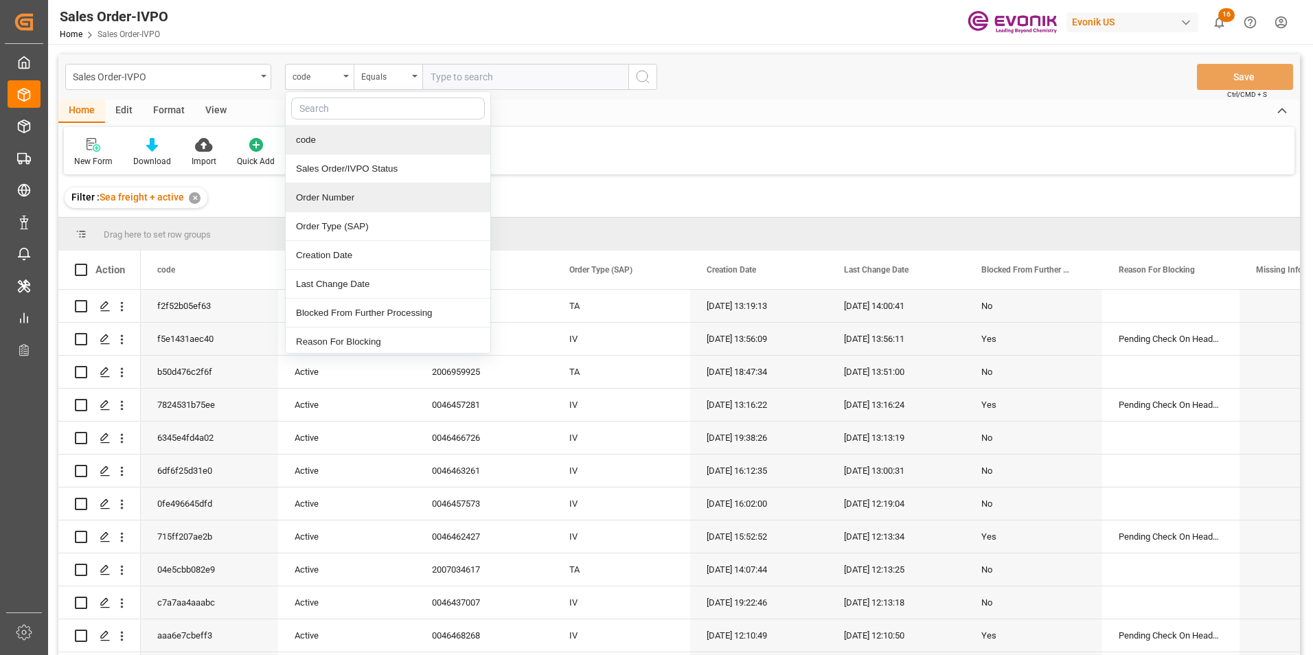
click at [336, 199] on div "Order Number" at bounding box center [388, 197] width 205 height 29
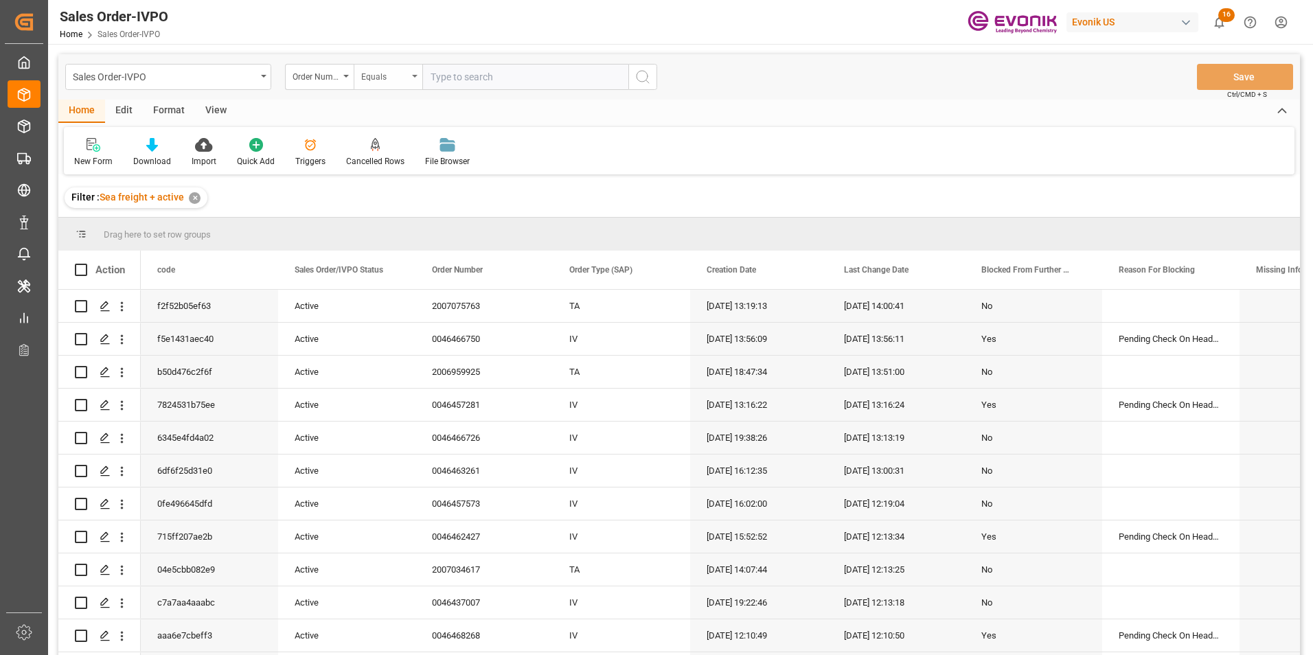
click at [417, 72] on div "Equals" at bounding box center [388, 77] width 69 height 26
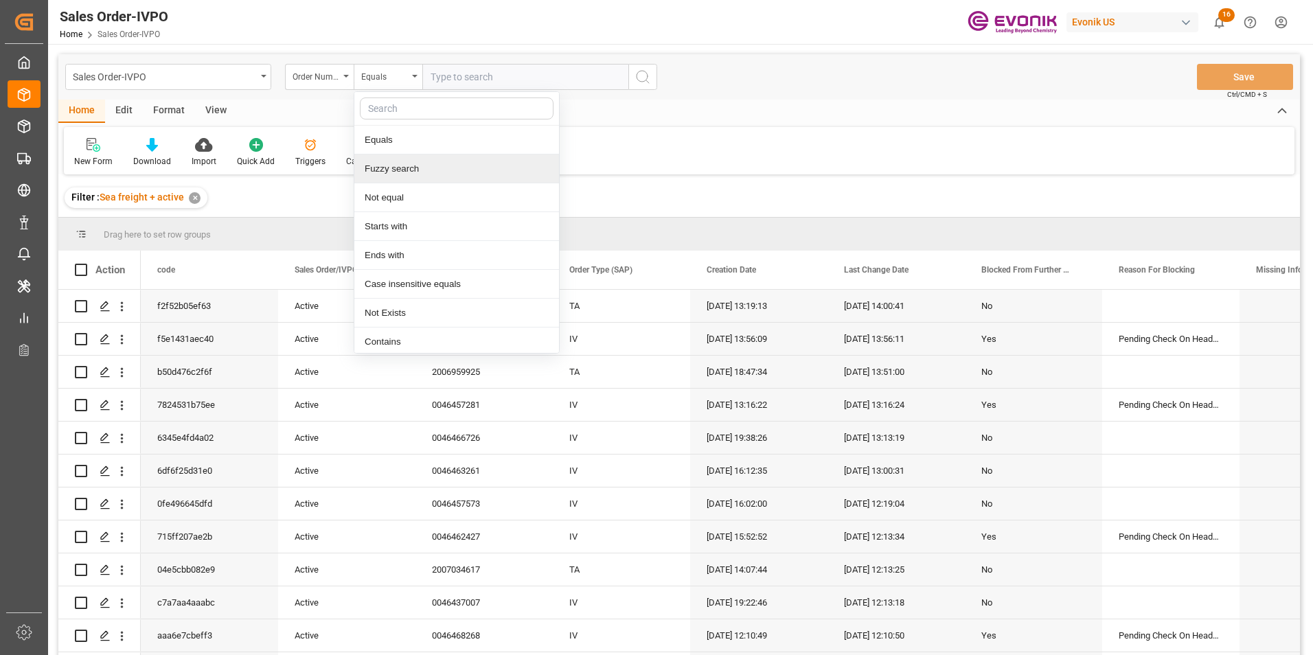
click at [409, 172] on div "Fuzzy search" at bounding box center [456, 168] width 205 height 29
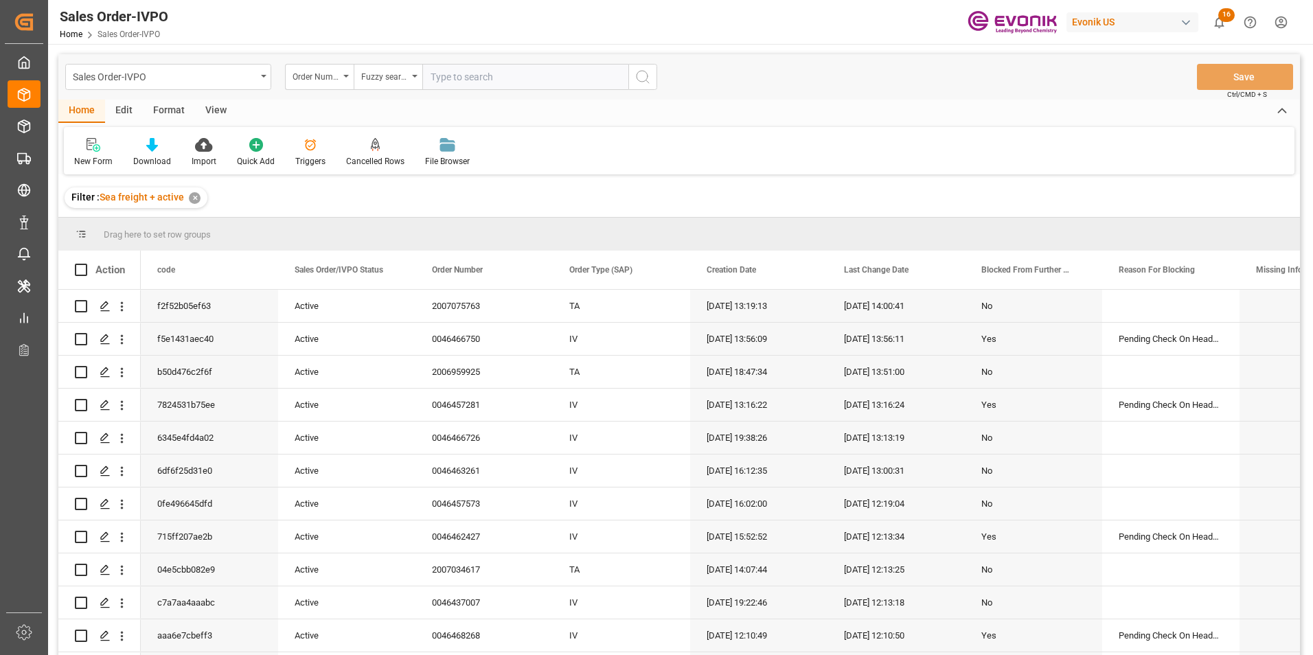
click at [483, 75] on input "text" at bounding box center [525, 77] width 206 height 26
paste input "2007066276"
type input "2007066276"
click at [640, 75] on icon "search button" at bounding box center [642, 77] width 16 height 16
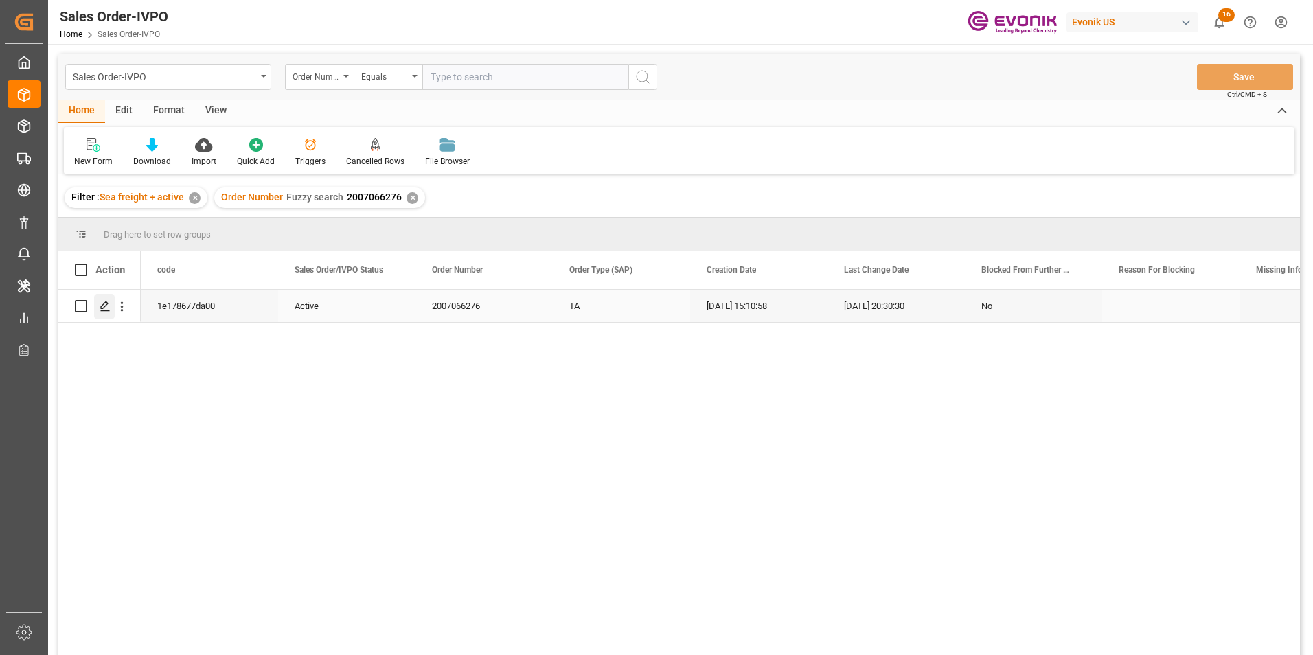
click at [100, 302] on icon "Press SPACE to select this row." at bounding box center [105, 306] width 11 height 11
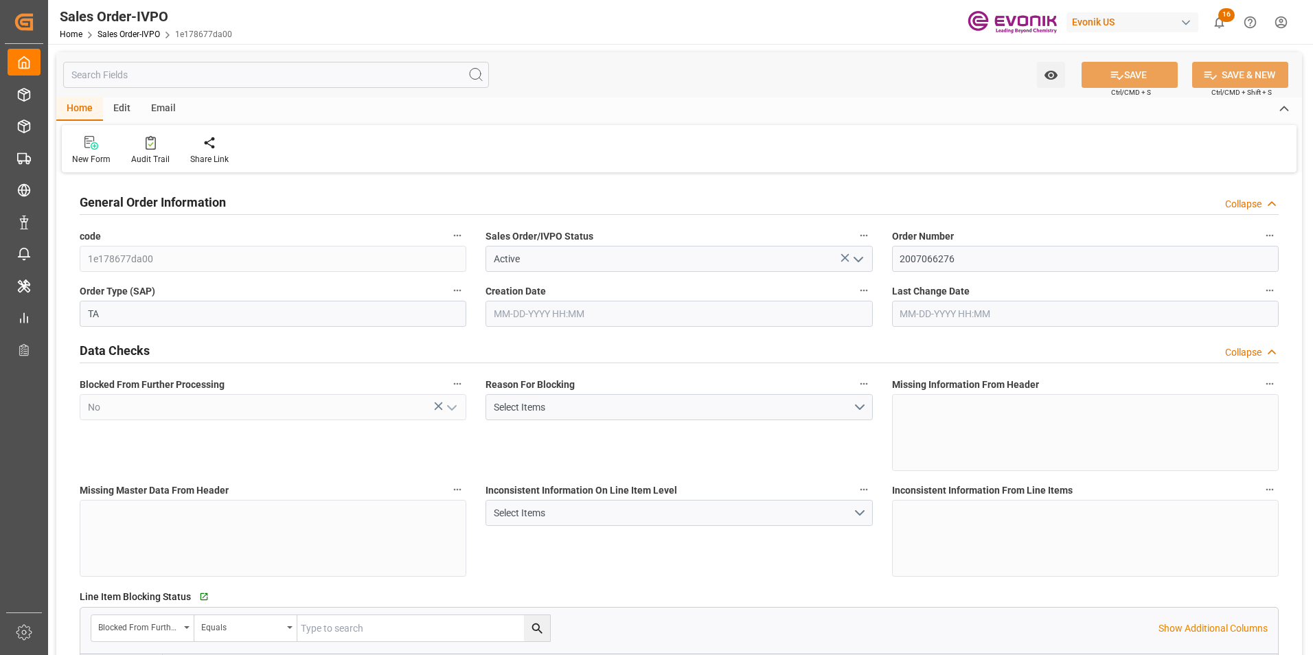
type input "COCTG"
type input "0"
type input "1"
type input "682.4"
type input "07-03-2025 15:10"
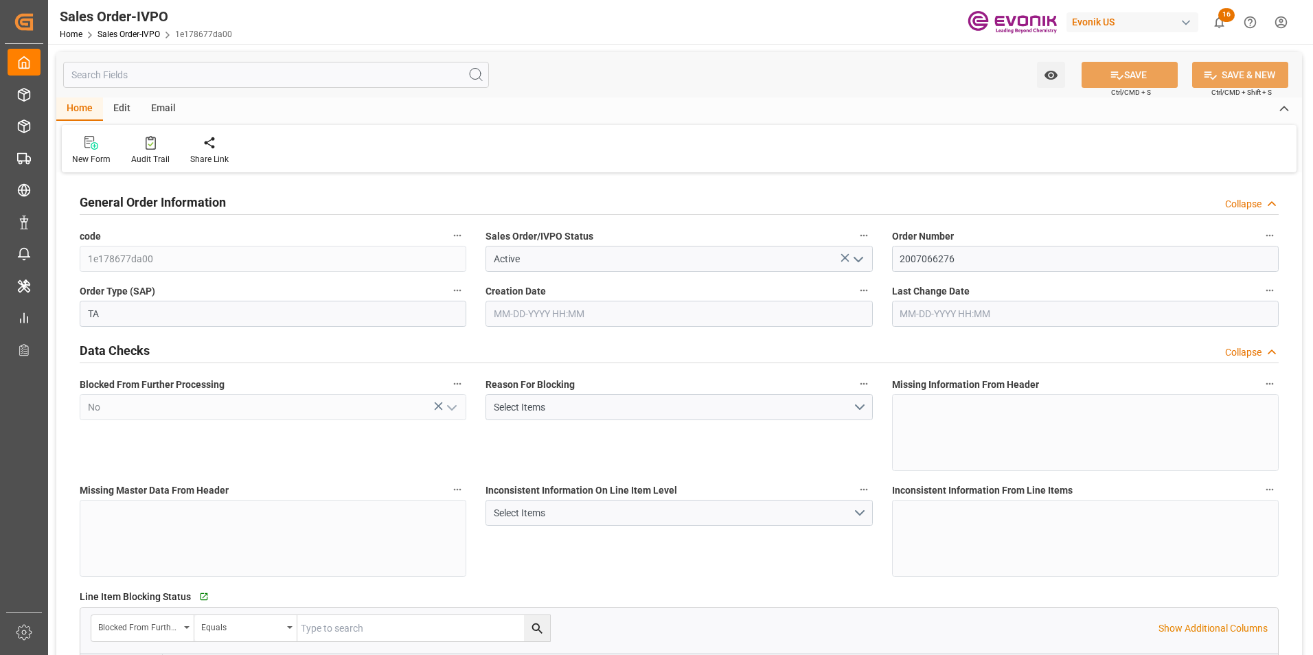
type input "07-15-2025 20:30"
click at [311, 145] on icon at bounding box center [314, 142] width 10 height 12
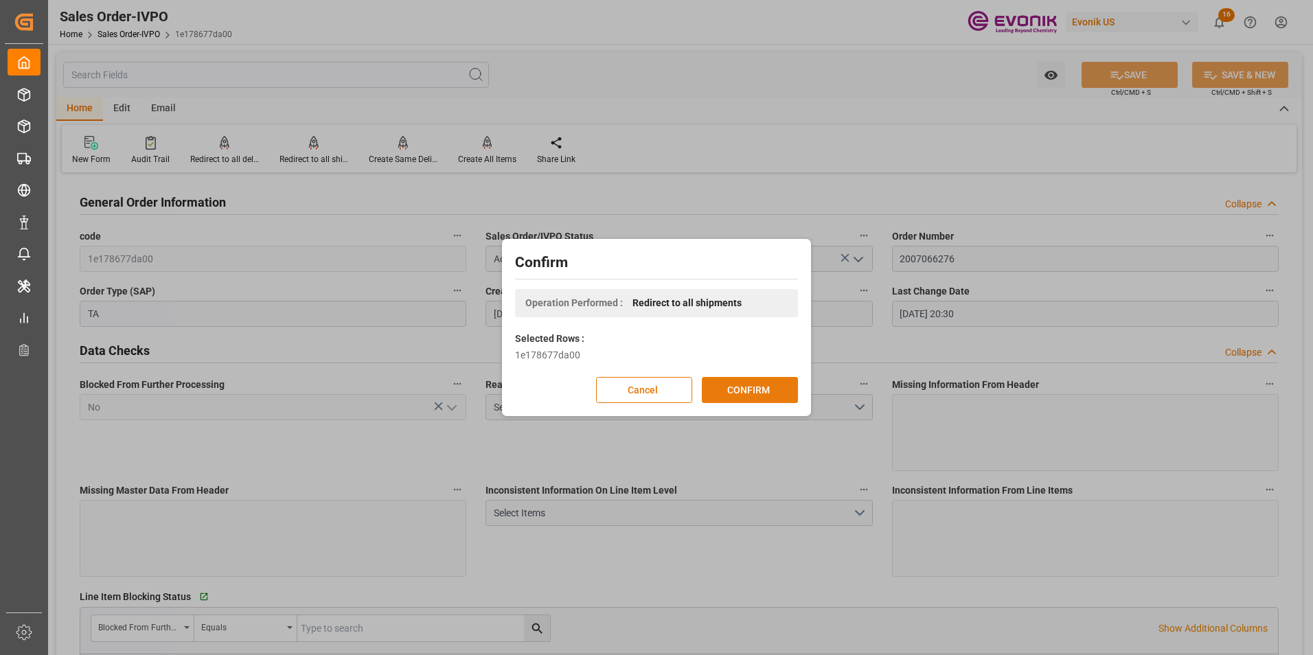
click at [746, 382] on button "CONFIRM" at bounding box center [750, 390] width 96 height 26
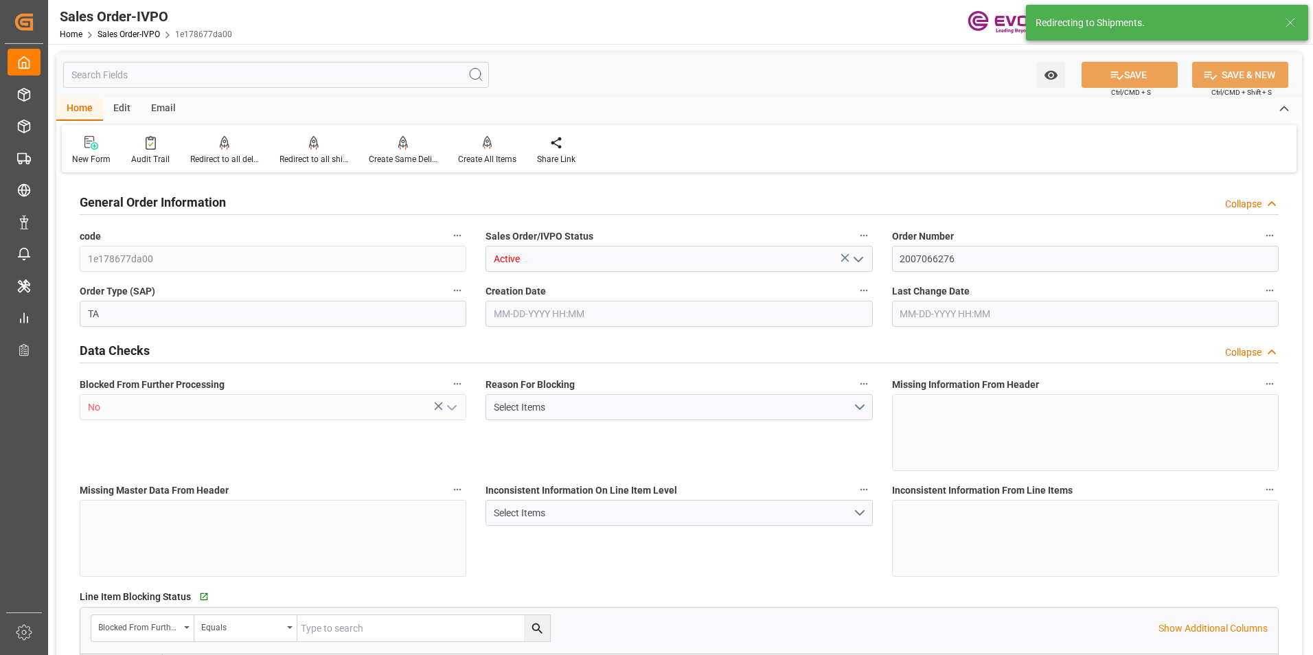
type input "COCTG"
type input "0"
type input "1"
type input "682.4"
type input "07-03-2025 15:10"
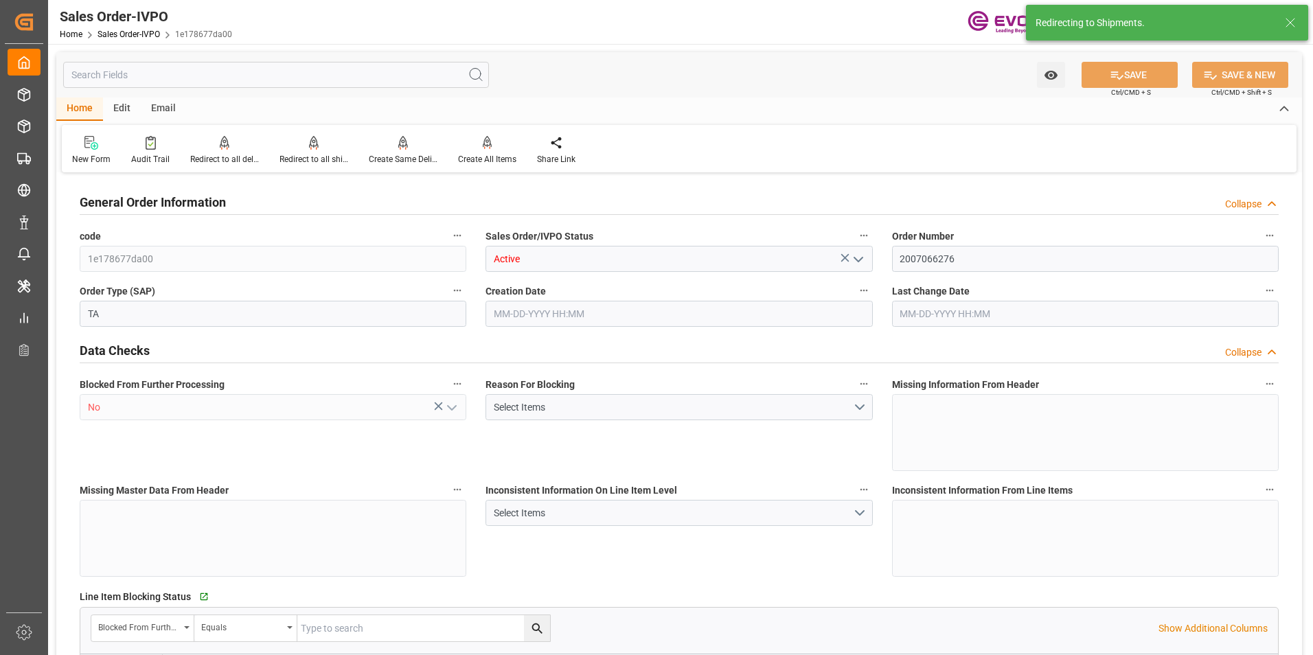
type input "07-15-2025 20:30"
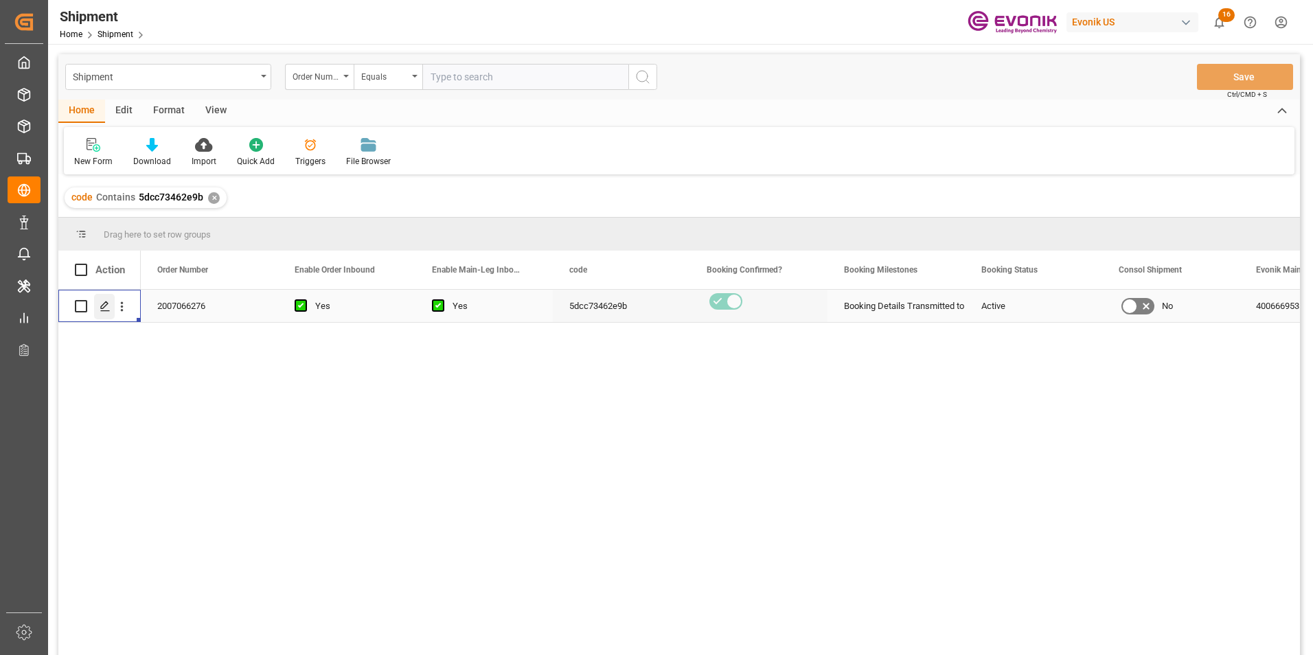
click at [99, 307] on div "Press SPACE to select this row." at bounding box center [104, 306] width 21 height 25
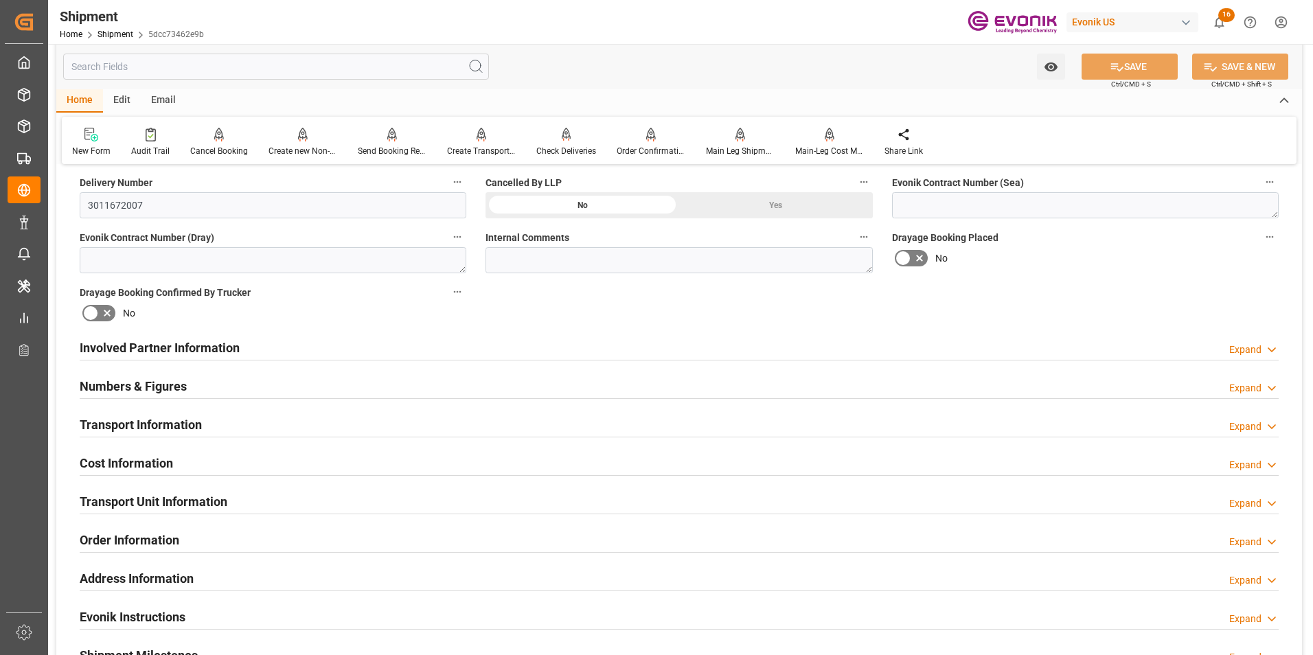
scroll to position [618, 0]
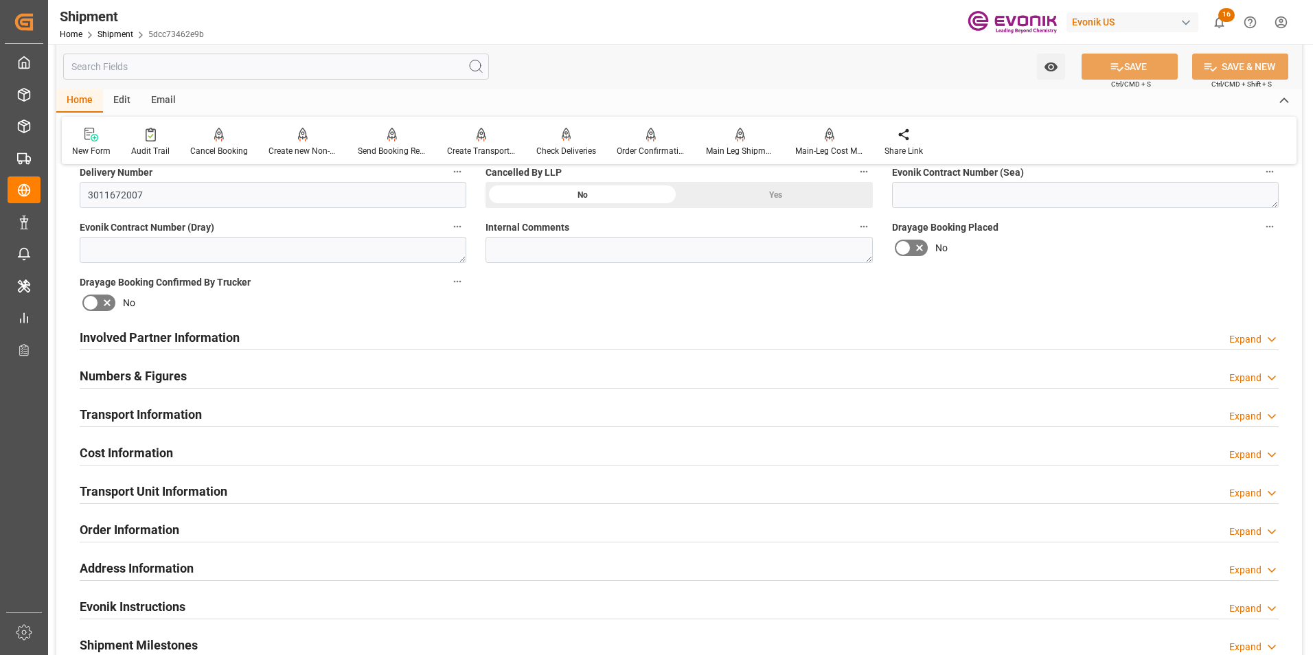
click at [358, 452] on div "Cost Information Expand" at bounding box center [679, 452] width 1199 height 26
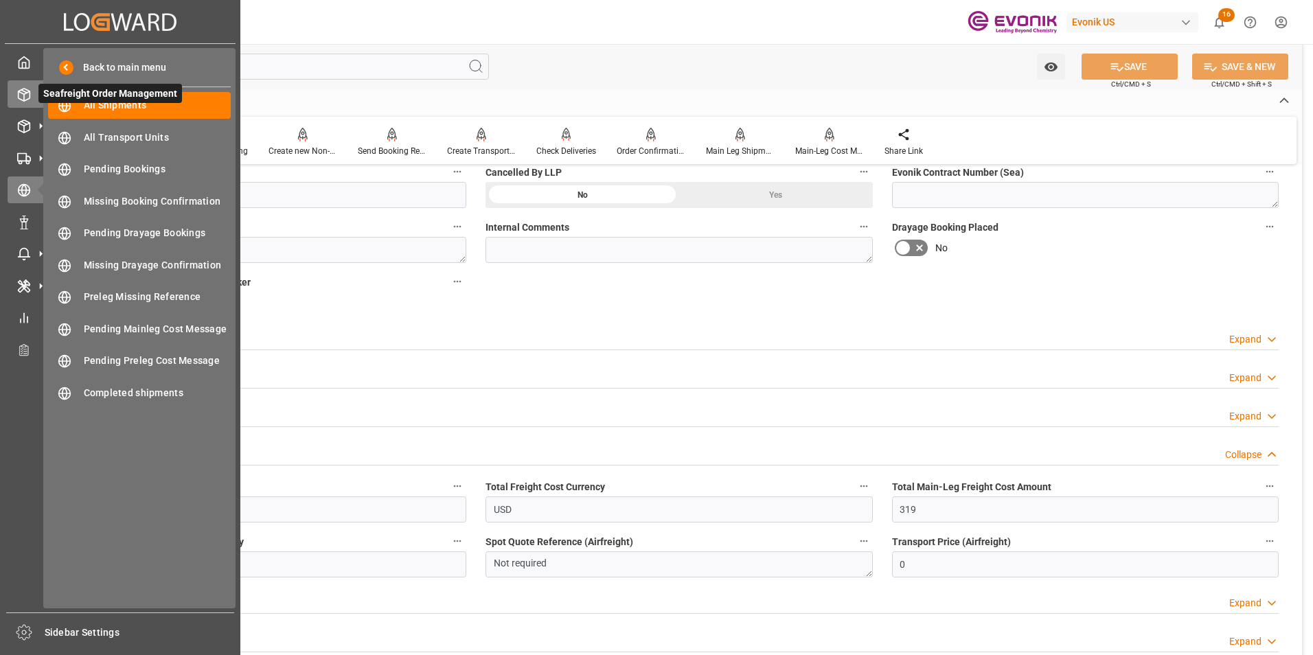
click at [23, 91] on line at bounding box center [23, 91] width 5 height 3
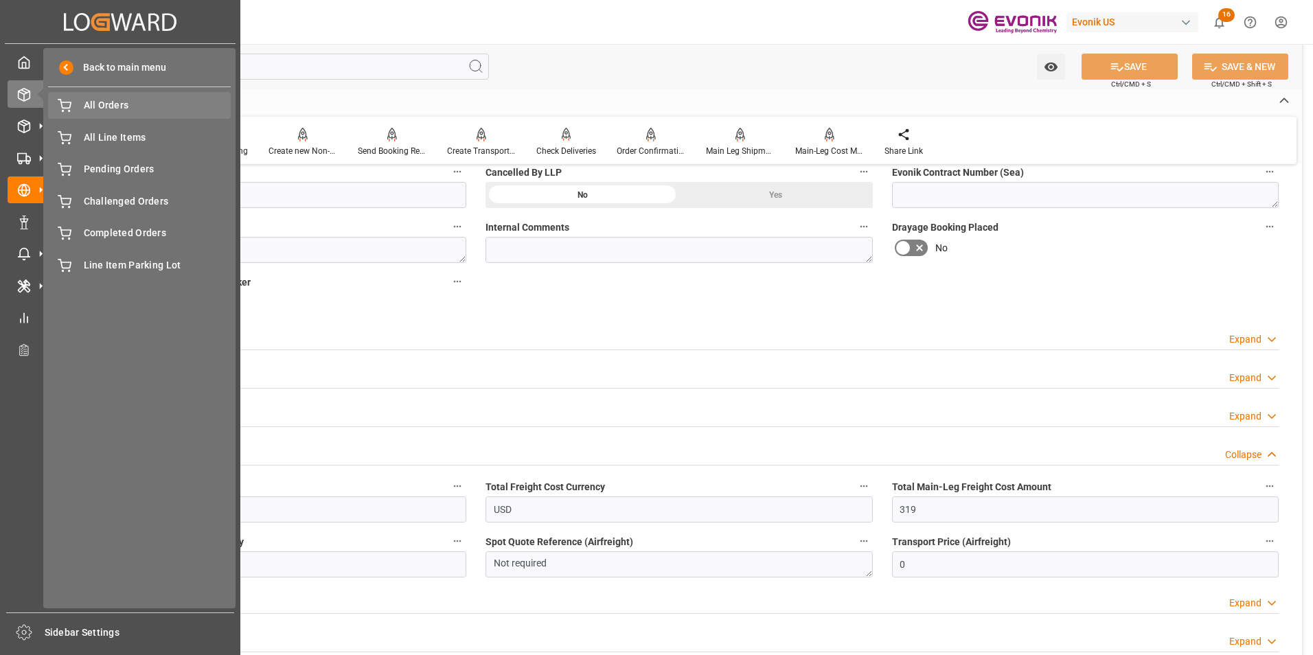
click at [104, 104] on span "All Orders" at bounding box center [158, 105] width 148 height 14
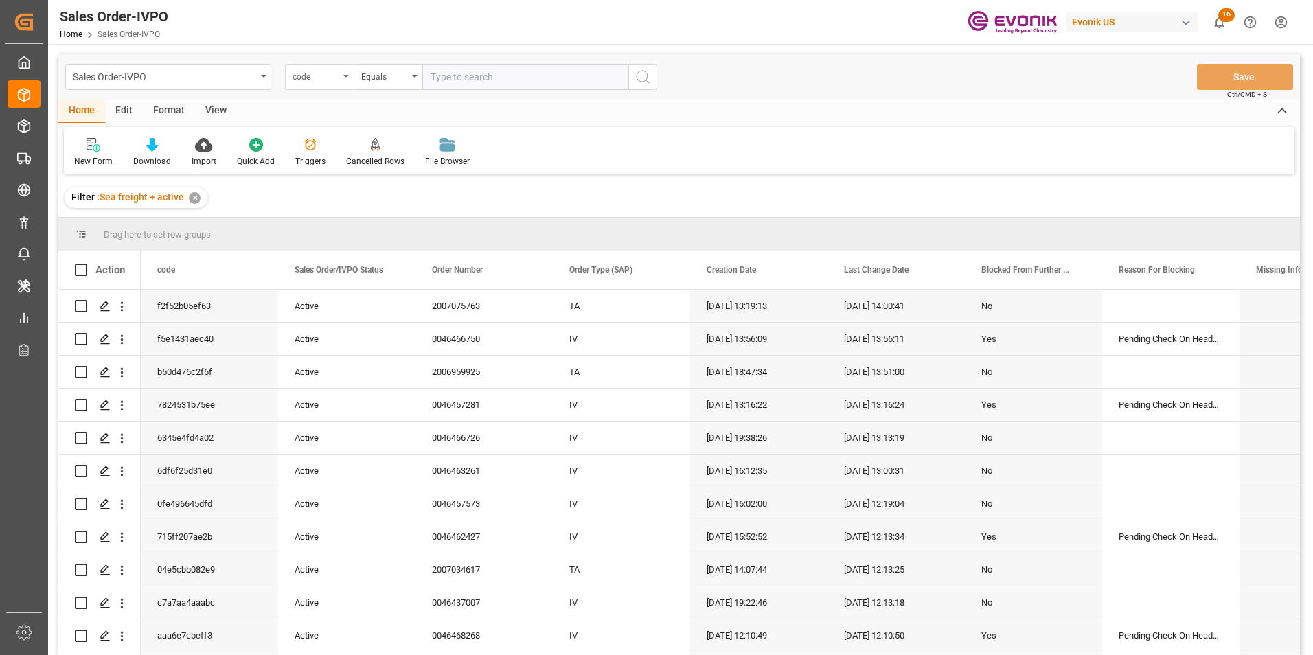
click at [345, 76] on icon "open menu" at bounding box center [345, 76] width 5 height 3
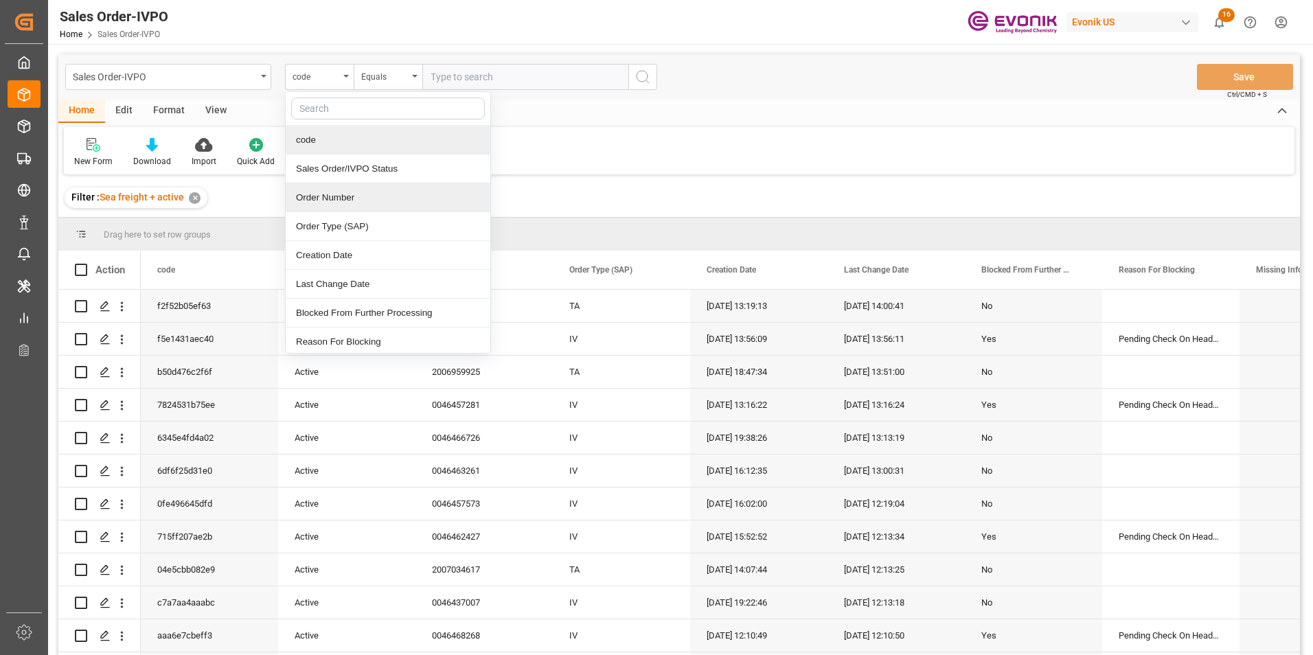
click at [331, 196] on div "Order Number" at bounding box center [388, 197] width 205 height 29
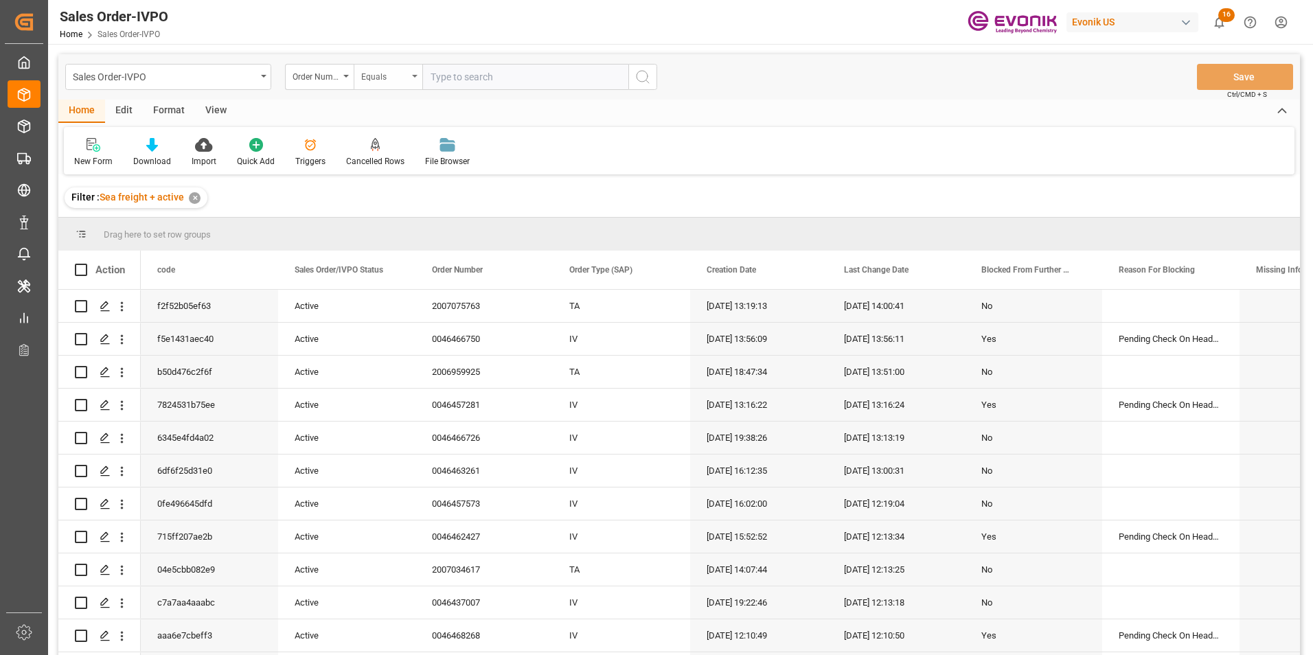
click at [415, 74] on div "Equals" at bounding box center [388, 77] width 69 height 26
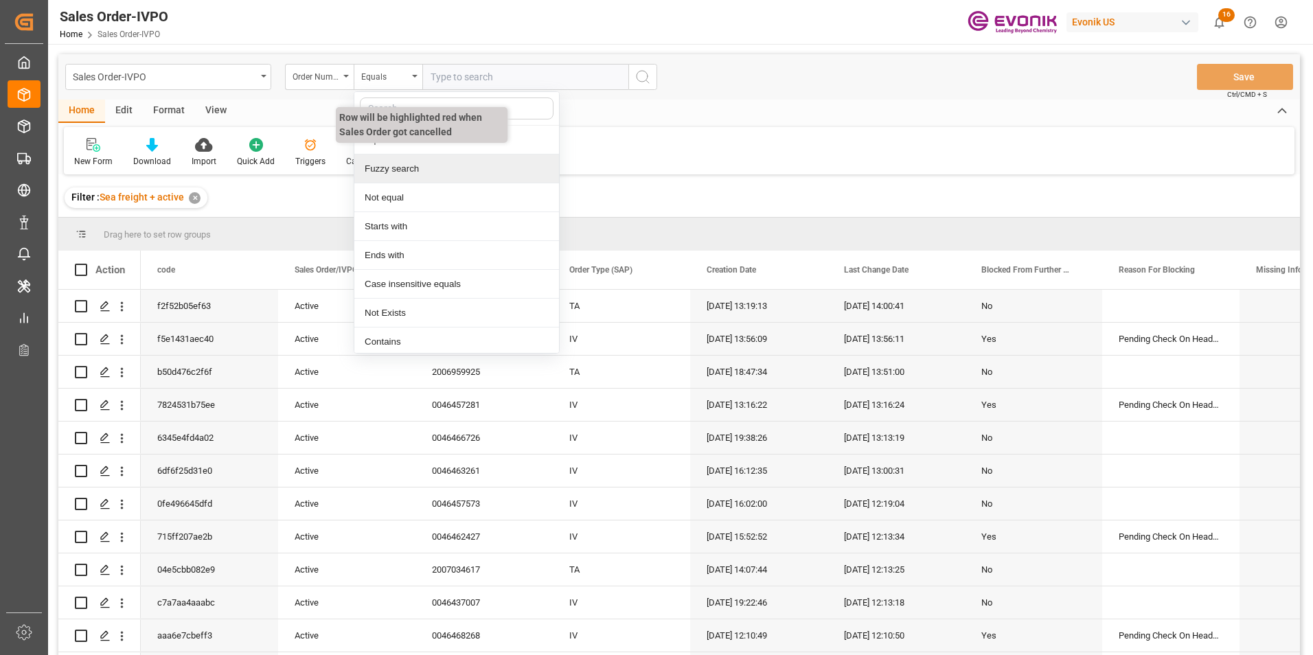
drag, startPoint x: 394, startPoint y: 163, endPoint x: 411, endPoint y: 137, distance: 31.2
click at [393, 161] on div "Fuzzy search" at bounding box center [456, 168] width 205 height 29
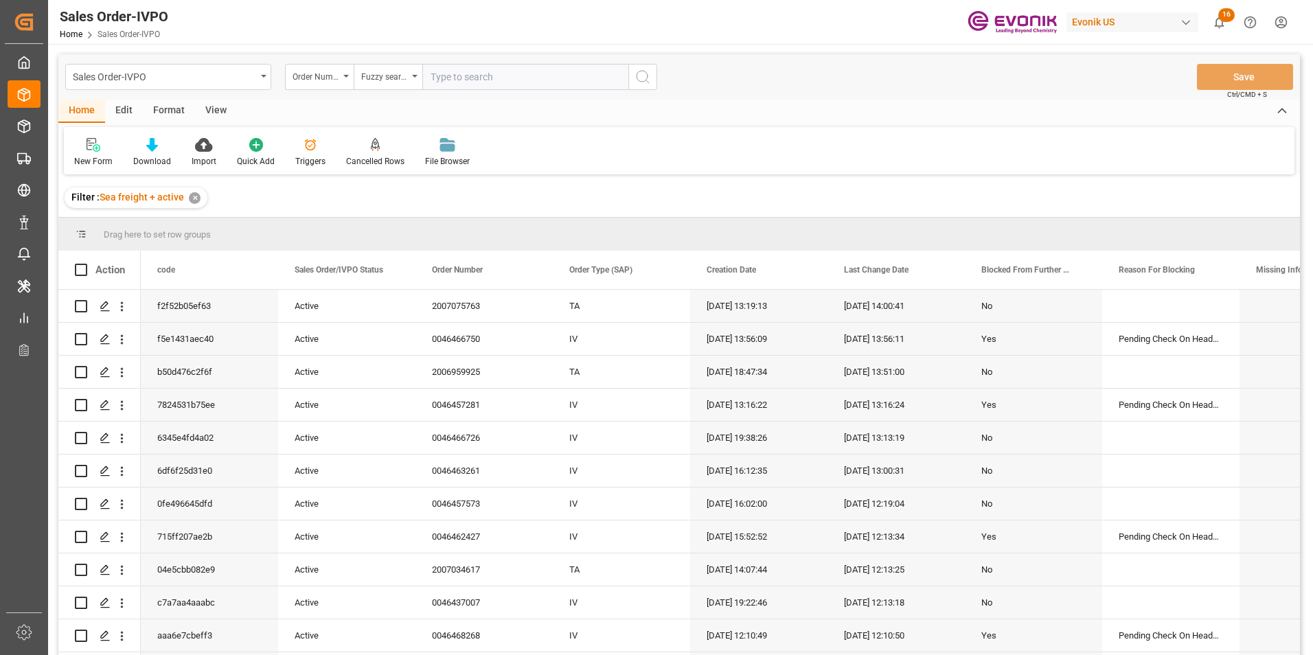
click at [449, 74] on input "text" at bounding box center [525, 77] width 206 height 26
paste input "2007068569"
type input "2007068569"
click at [643, 73] on icon "search button" at bounding box center [642, 77] width 16 height 16
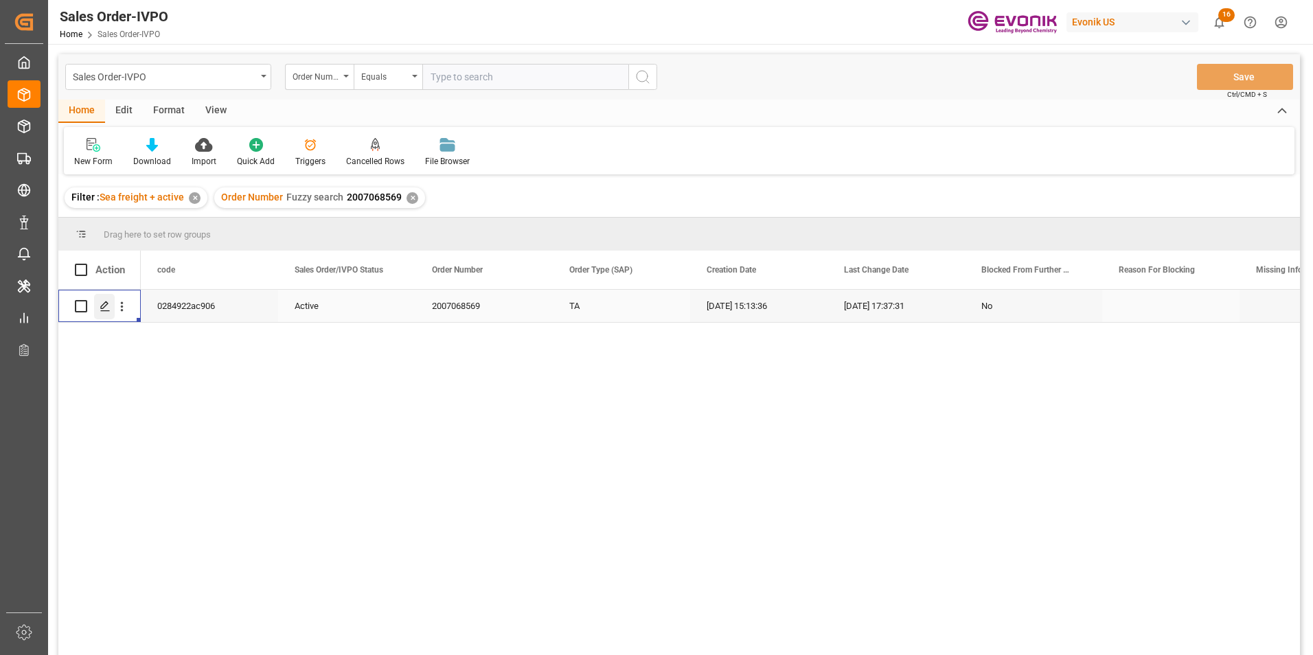
click at [103, 308] on icon "Press SPACE to select this row." at bounding box center [105, 306] width 11 height 11
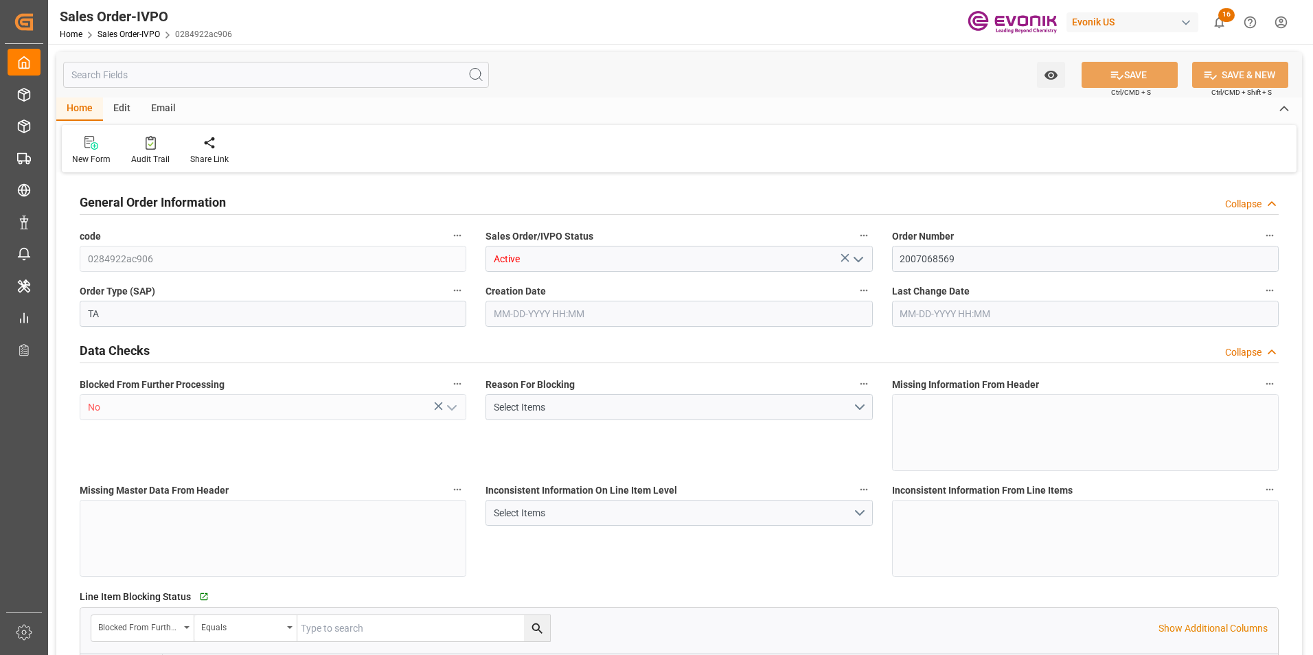
type input "COCTG"
type input "0"
type input "1"
type input "2029"
type input "07-03-2025 15:13"
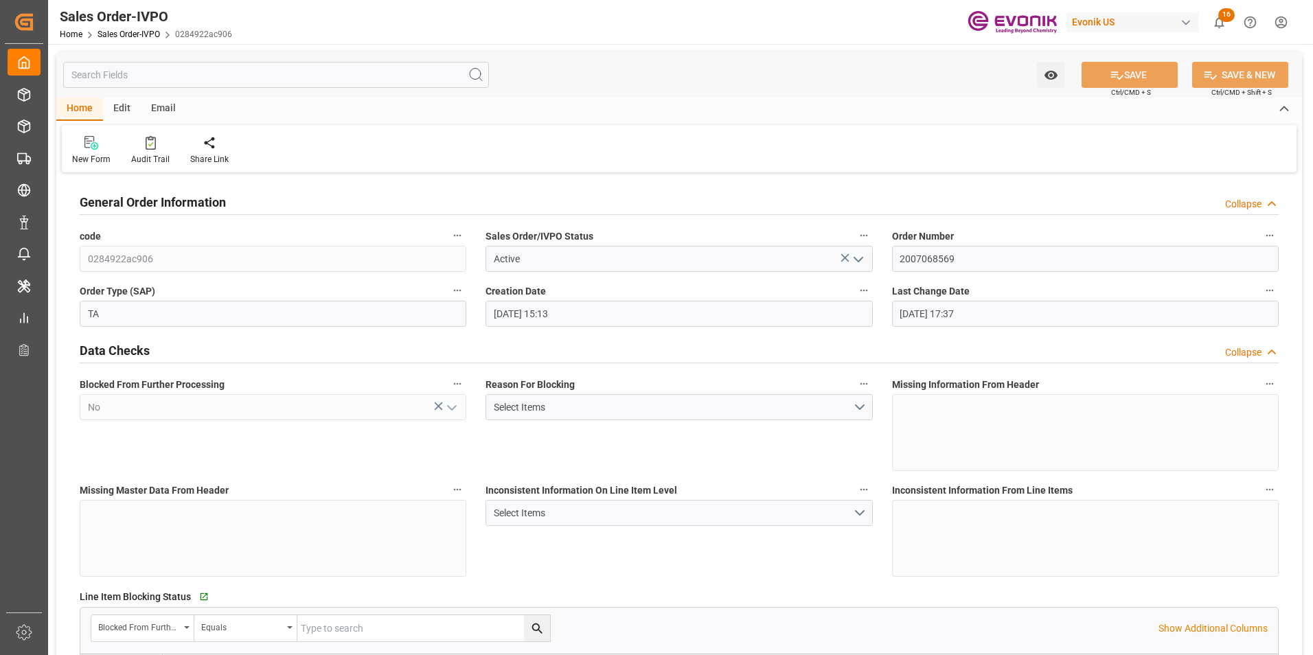
type input "07-11-2025 17:37"
click at [309, 144] on icon at bounding box center [314, 143] width 10 height 14
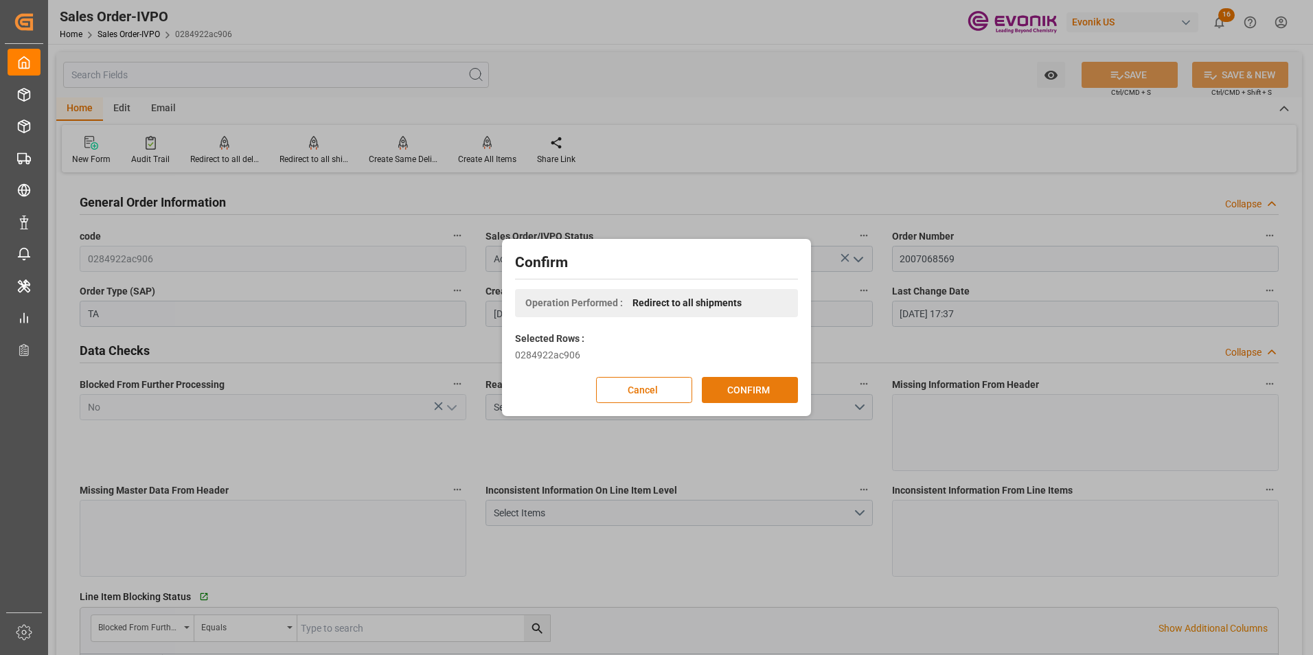
click at [748, 381] on button "CONFIRM" at bounding box center [750, 390] width 96 height 26
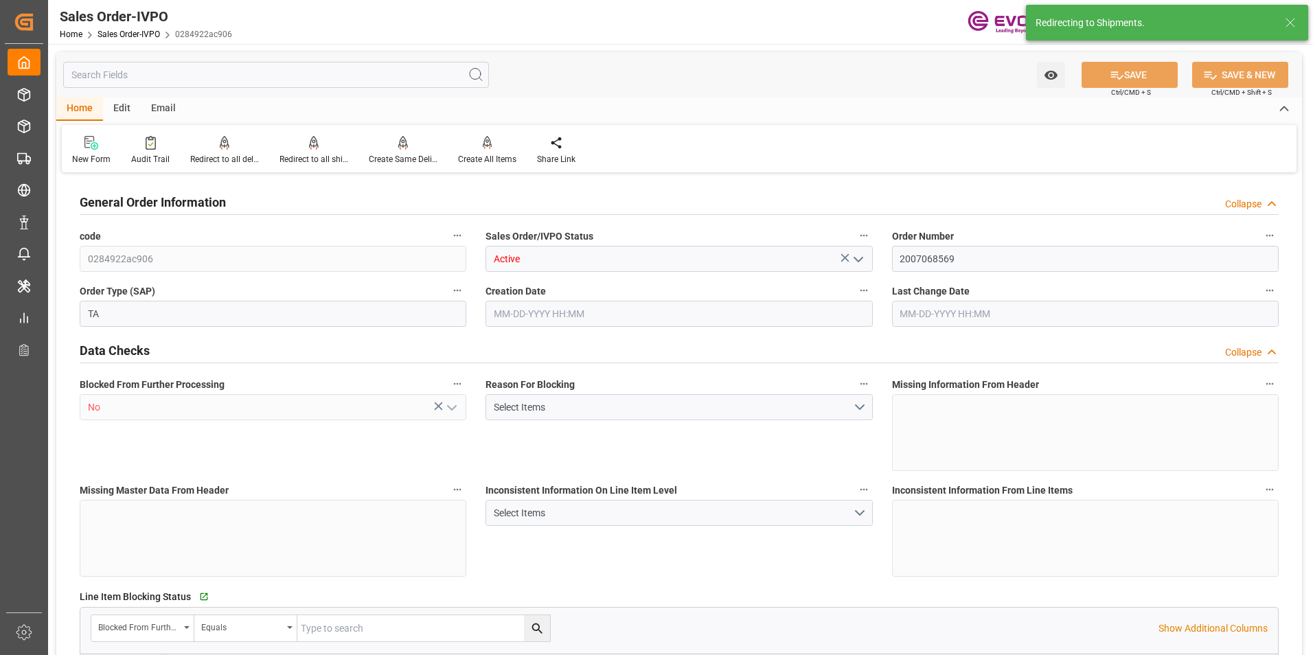
type input "COCTG"
type input "0"
type input "1"
type input "2029"
type input "07-03-2025 15:13"
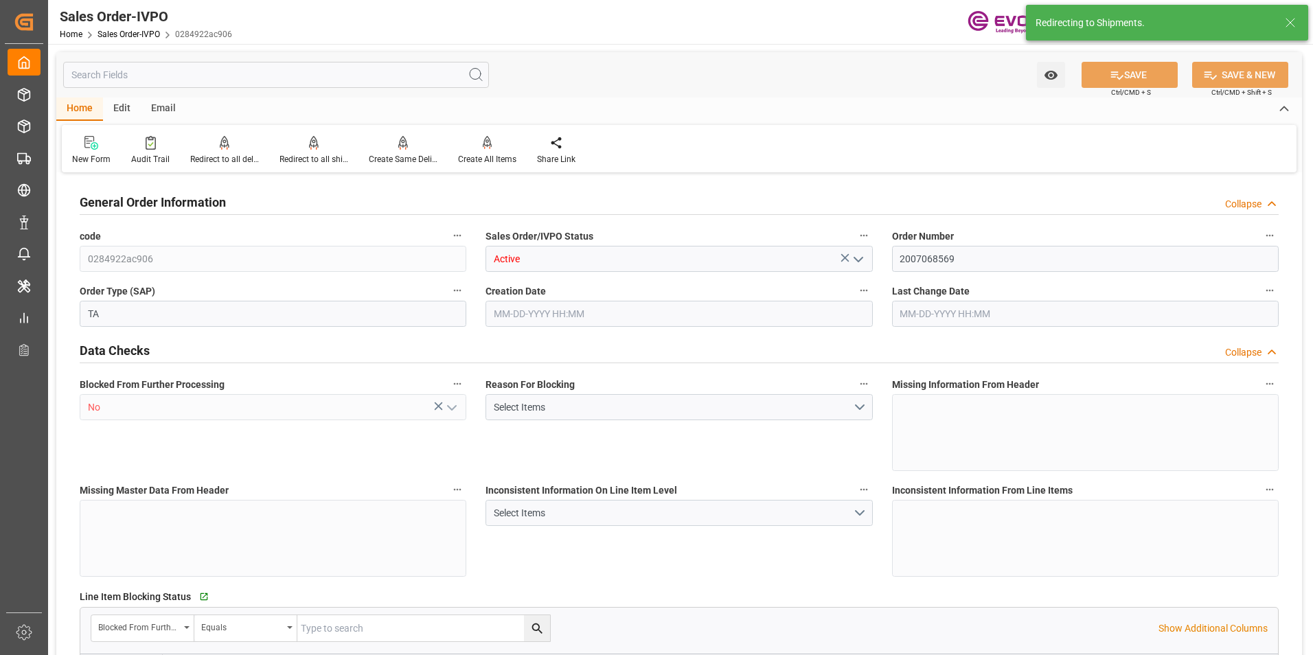
type input "07-11-2025 17:37"
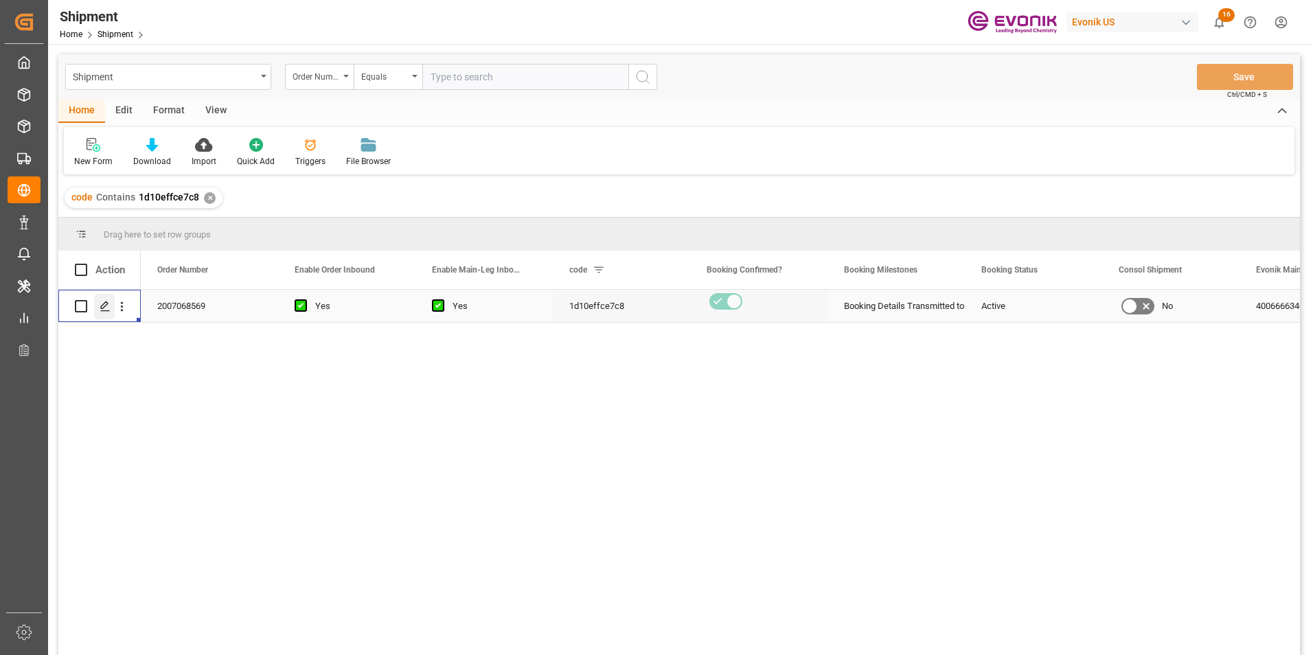
click at [106, 306] on polygon "Press SPACE to select this row." at bounding box center [104, 305] width 7 height 7
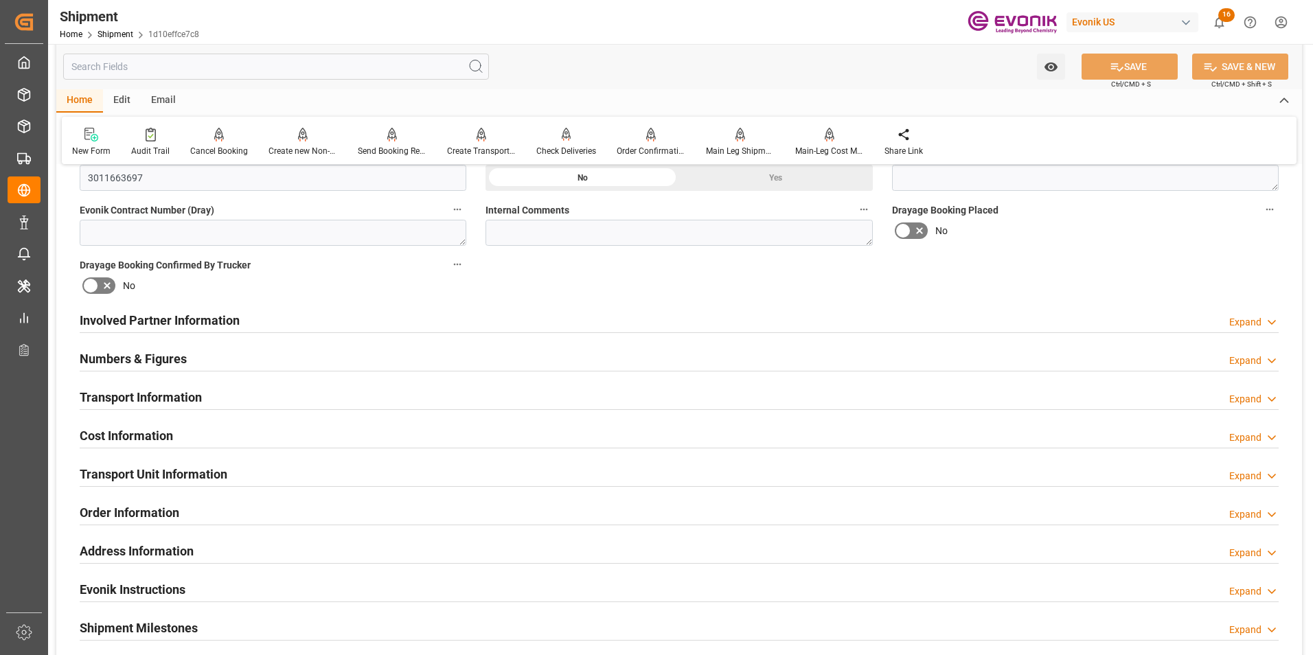
scroll to position [618, 0]
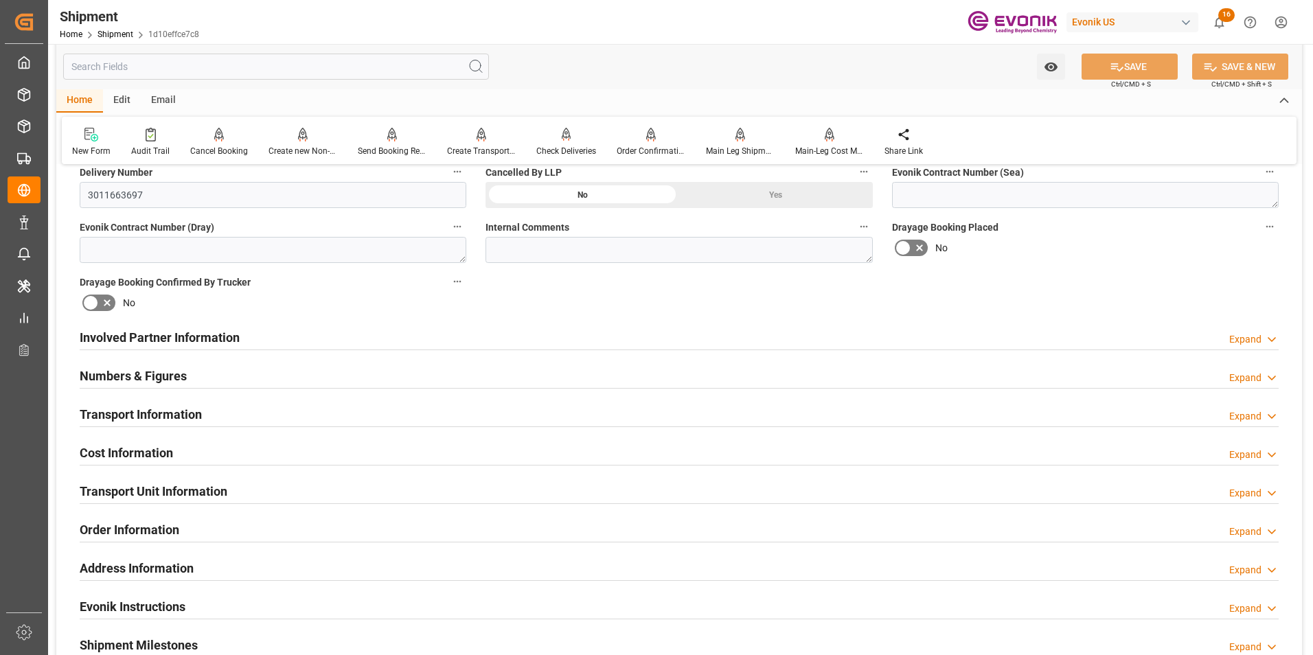
click at [327, 452] on div "Cost Information Expand" at bounding box center [679, 452] width 1199 height 26
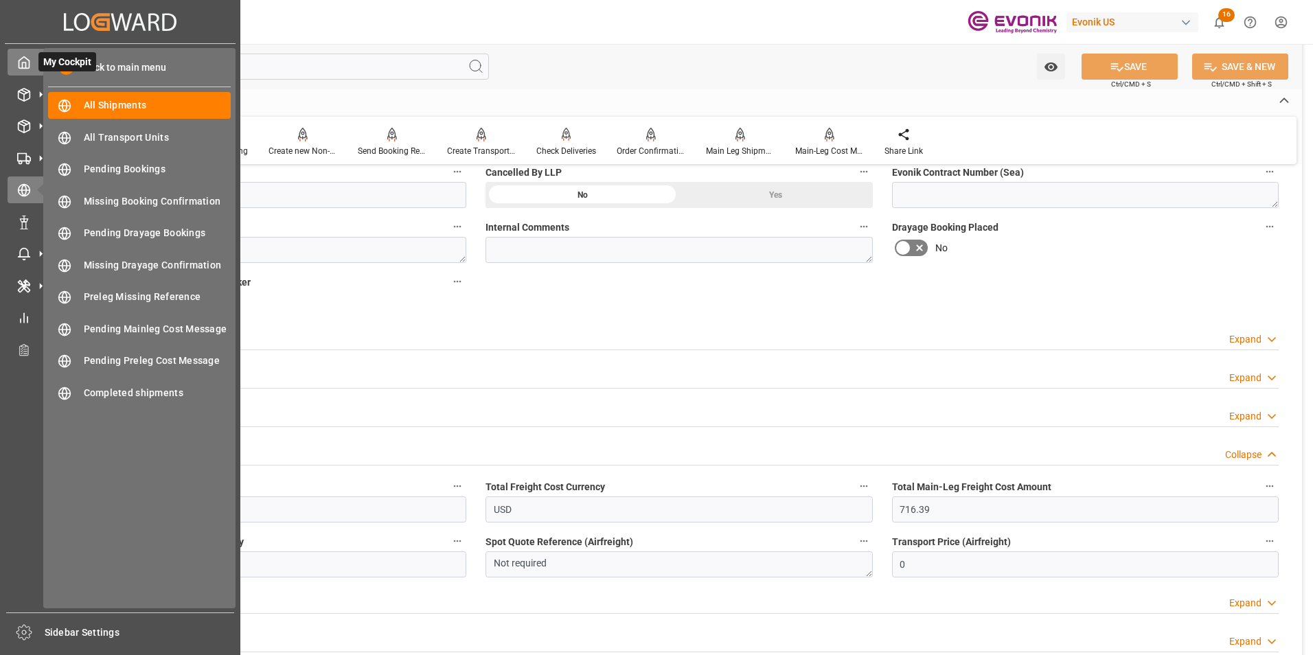
click at [22, 58] on icon at bounding box center [24, 63] width 14 height 14
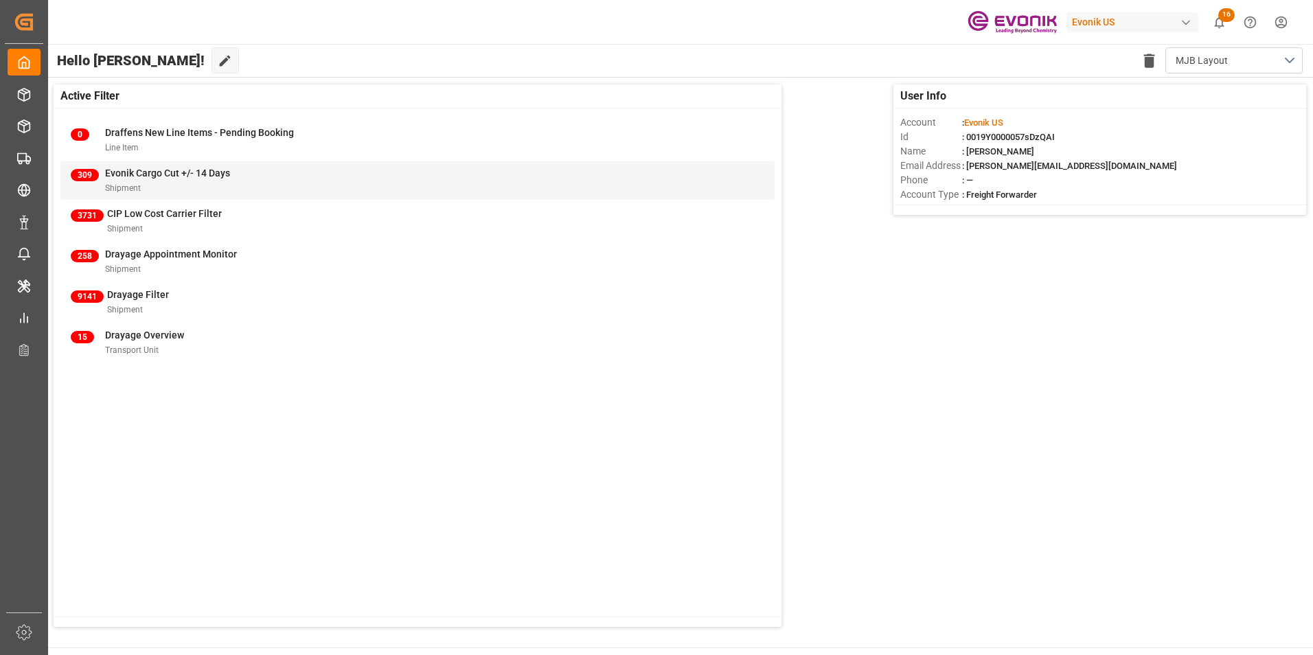
click at [159, 170] on span "Evonik Cargo Cut +/- 14 Days" at bounding box center [167, 173] width 125 height 11
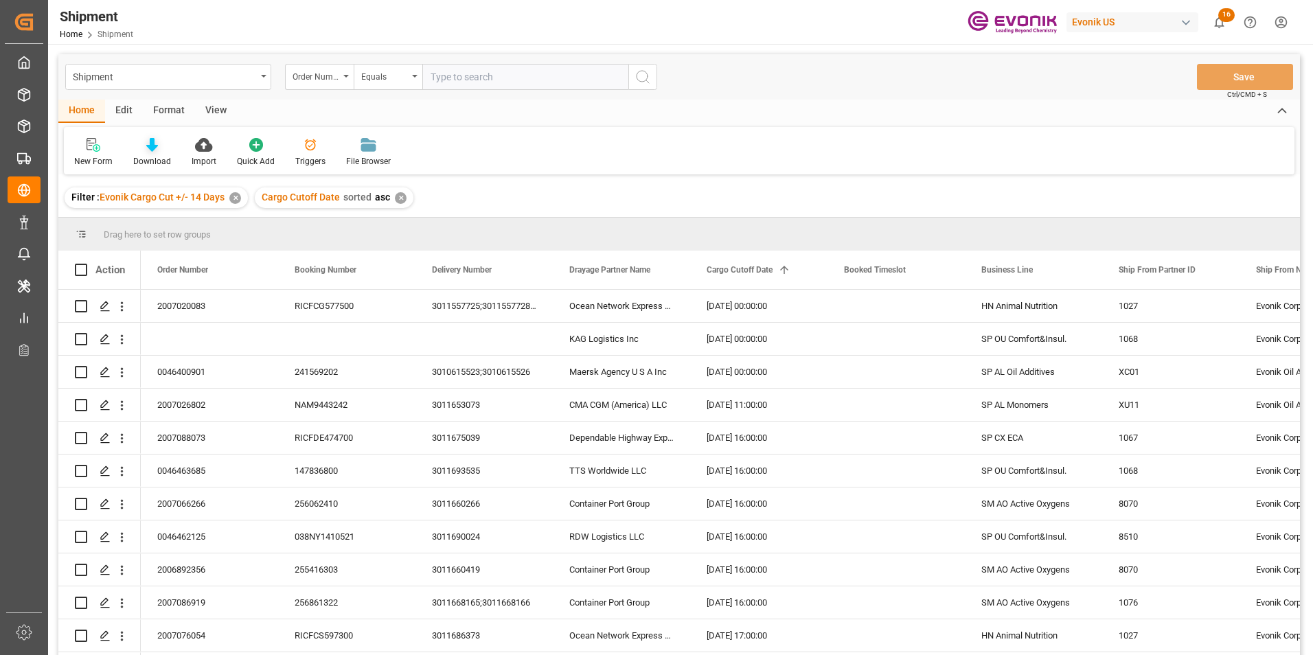
click at [150, 141] on icon at bounding box center [152, 145] width 12 height 14
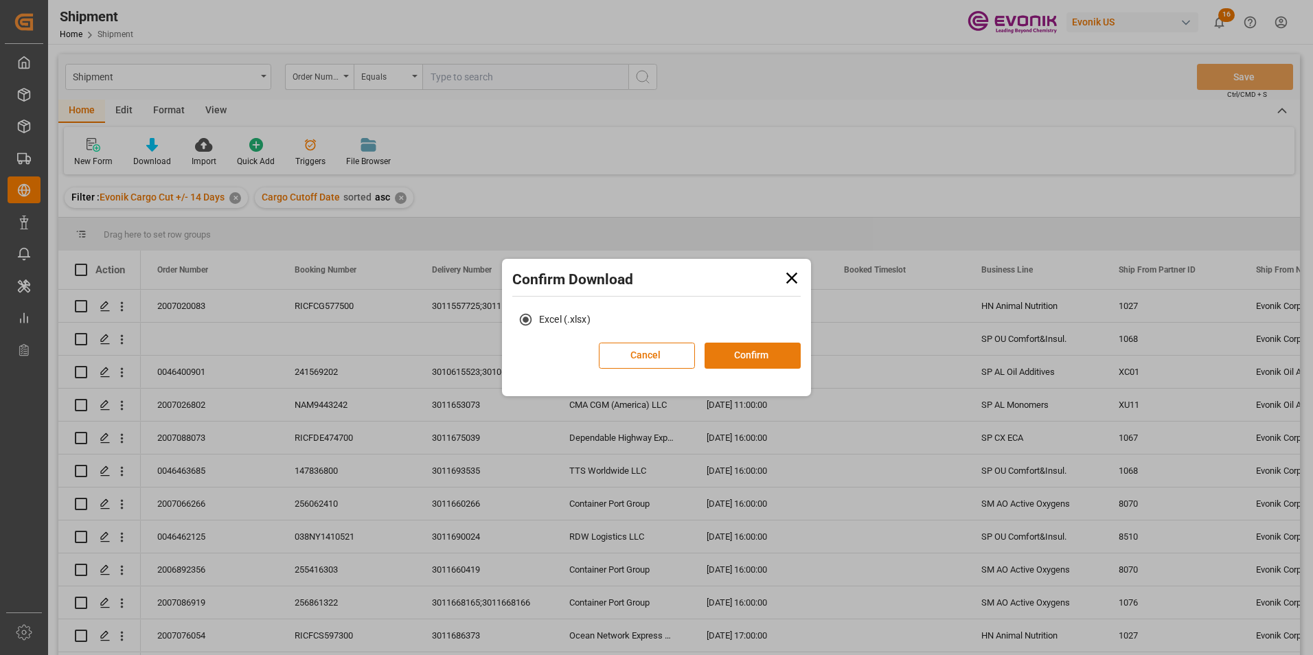
click at [761, 352] on button "Confirm" at bounding box center [752, 356] width 96 height 26
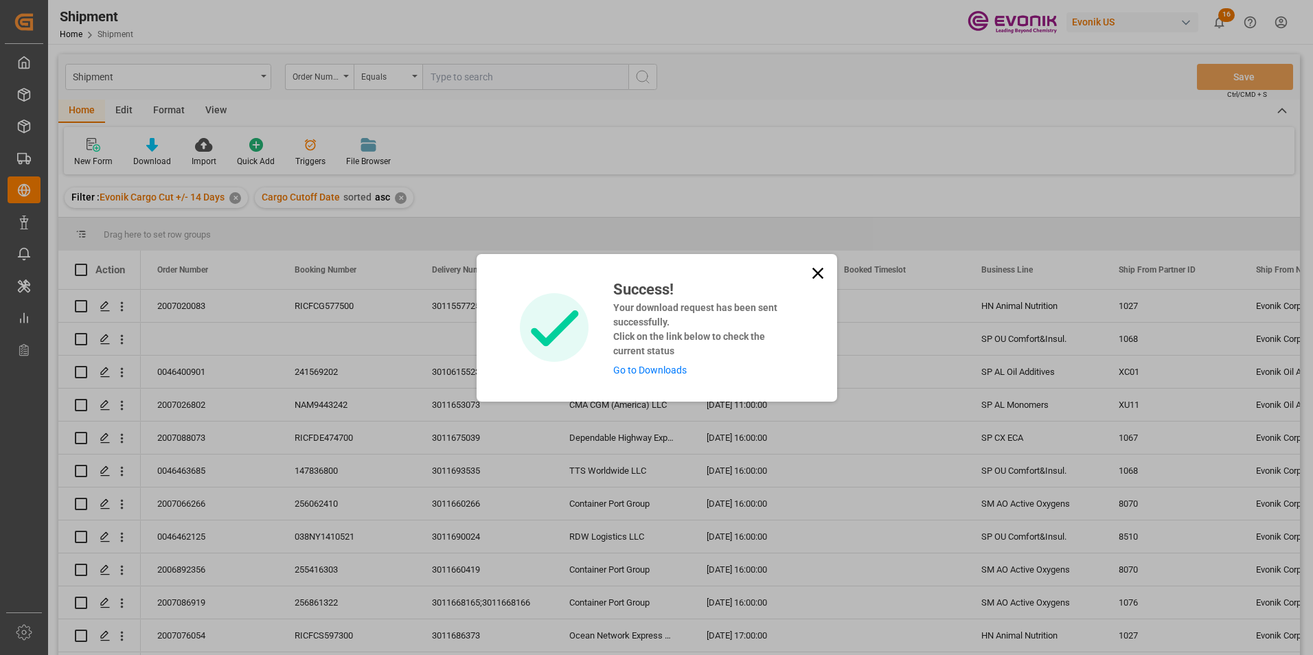
click at [640, 370] on link "Go to Downloads" at bounding box center [649, 370] width 73 height 11
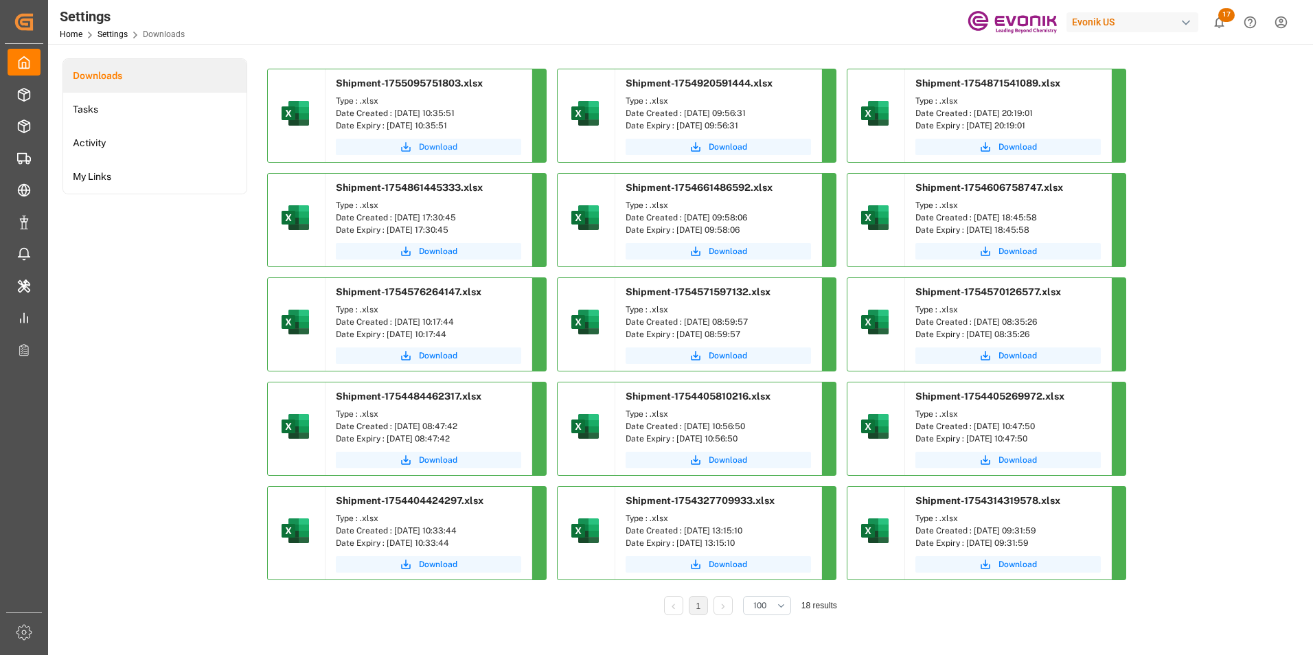
click at [440, 144] on span "Download" at bounding box center [438, 147] width 38 height 12
